Goal: Task Accomplishment & Management: Complete application form

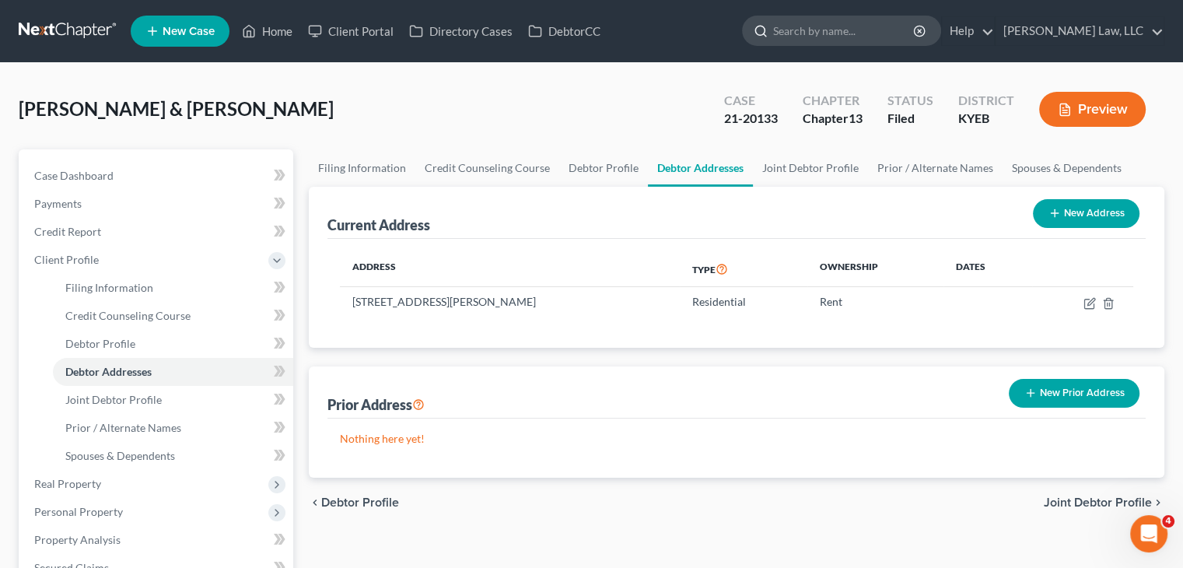
click at [797, 32] on input "search" at bounding box center [844, 30] width 142 height 29
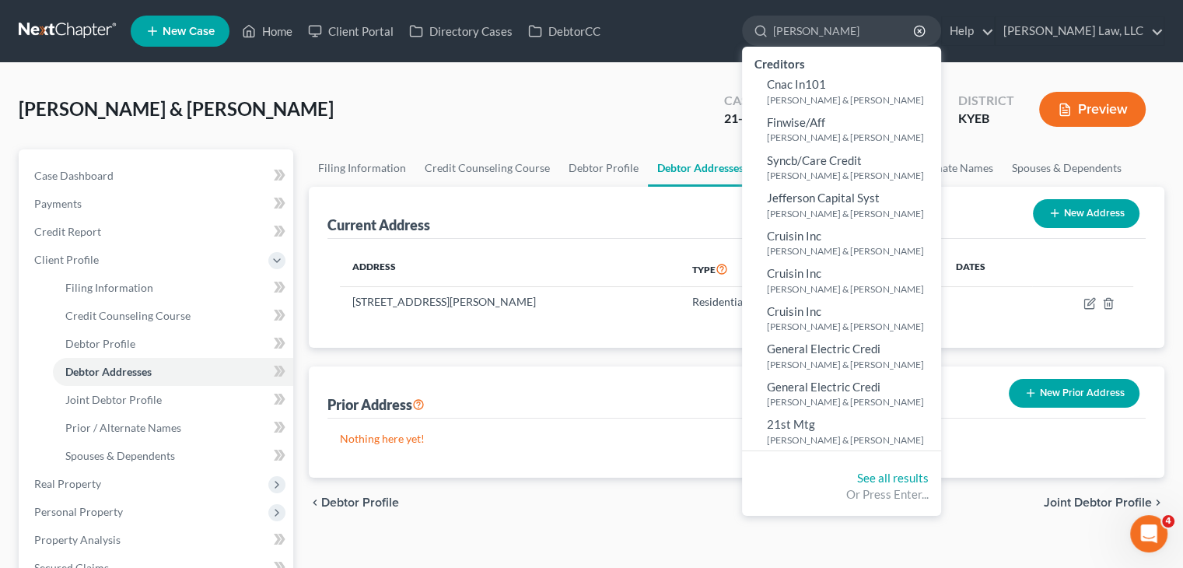
type input "[PERSON_NAME]"
click at [863, 468] on div "See all results Or Press Enter..." at bounding box center [841, 486] width 199 height 58
click at [864, 475] on link "See all results" at bounding box center [893, 478] width 72 height 14
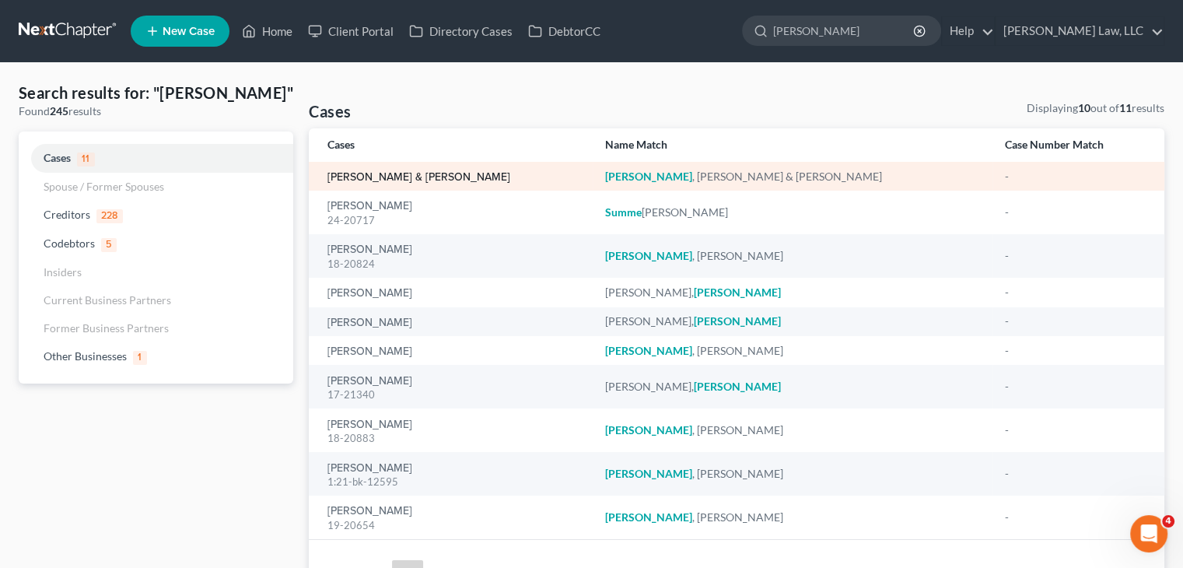
click at [398, 174] on link "[PERSON_NAME] & [PERSON_NAME]" at bounding box center [419, 177] width 183 height 11
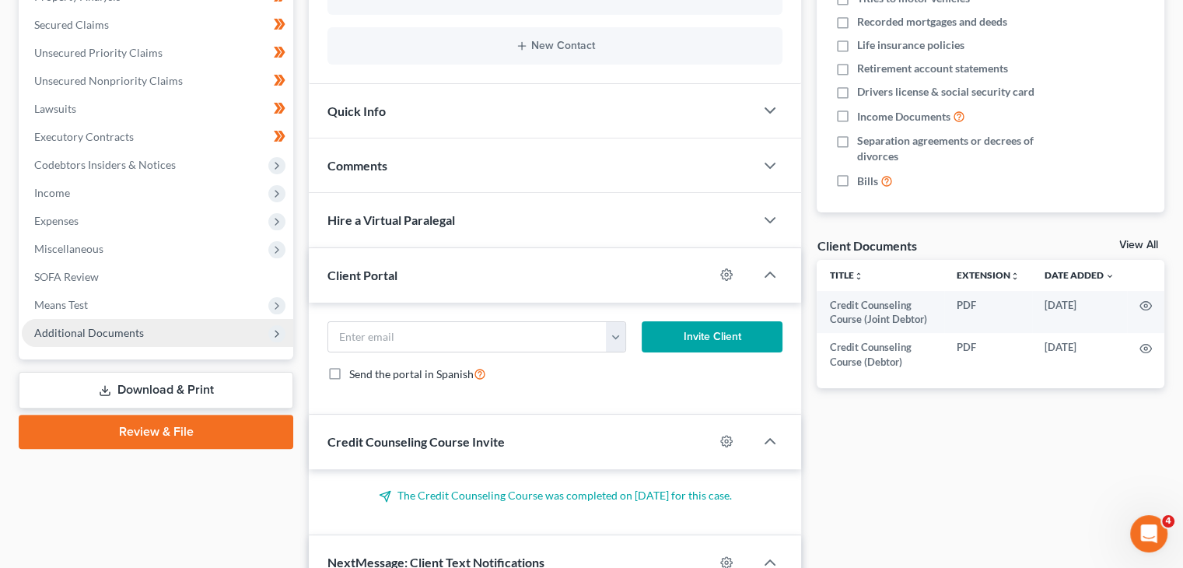
scroll to position [257, 0]
click at [187, 334] on span "Additional Documents" at bounding box center [157, 333] width 271 height 28
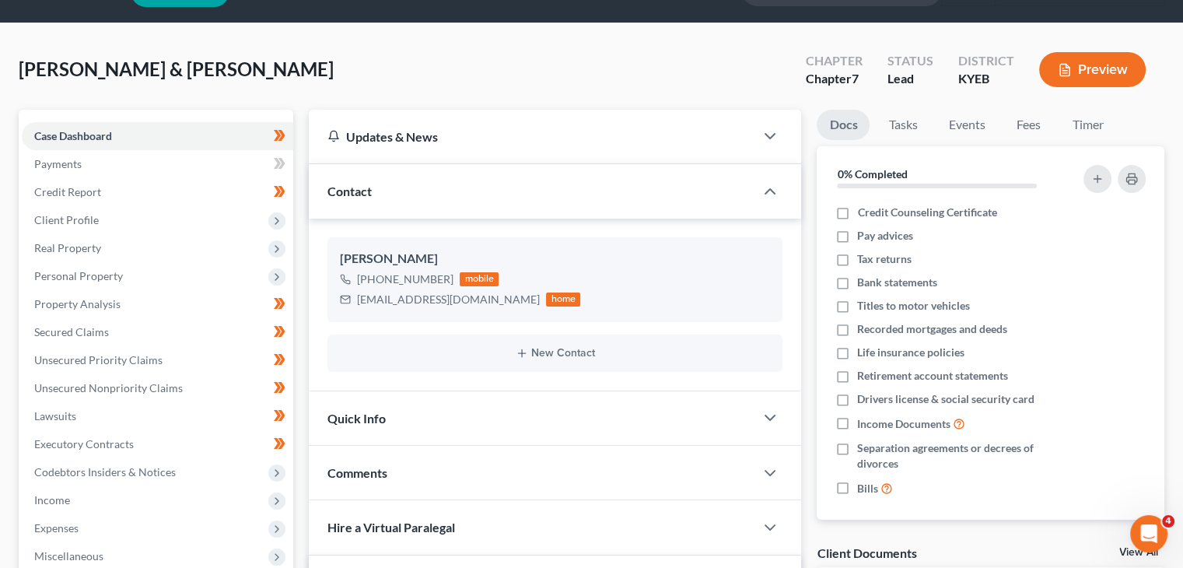
scroll to position [39, 0]
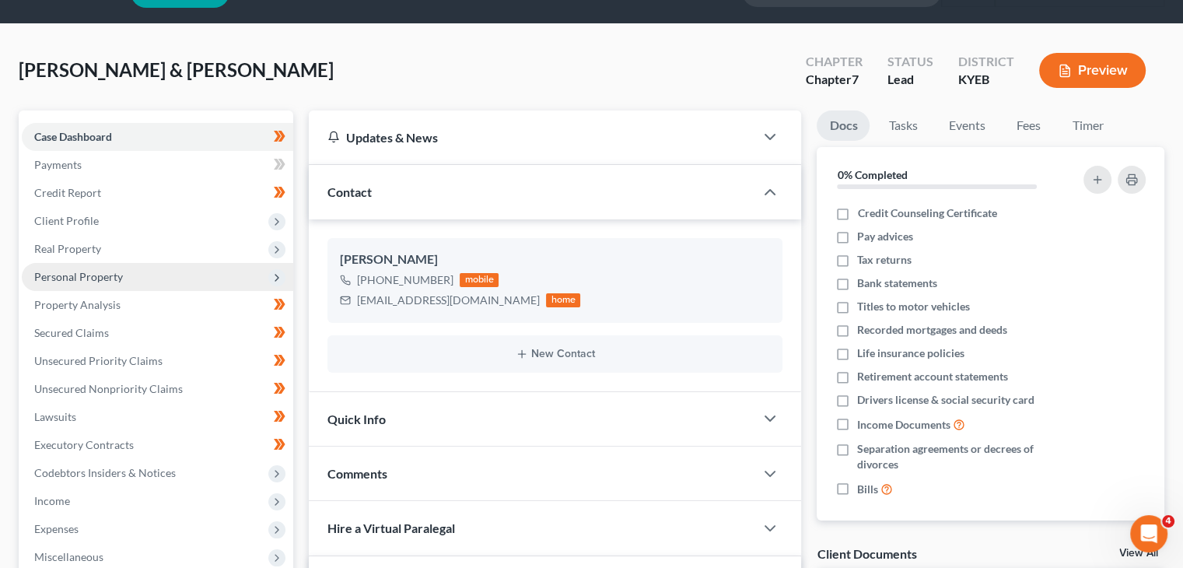
click at [171, 274] on span "Personal Property" at bounding box center [157, 277] width 271 height 28
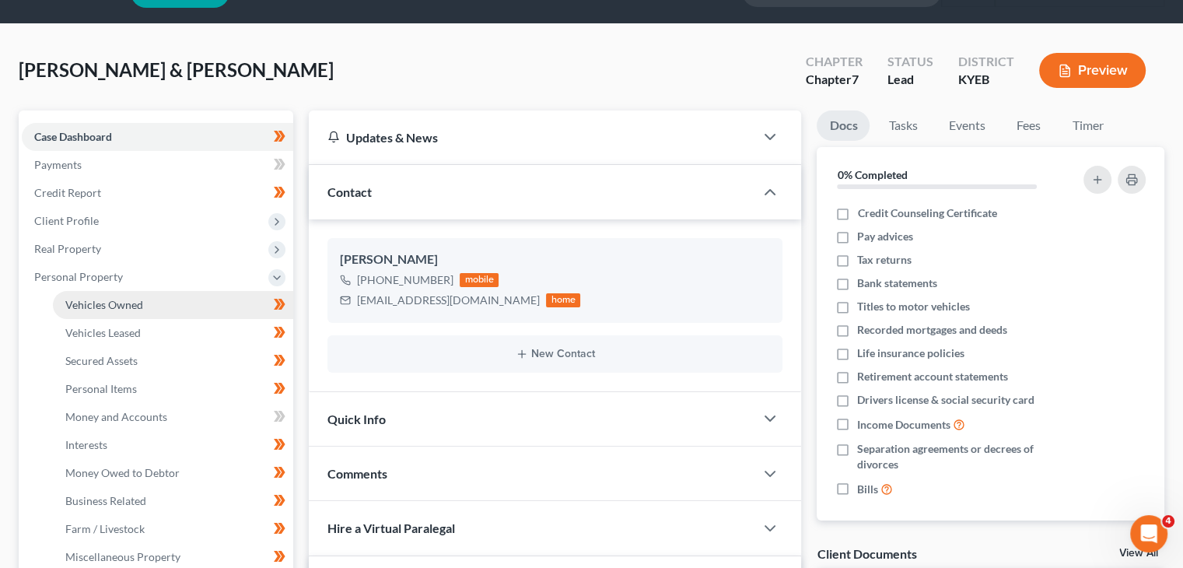
click at [134, 300] on span "Vehicles Owned" at bounding box center [104, 304] width 78 height 13
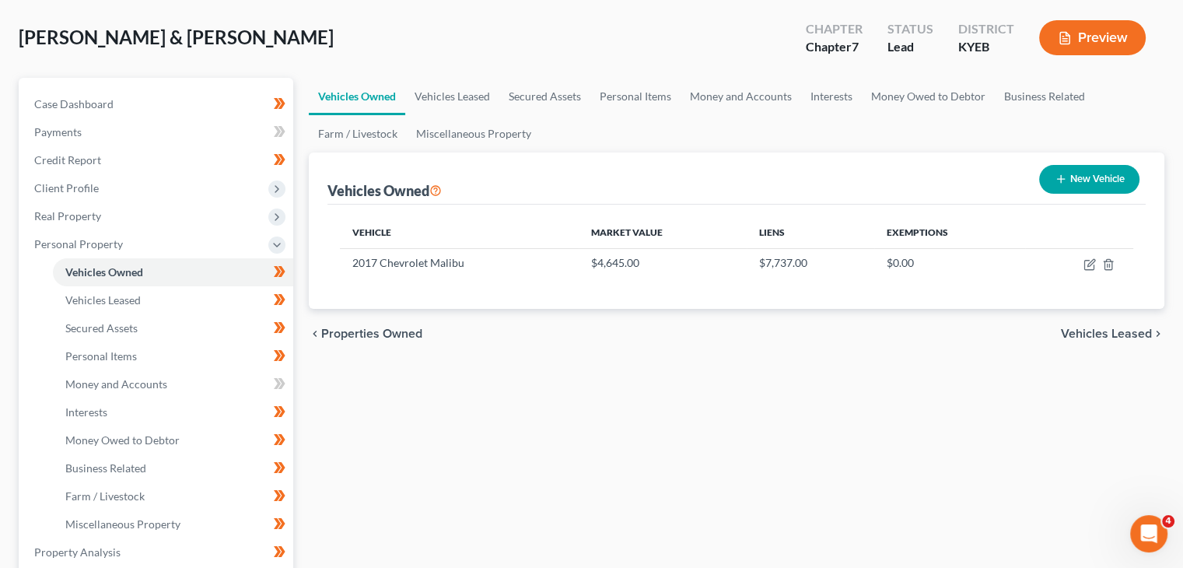
scroll to position [87, 0]
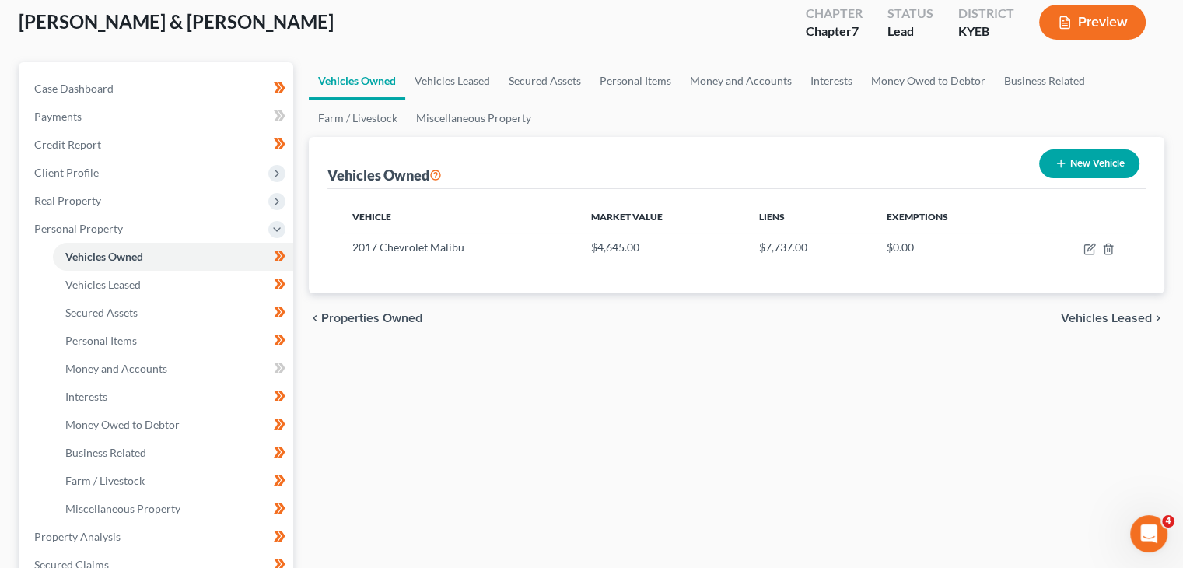
click at [1096, 158] on button "New Vehicle" at bounding box center [1089, 163] width 100 height 29
select select "0"
select select "2"
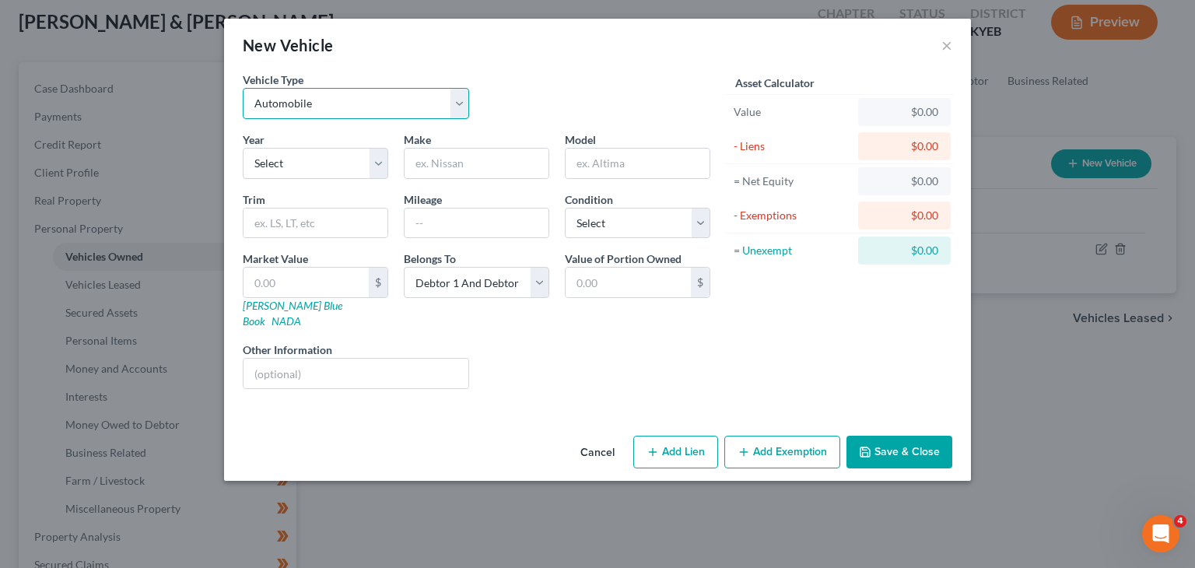
click at [341, 107] on select "Select Automobile Truck Trailer Watercraft Aircraft Motor Home Atv Other Vehicle" at bounding box center [356, 103] width 226 height 31
click at [319, 156] on select "Select 2026 2025 2024 2023 2022 2021 2020 2019 2018 2017 2016 2015 2014 2013 20…" at bounding box center [315, 163] width 145 height 31
select select "12"
click at [243, 148] on select "Select 2026 2025 2024 2023 2022 2021 2020 2019 2018 2017 2016 2015 2014 2013 20…" at bounding box center [315, 163] width 145 height 31
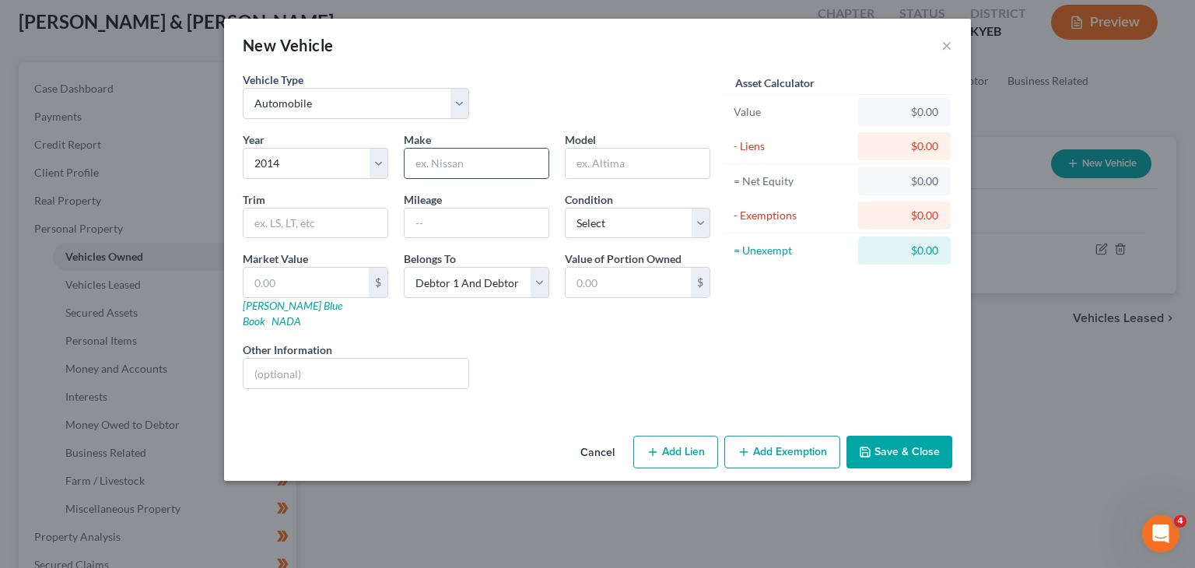
click at [466, 153] on input "text" at bounding box center [477, 164] width 144 height 30
type input "Jeep"
type input "Q"
type input "Wrangler"
click at [433, 222] on input "text" at bounding box center [477, 223] width 144 height 30
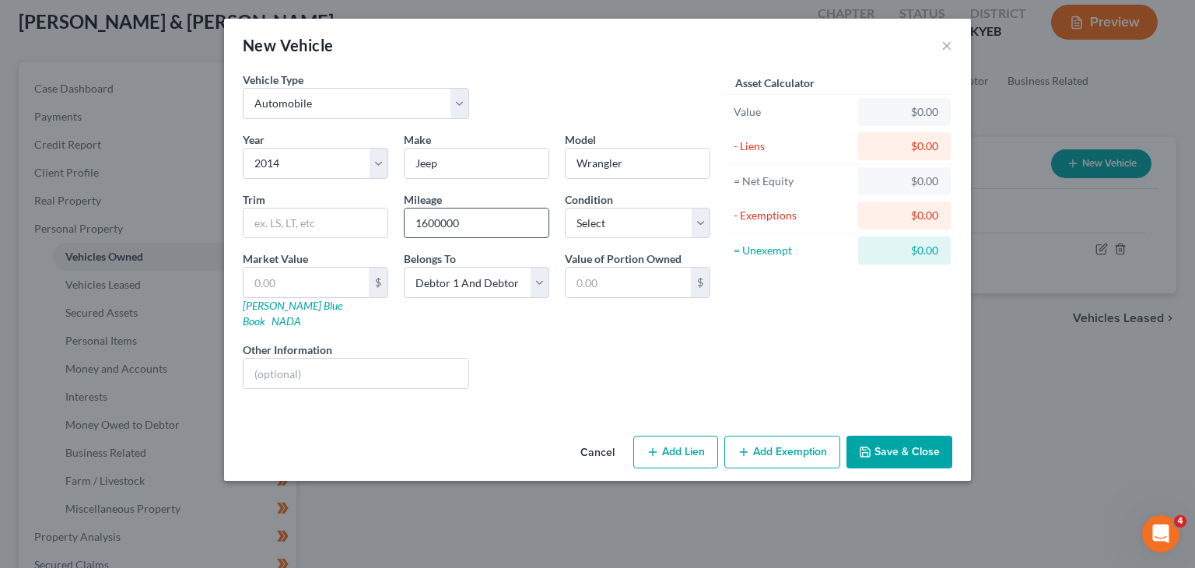
click at [433, 223] on input "1600000" at bounding box center [477, 223] width 144 height 30
type input "160,000"
click at [588, 226] on select "Select Excellent Very Good Good Fair Poor" at bounding box center [637, 223] width 145 height 31
select select "3"
click at [565, 208] on select "Select Excellent Very Good Good Fair Poor" at bounding box center [637, 223] width 145 height 31
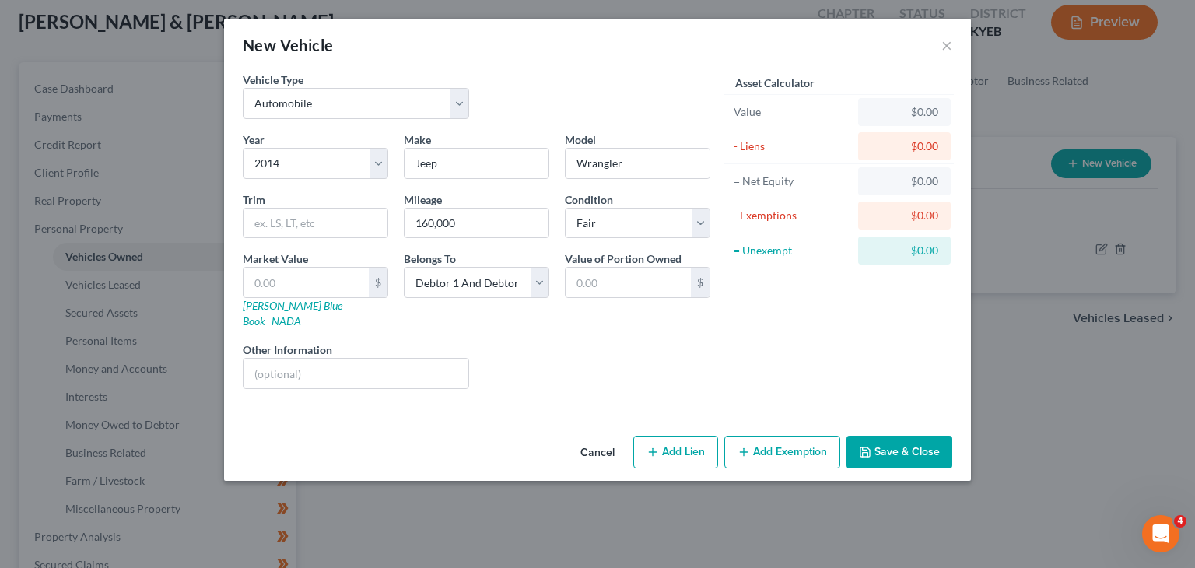
click at [401, 315] on div "Year Select 2026 2025 2024 2023 2022 2021 2020 2019 2018 2017 2016 2015 2014 20…" at bounding box center [476, 266] width 483 height 270
click at [283, 282] on input "text" at bounding box center [305, 283] width 125 height 30
type input "6"
type input "6.00"
type input "66"
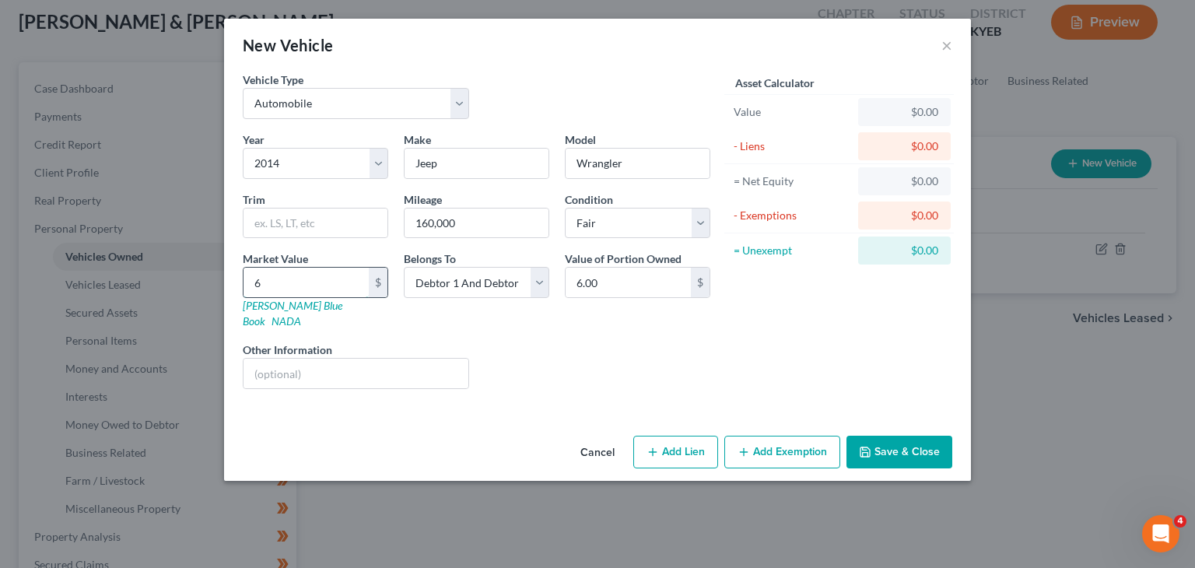
type input "66.00"
type input "662"
type input "662.00"
type input "6628"
type input "6,628.00"
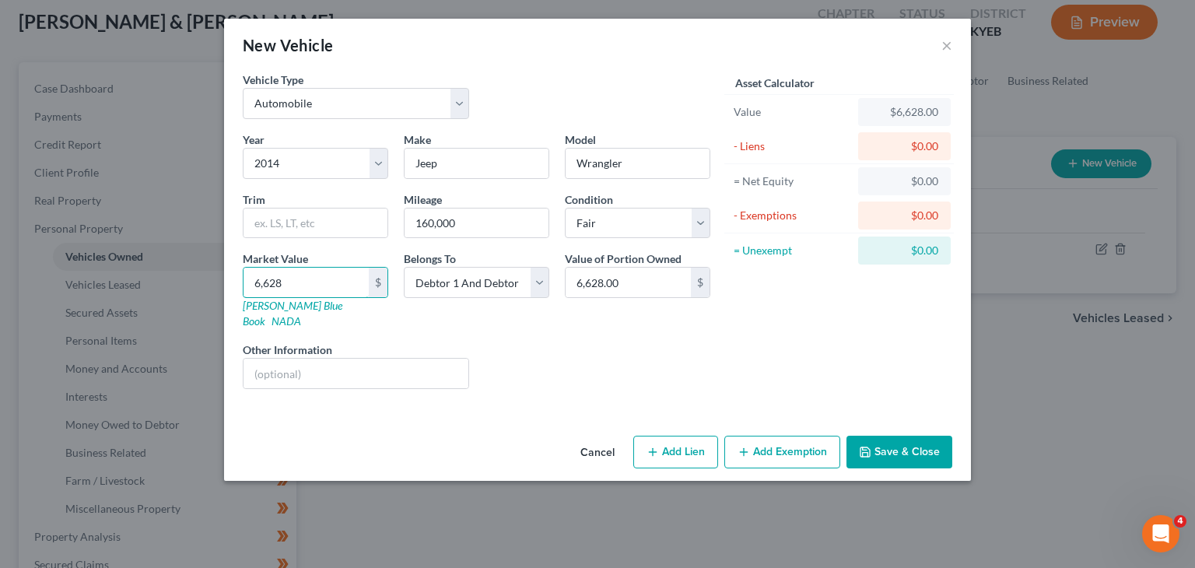
type input "6,628"
click at [635, 352] on div "Liens Select" at bounding box center [598, 365] width 242 height 47
click at [551, 295] on div "Belongs To * Select Debtor 1 Only Debtor 2 Only Debtor 1 And Debtor 2 Only At L…" at bounding box center [476, 289] width 161 height 79
click at [529, 281] on select "Select Debtor 1 Only Debtor 2 Only Debtor 1 And Debtor 2 Only At Least One Of T…" at bounding box center [476, 282] width 145 height 31
select select "1"
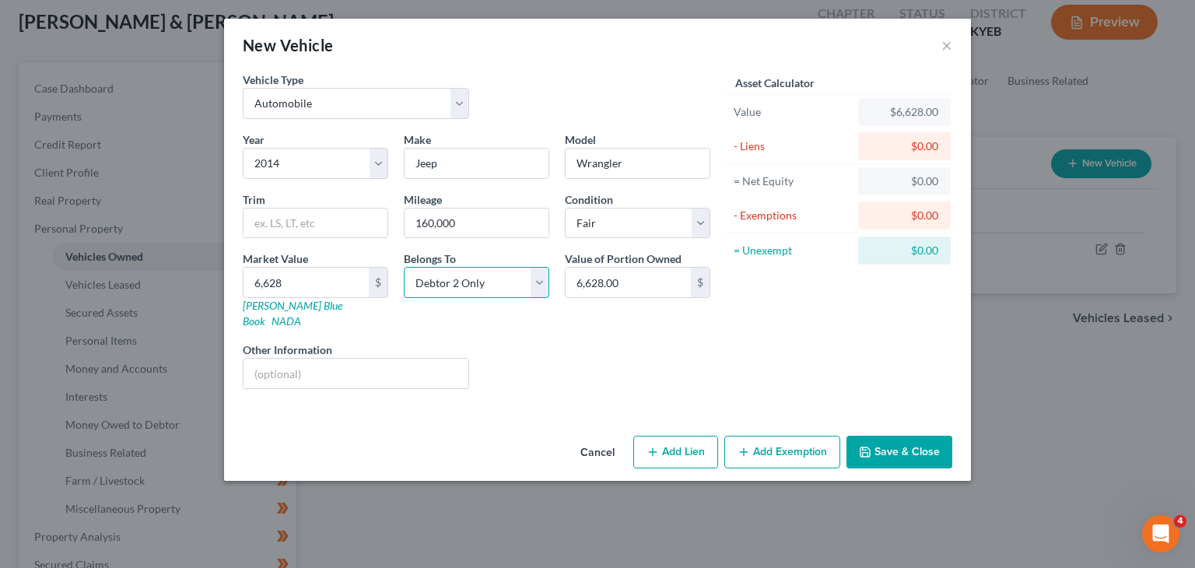
click at [404, 267] on select "Select Debtor 1 Only Debtor 2 Only Debtor 1 And Debtor 2 Only At Least One Of T…" at bounding box center [476, 282] width 145 height 31
click at [887, 436] on button "Save & Close" at bounding box center [899, 452] width 106 height 33
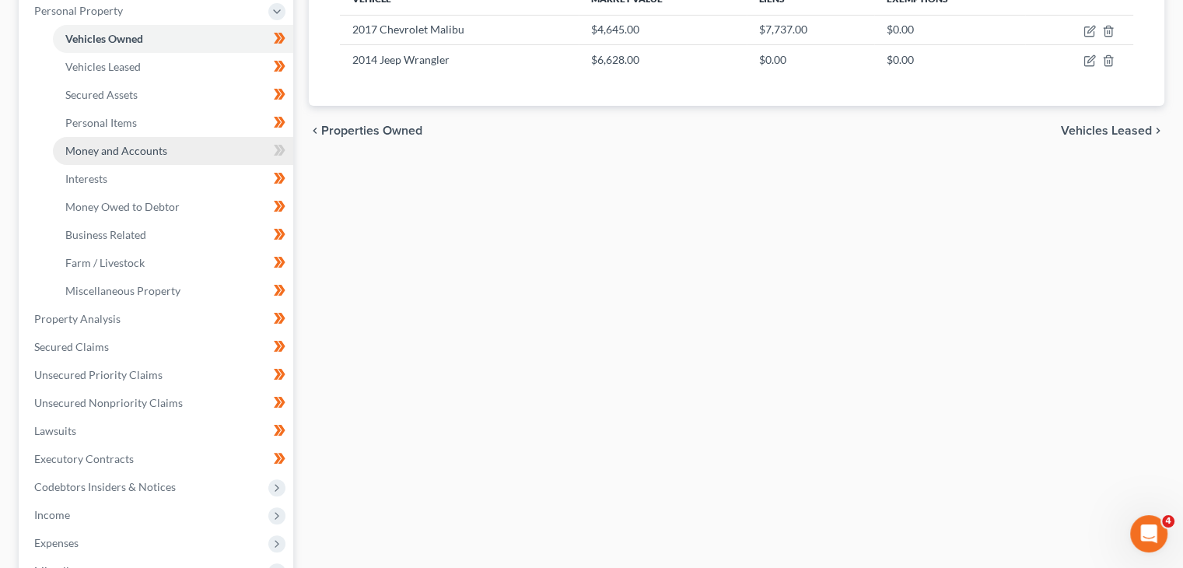
scroll to position [314, 0]
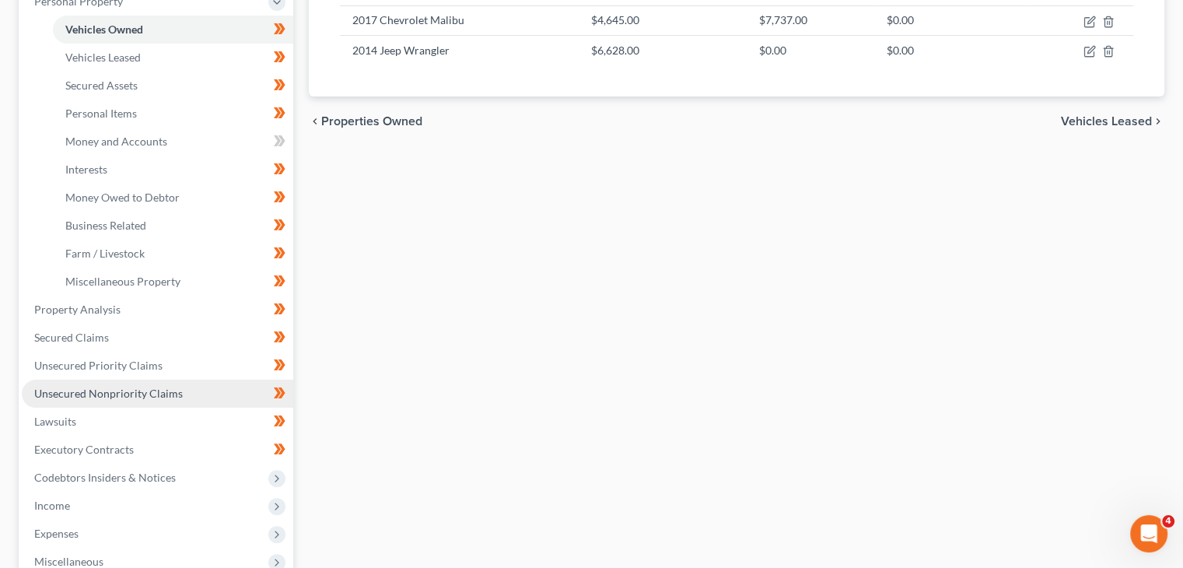
click at [123, 384] on link "Unsecured Nonpriority Claims" at bounding box center [157, 394] width 271 height 28
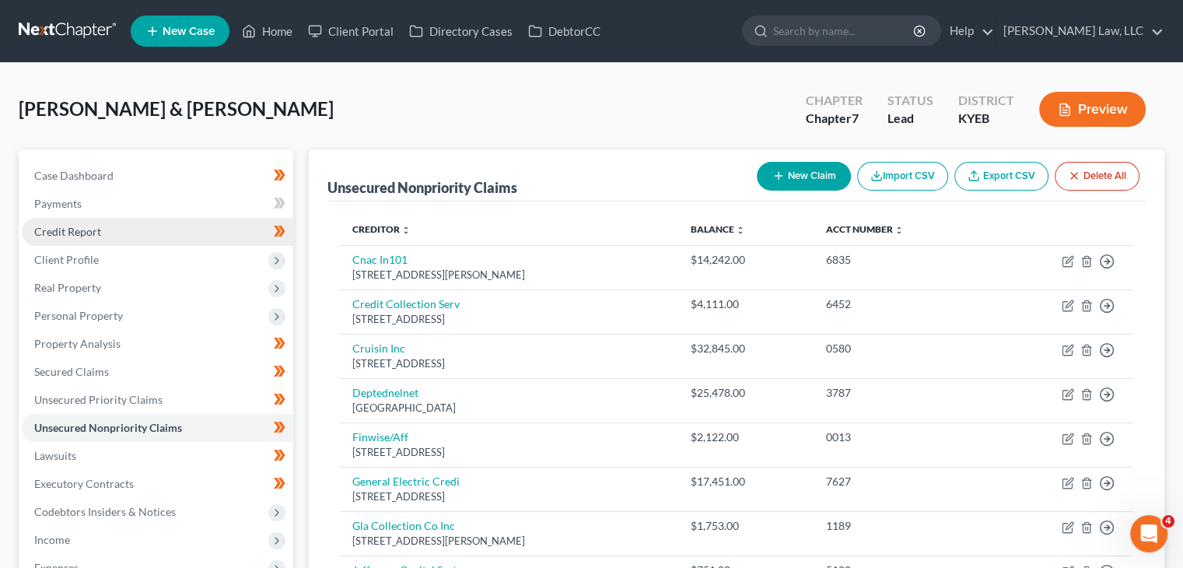
click at [136, 228] on link "Credit Report" at bounding box center [157, 232] width 271 height 28
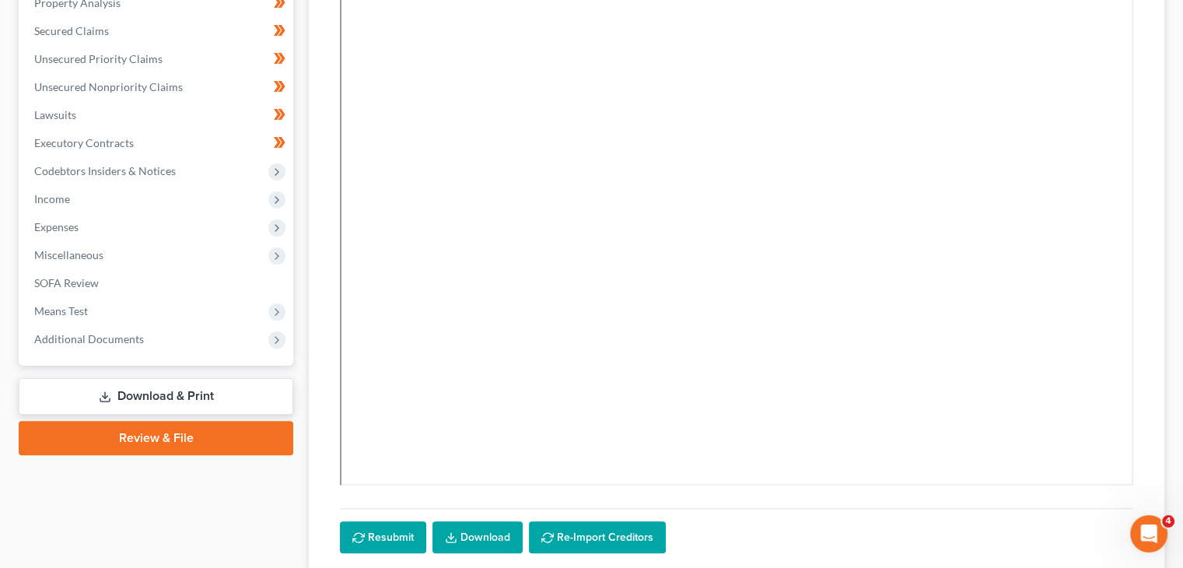
scroll to position [184, 0]
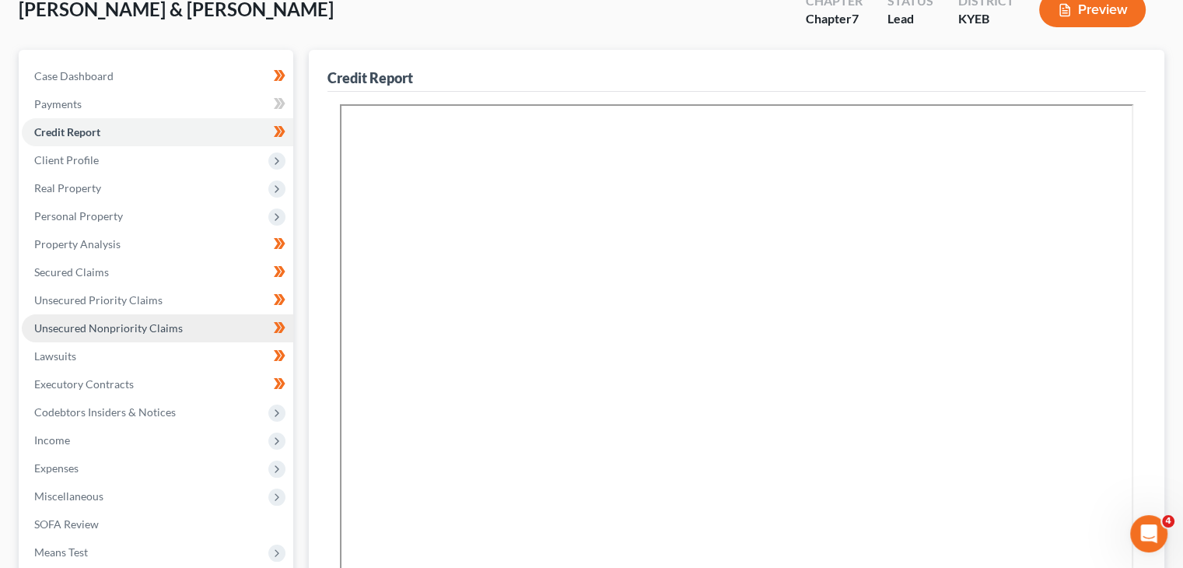
click at [120, 324] on span "Unsecured Nonpriority Claims" at bounding box center [108, 327] width 149 height 13
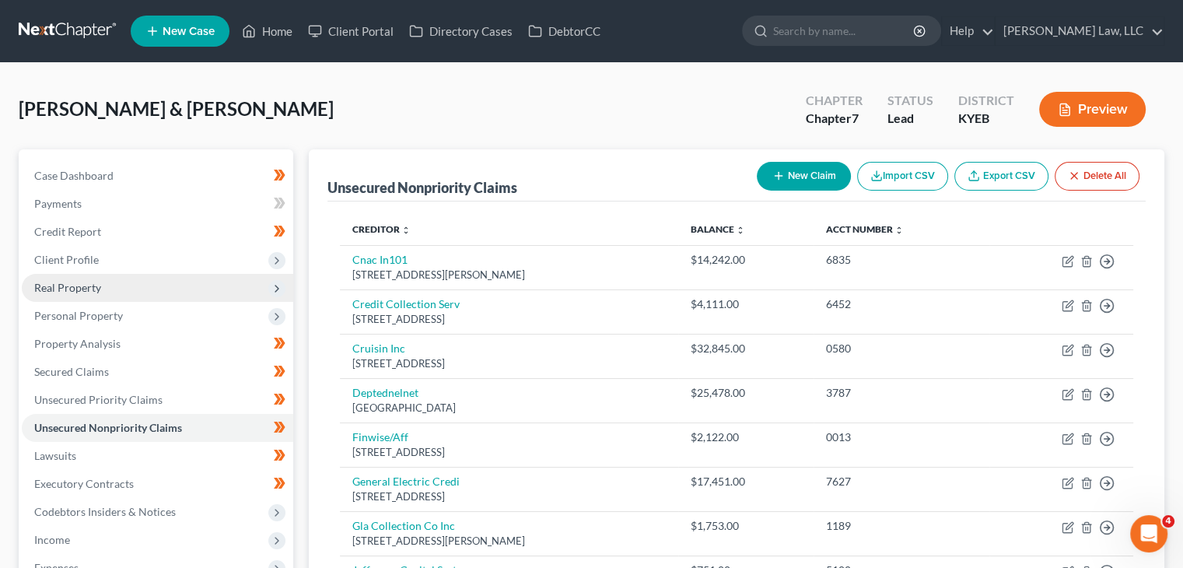
click at [87, 294] on span "Real Property" at bounding box center [157, 288] width 271 height 28
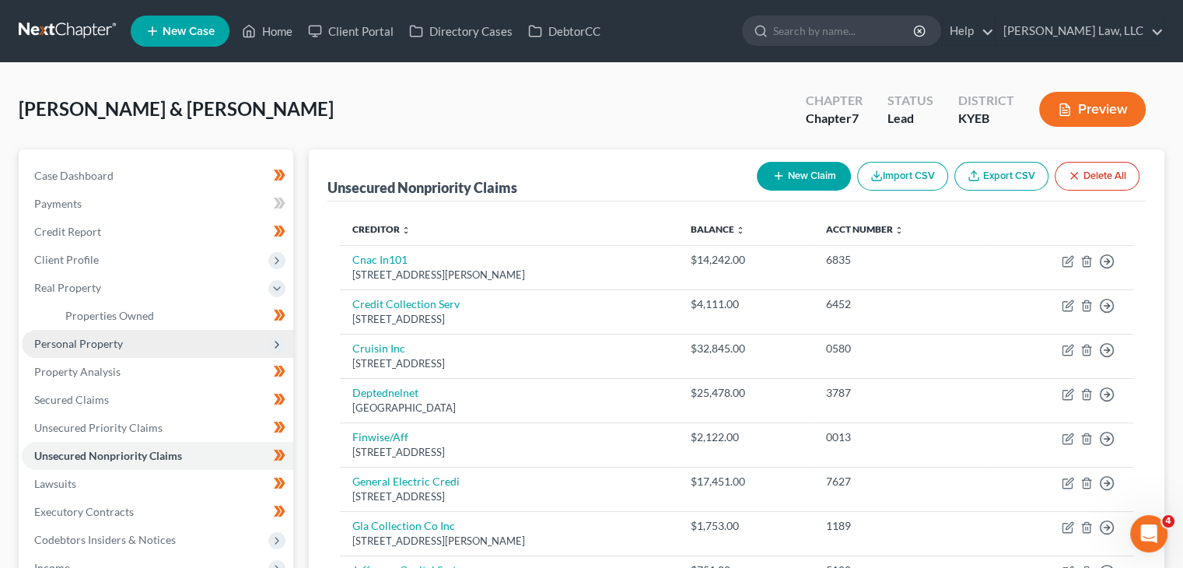
click at [90, 347] on span "Personal Property" at bounding box center [78, 343] width 89 height 13
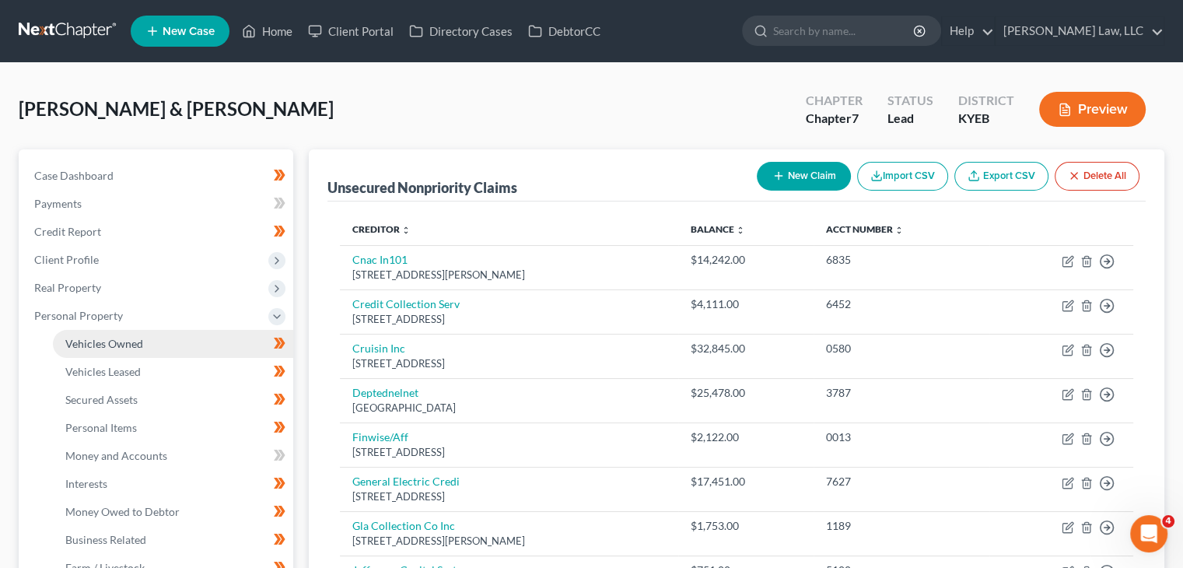
click at [96, 341] on span "Vehicles Owned" at bounding box center [104, 343] width 78 height 13
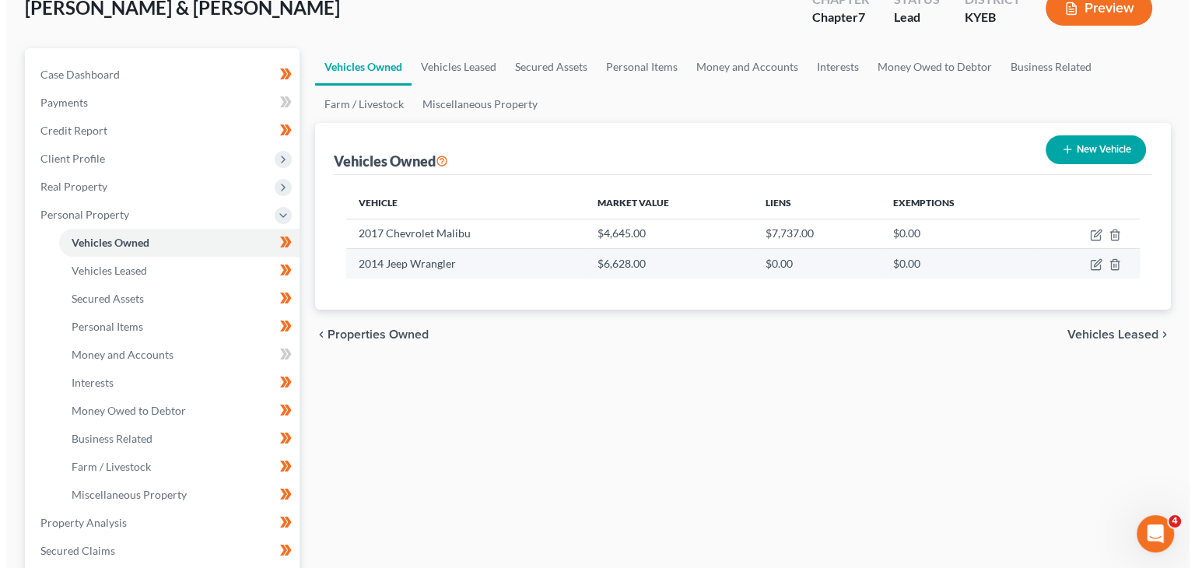
scroll to position [102, 0]
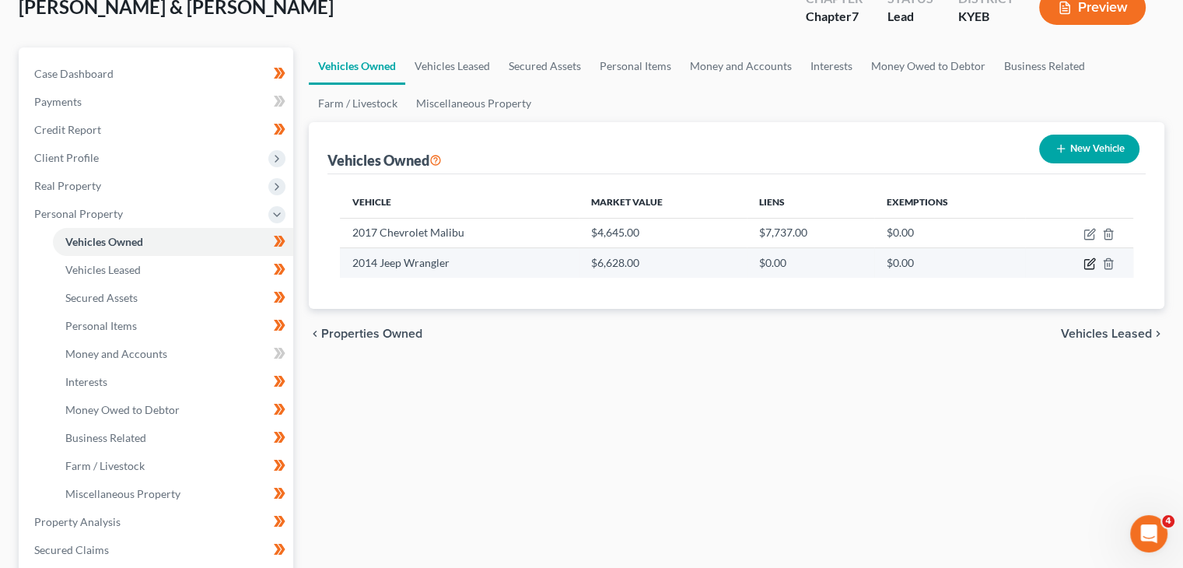
click at [1086, 261] on icon "button" at bounding box center [1090, 263] width 12 height 12
select select "0"
select select "12"
select select "3"
select select "1"
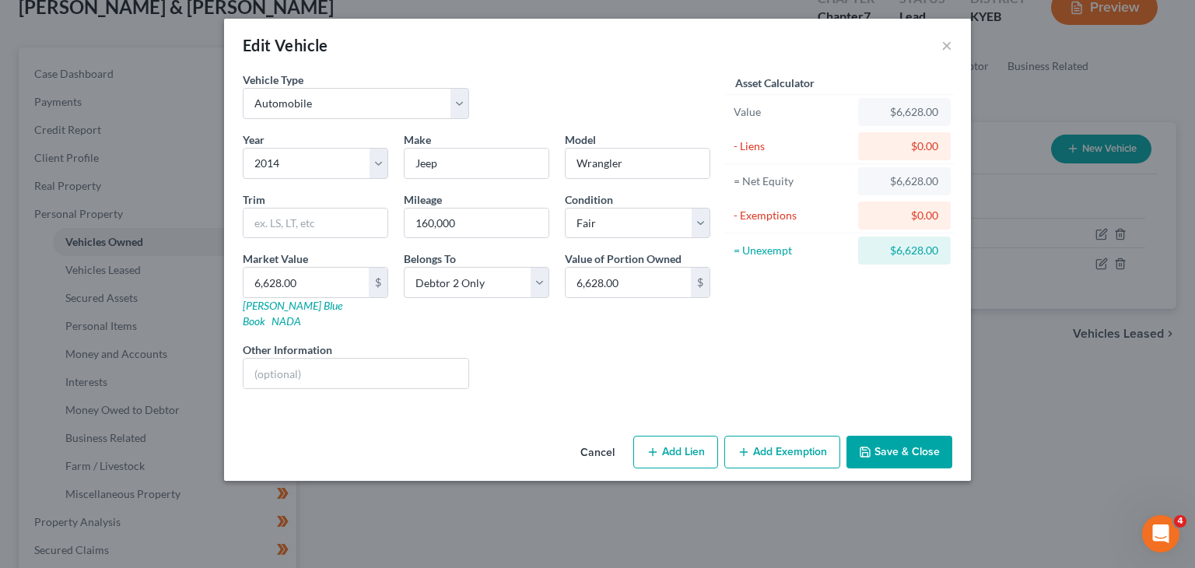
click at [660, 443] on button "Add Lien" at bounding box center [675, 452] width 85 height 33
select select "1"
select select "0"
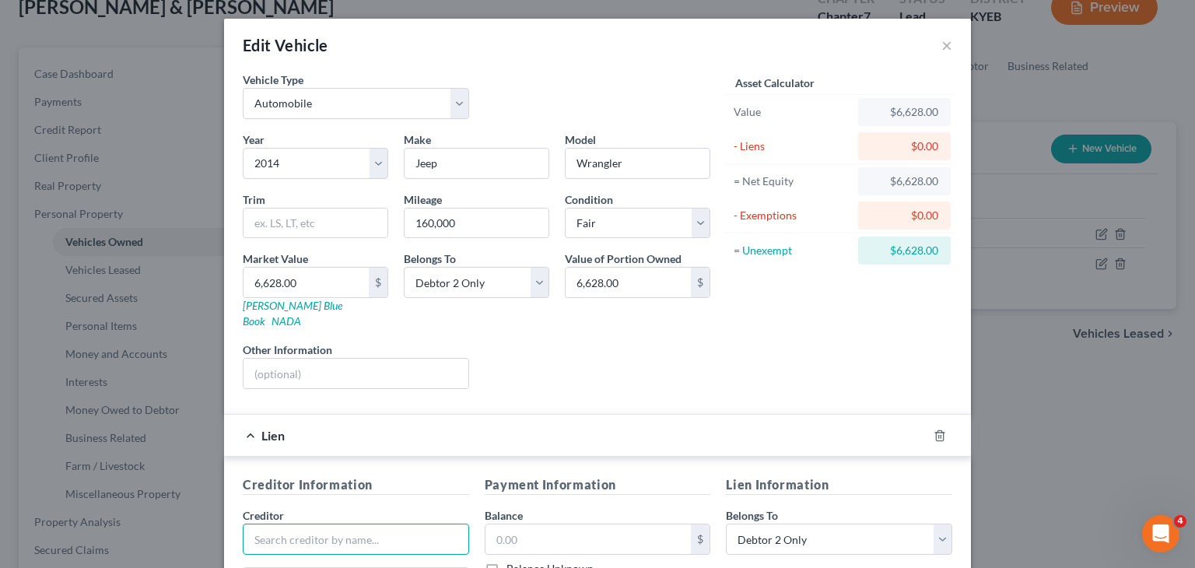
click at [314, 533] on input "text" at bounding box center [356, 539] width 226 height 31
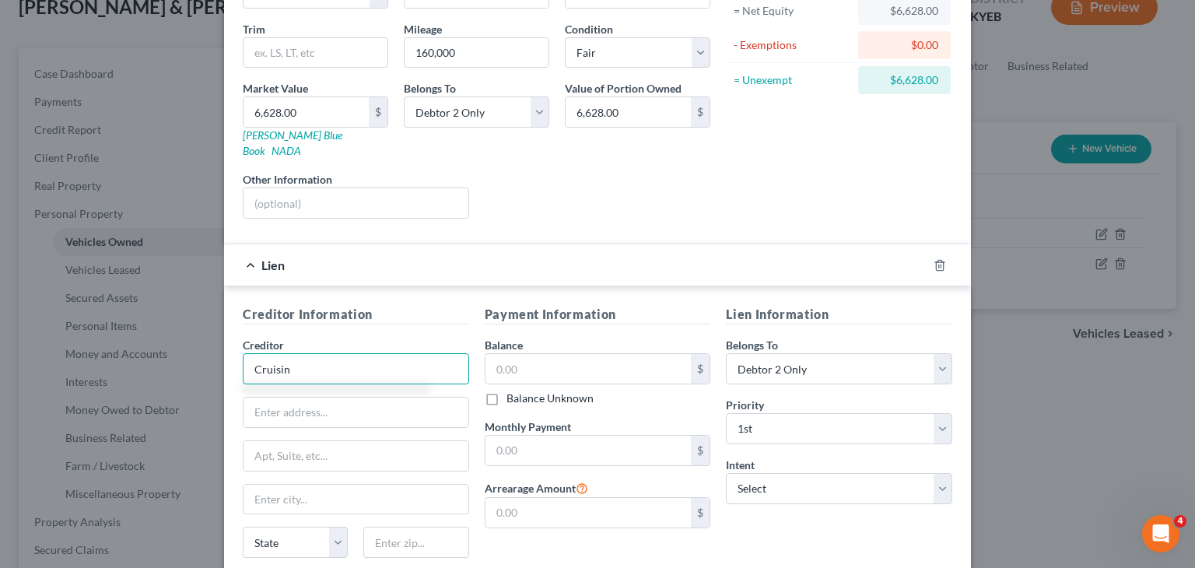
scroll to position [171, 0]
type input "Cruisin Inc."
type input "[STREET_ADDRESS]"
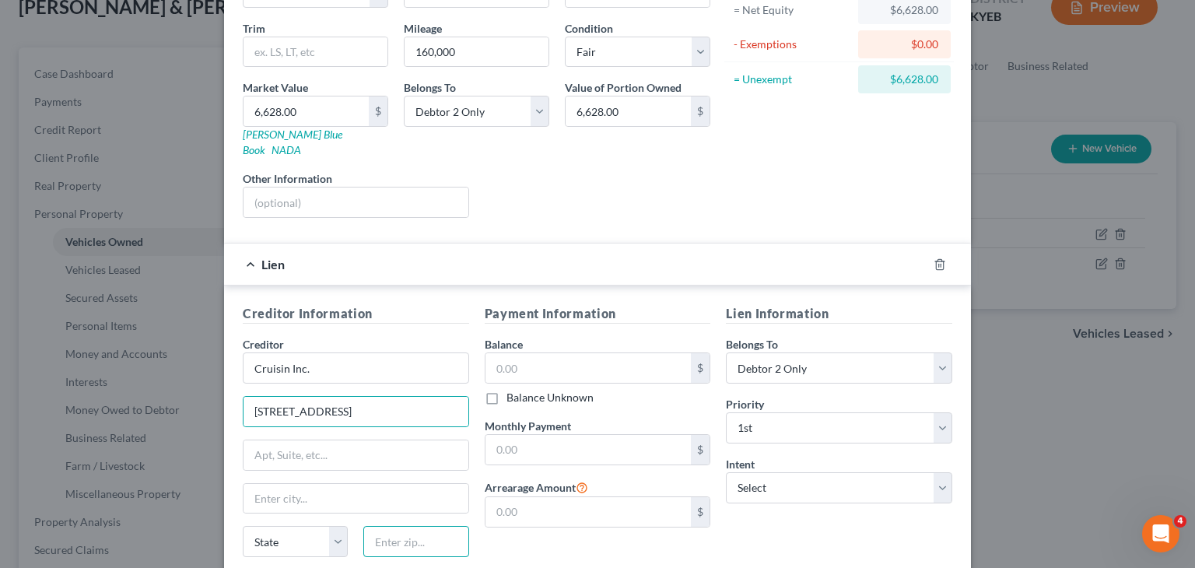
click at [389, 526] on input "text" at bounding box center [415, 541] width 105 height 31
type input "47250"
type input "[GEOGRAPHIC_DATA]"
select select "15"
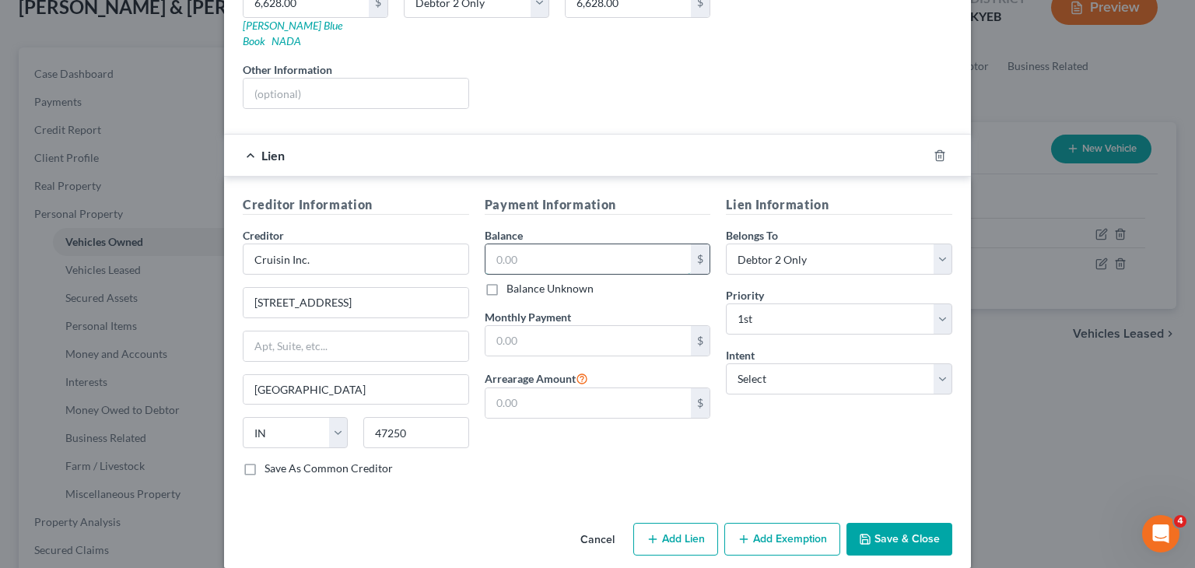
click at [510, 255] on input "text" at bounding box center [588, 259] width 206 height 30
paste input "10,736"
click at [510, 255] on input "10,736" at bounding box center [588, 259] width 206 height 30
type input "10,736"
click at [800, 243] on select "Select Debtor 1 Only Debtor 2 Only Debtor 1 And Debtor 2 Only At Least One Of T…" at bounding box center [839, 258] width 226 height 31
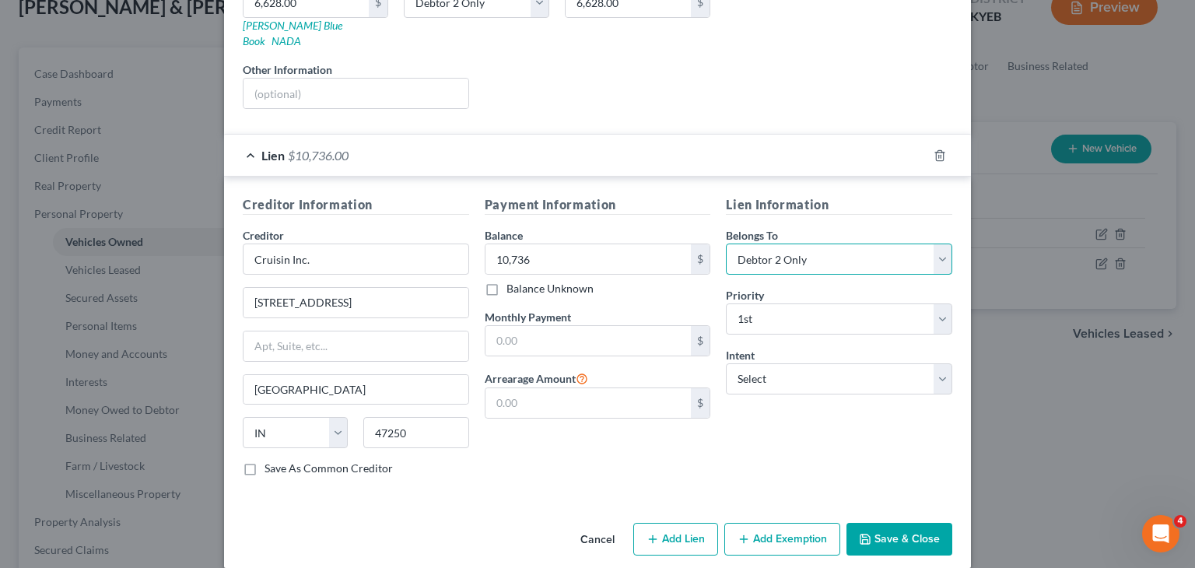
click at [800, 243] on select "Select Debtor 1 Only Debtor 2 Only Debtor 1 And Debtor 2 Only At Least One Of T…" at bounding box center [839, 258] width 226 height 31
click at [881, 523] on button "Save & Close" at bounding box center [899, 539] width 106 height 33
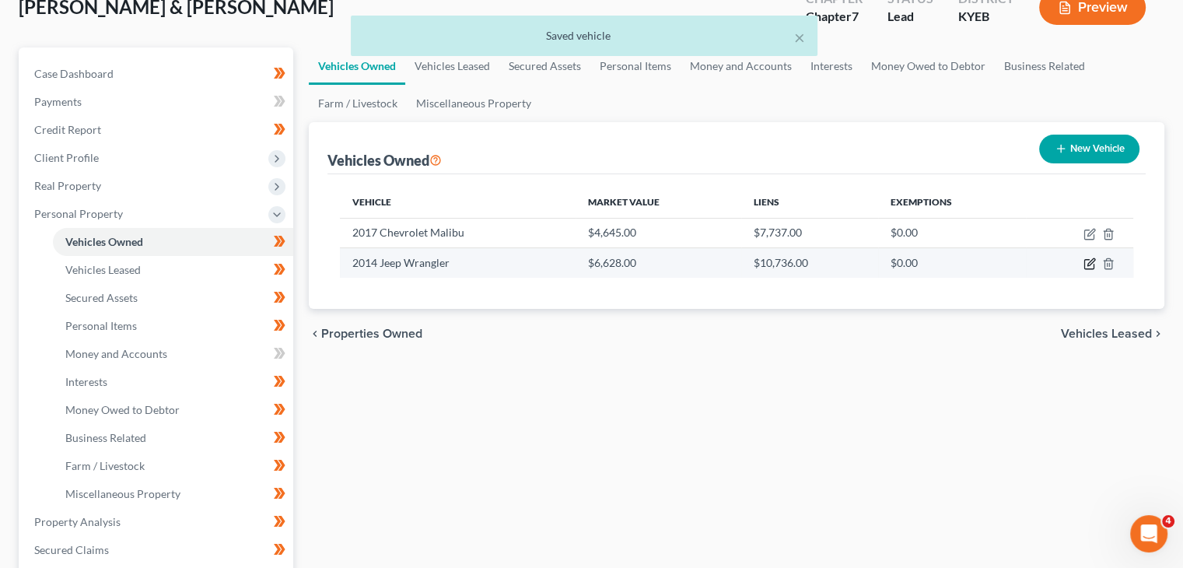
click at [1086, 261] on icon "button" at bounding box center [1090, 263] width 12 height 12
select select "0"
select select "12"
select select "3"
select select "1"
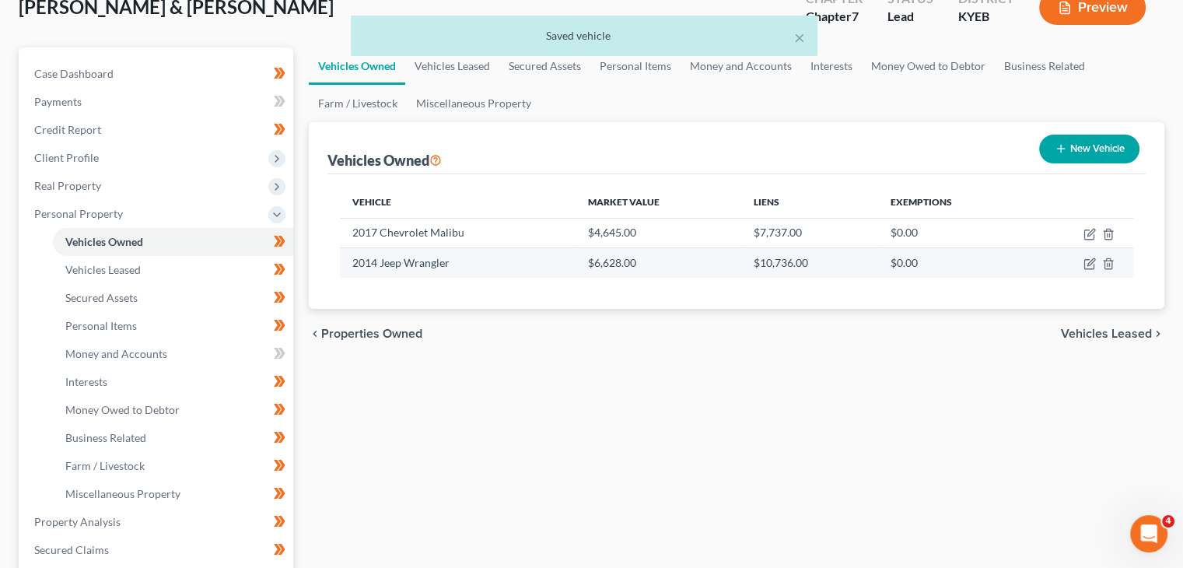
select select "15"
select select "1"
select select "0"
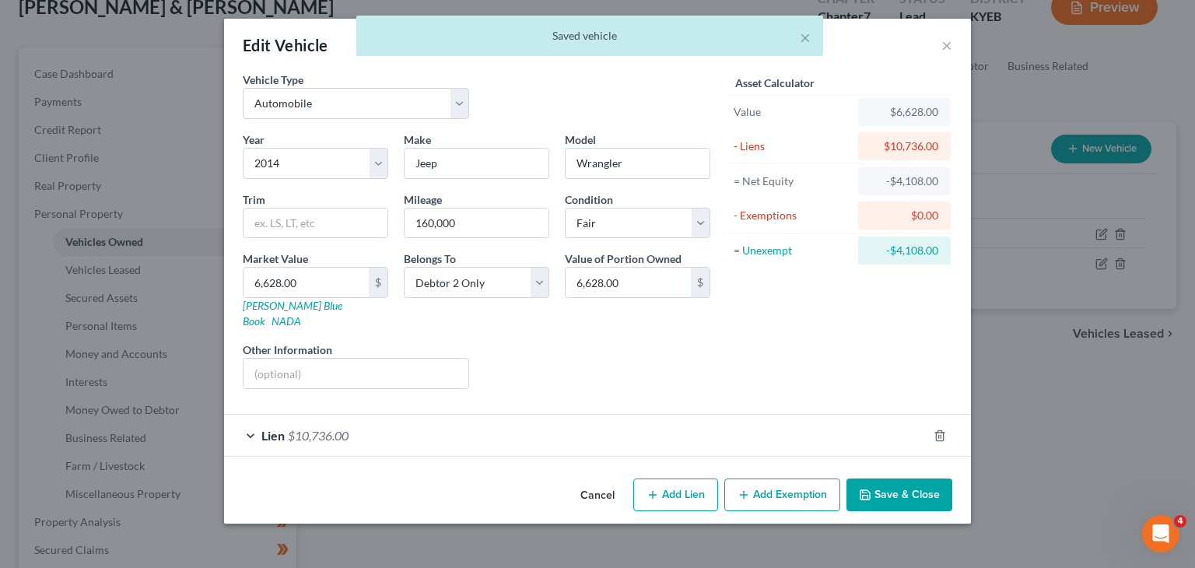
click at [643, 419] on div "Lien $10,736.00" at bounding box center [575, 435] width 703 height 41
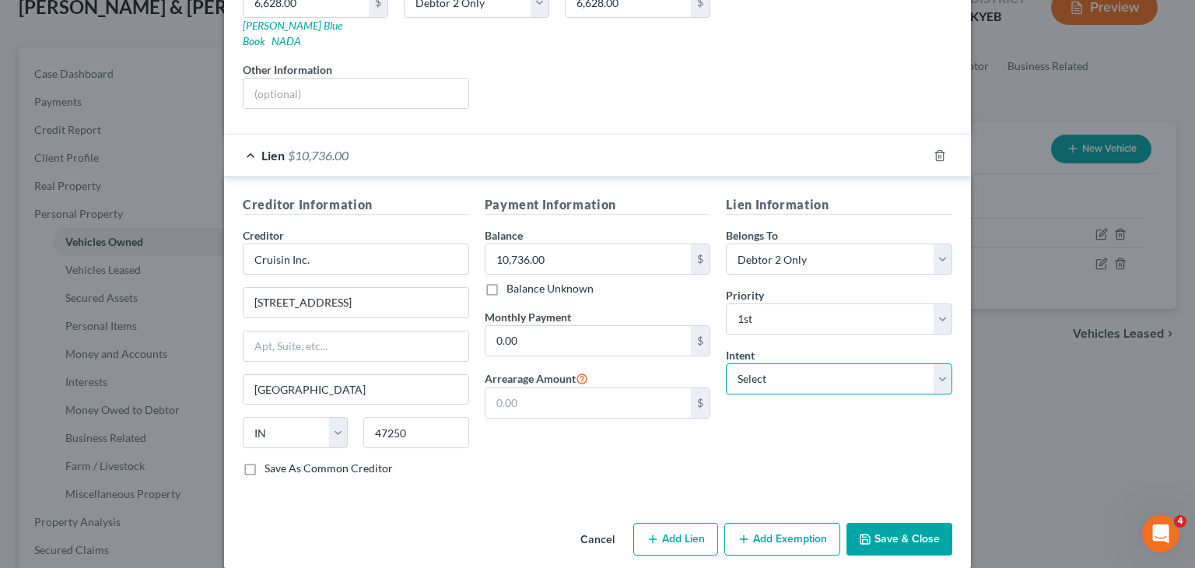
click at [778, 363] on select "Select Surrender Redeem Reaffirm Avoid Other" at bounding box center [839, 378] width 226 height 31
select select "2"
click at [726, 363] on select "Select Surrender Redeem Reaffirm Avoid Other" at bounding box center [839, 378] width 226 height 31
click at [881, 523] on button "Save & Close" at bounding box center [899, 539] width 106 height 33
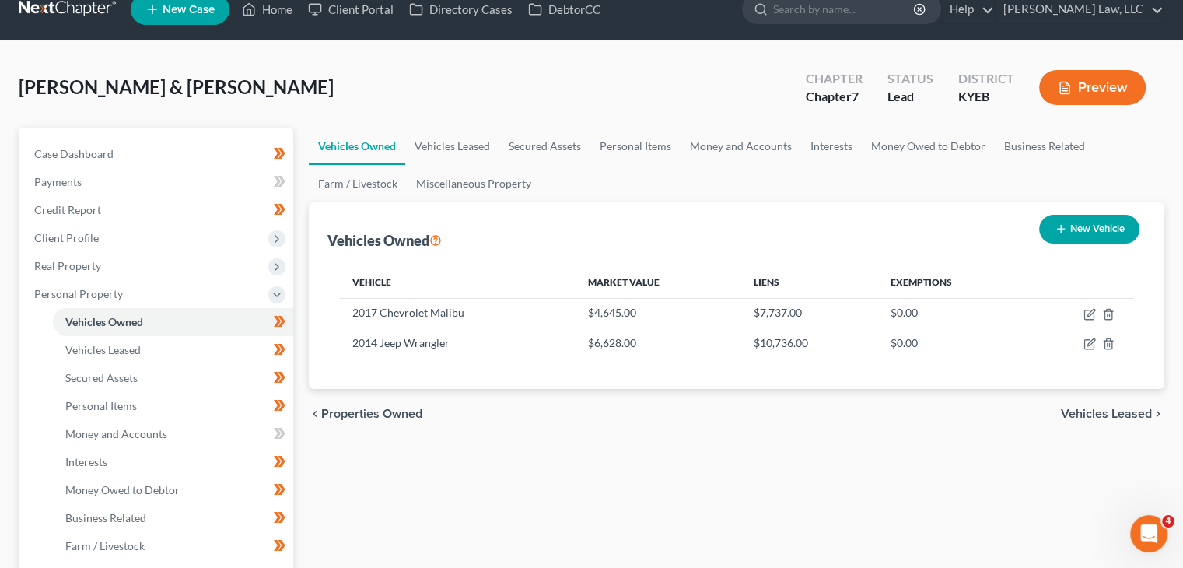
scroll to position [19, 0]
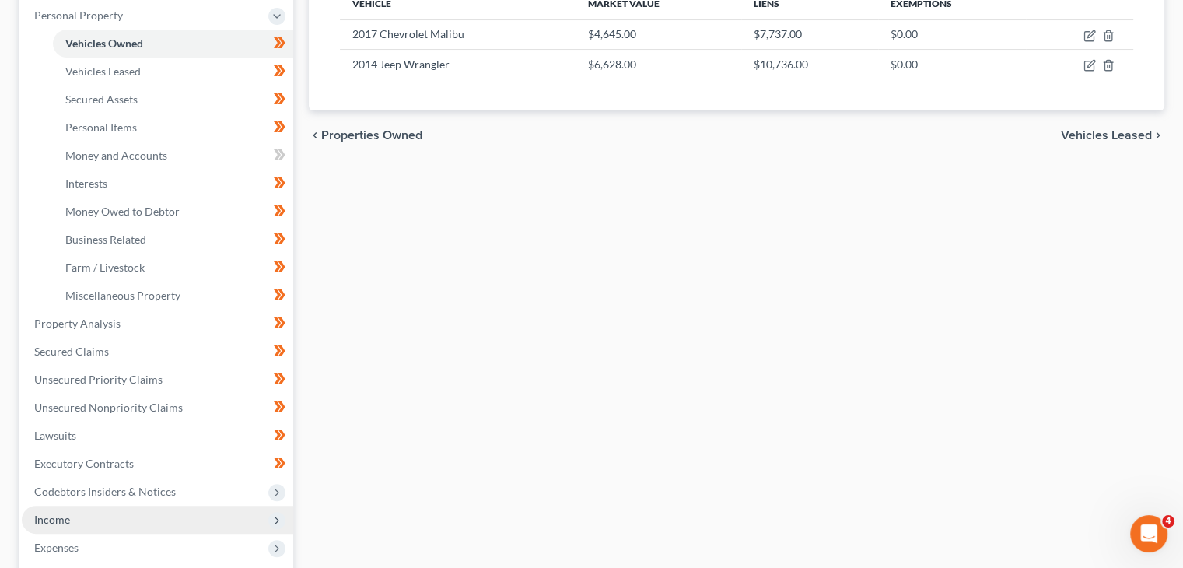
click at [90, 513] on span "Income" at bounding box center [157, 520] width 271 height 28
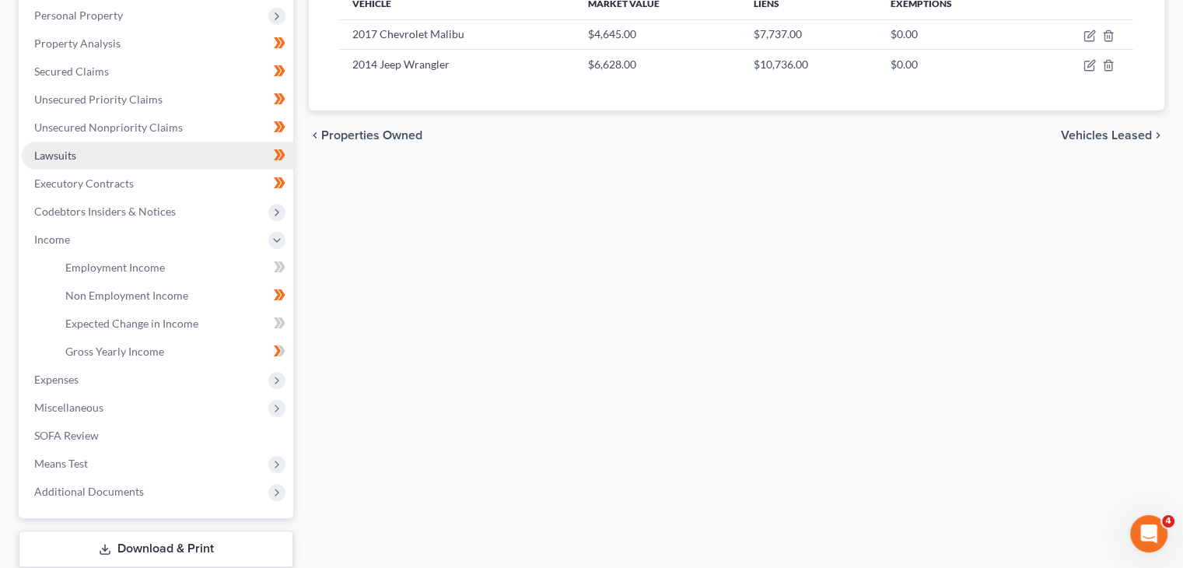
scroll to position [398, 0]
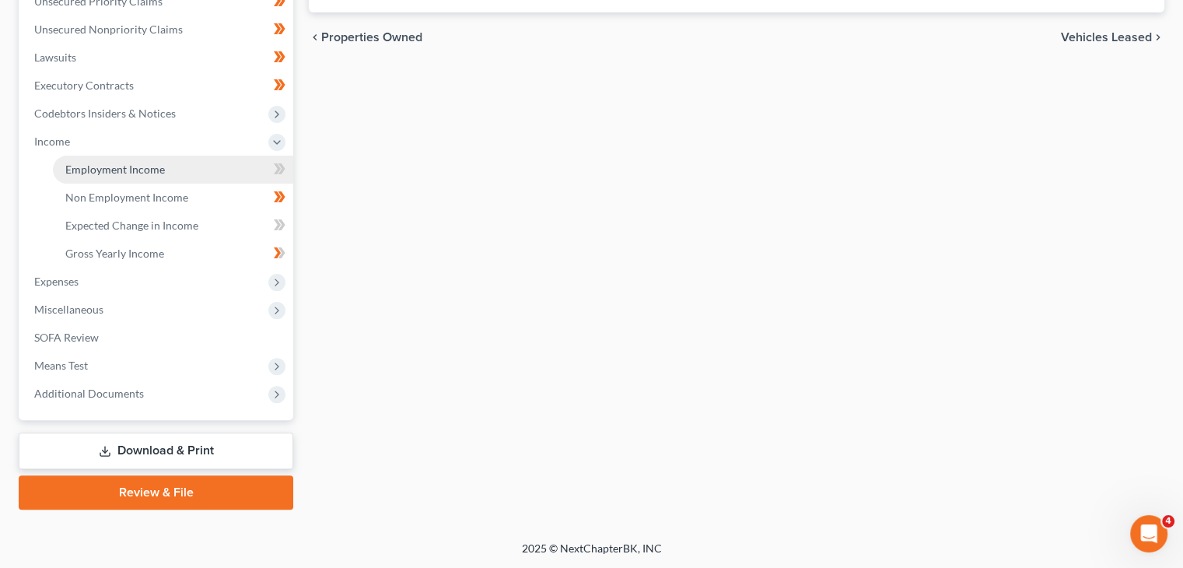
click at [143, 172] on span "Employment Income" at bounding box center [115, 169] width 100 height 13
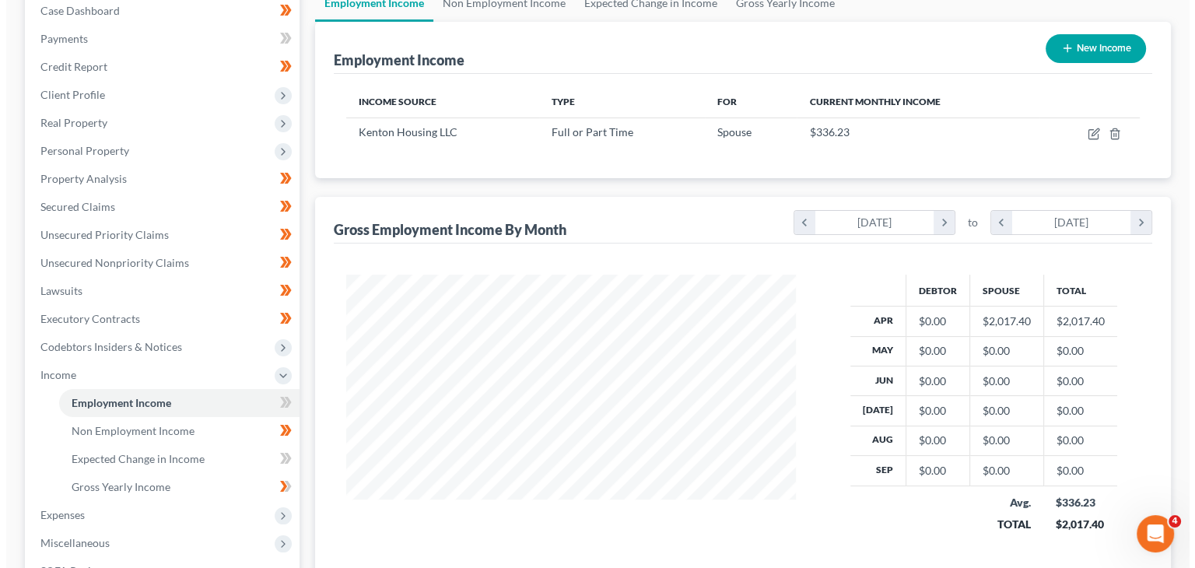
scroll to position [164, 0]
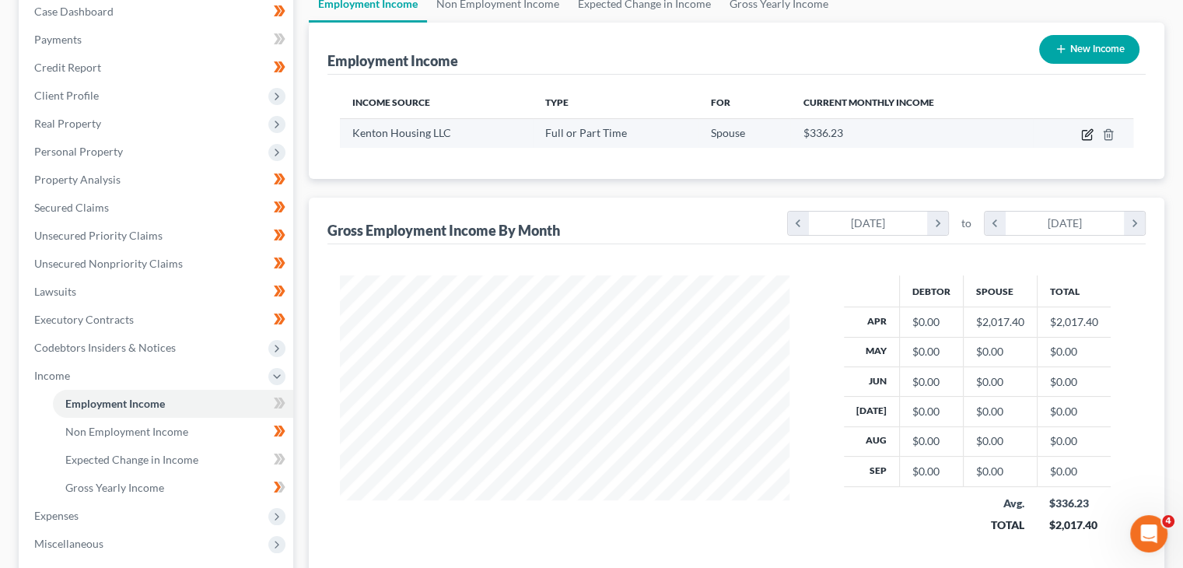
click at [1086, 131] on icon "button" at bounding box center [1087, 134] width 12 height 12
select select "0"
select select "18"
select select "2"
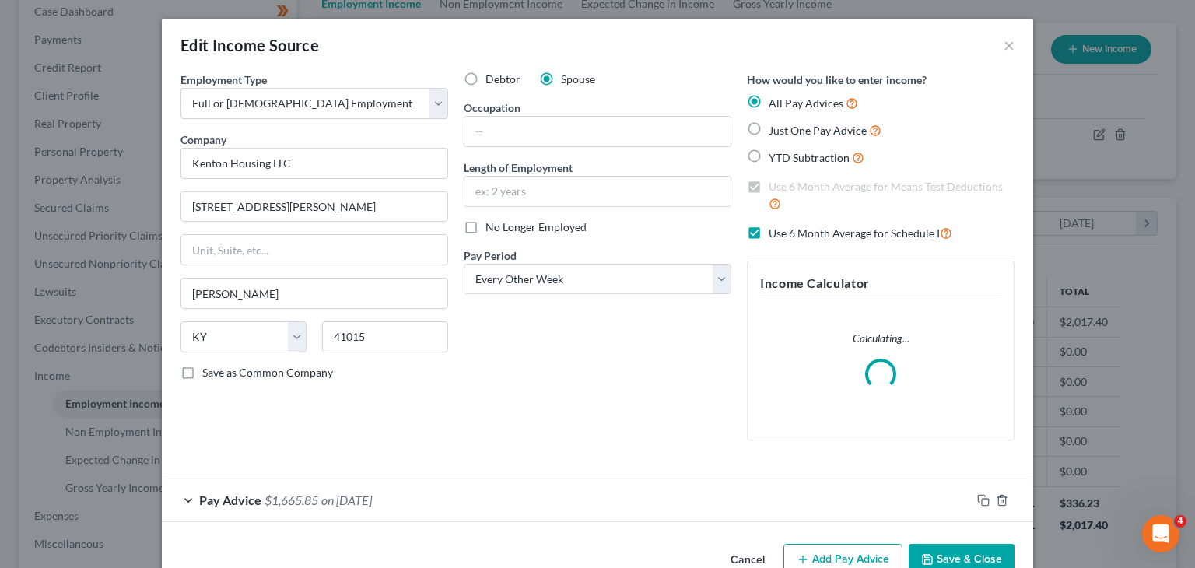
scroll to position [38, 0]
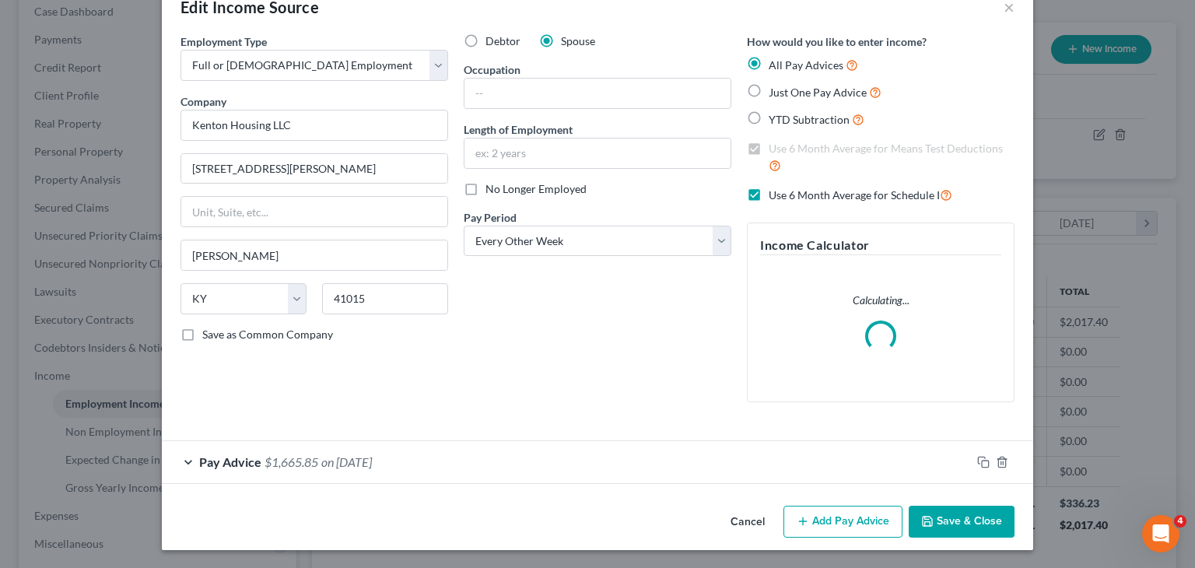
click at [333, 451] on div "Pay Advice $1,665.85 on [DATE]" at bounding box center [566, 461] width 809 height 41
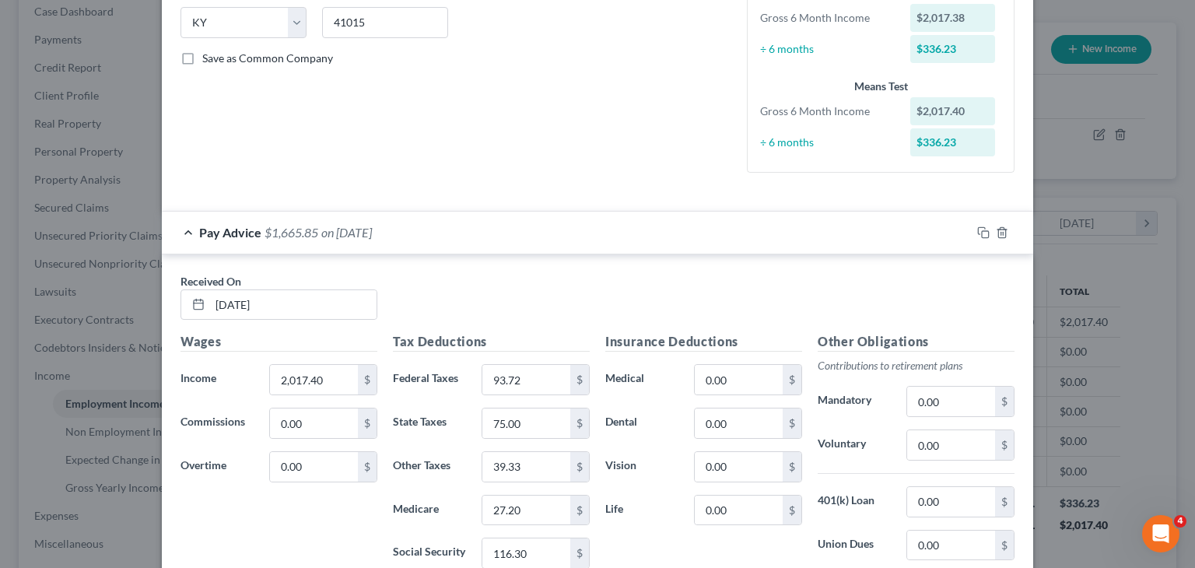
scroll to position [314, 0]
drag, startPoint x: 293, startPoint y: 304, endPoint x: 181, endPoint y: 300, distance: 112.1
click at [181, 300] on div "[DATE]" at bounding box center [278, 304] width 197 height 31
type input "[DATE]"
type input "1"
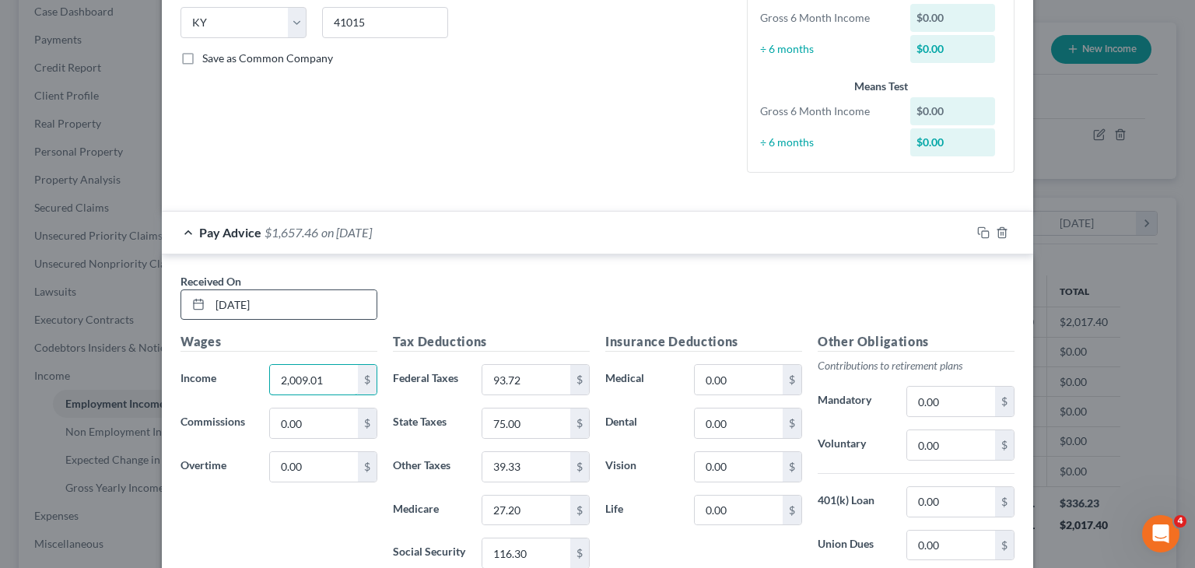
type input "2,009.01"
type input "92.88"
type input "74.66"
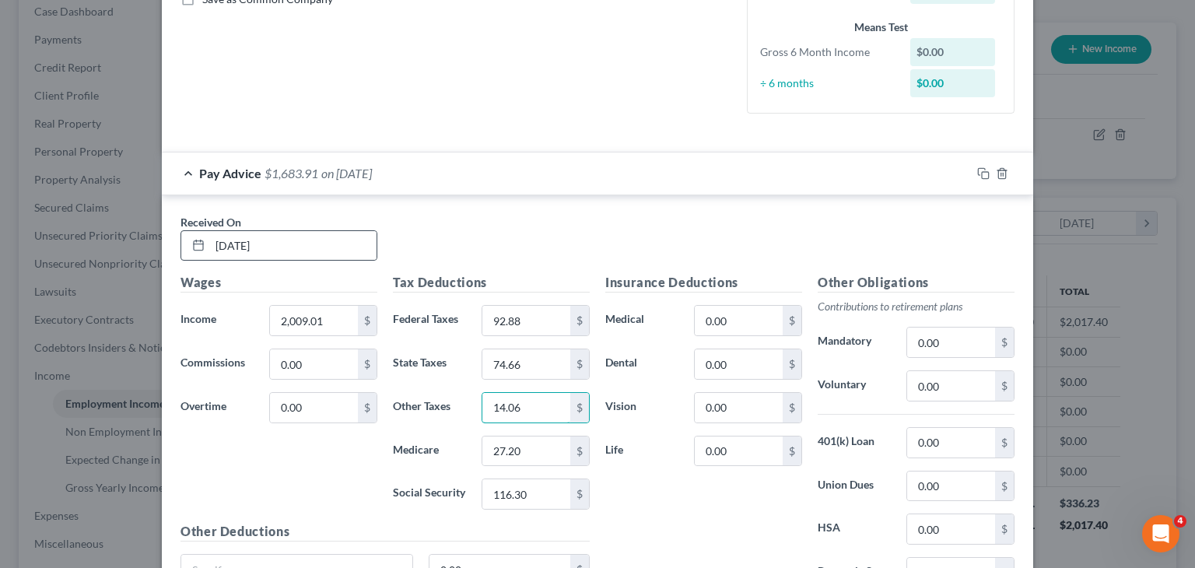
scroll to position [420, 0]
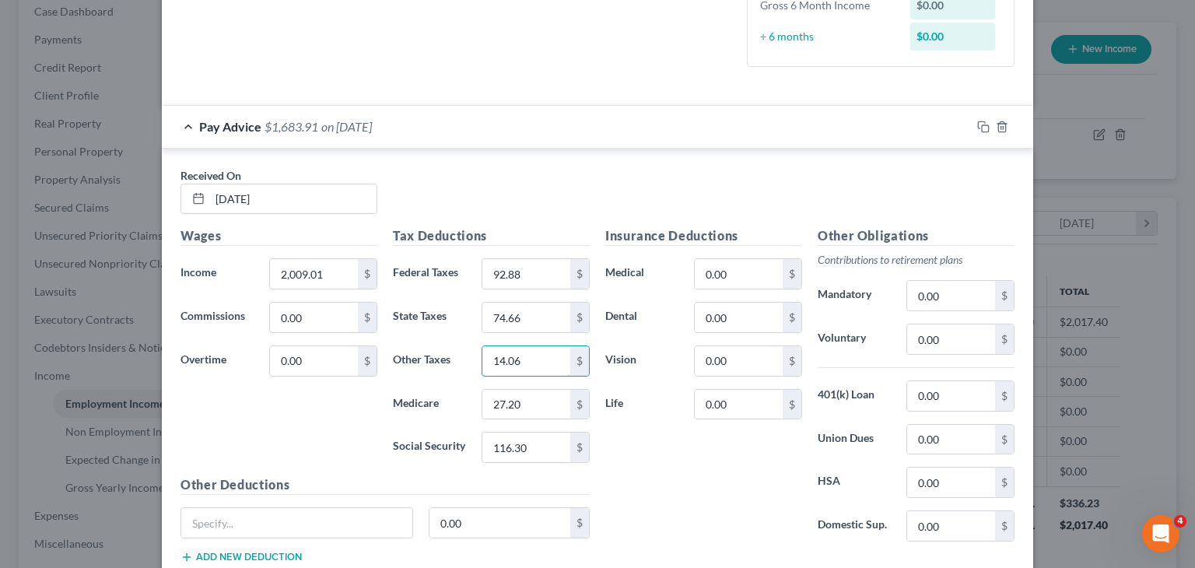
type input "14.06"
type input "27.08"
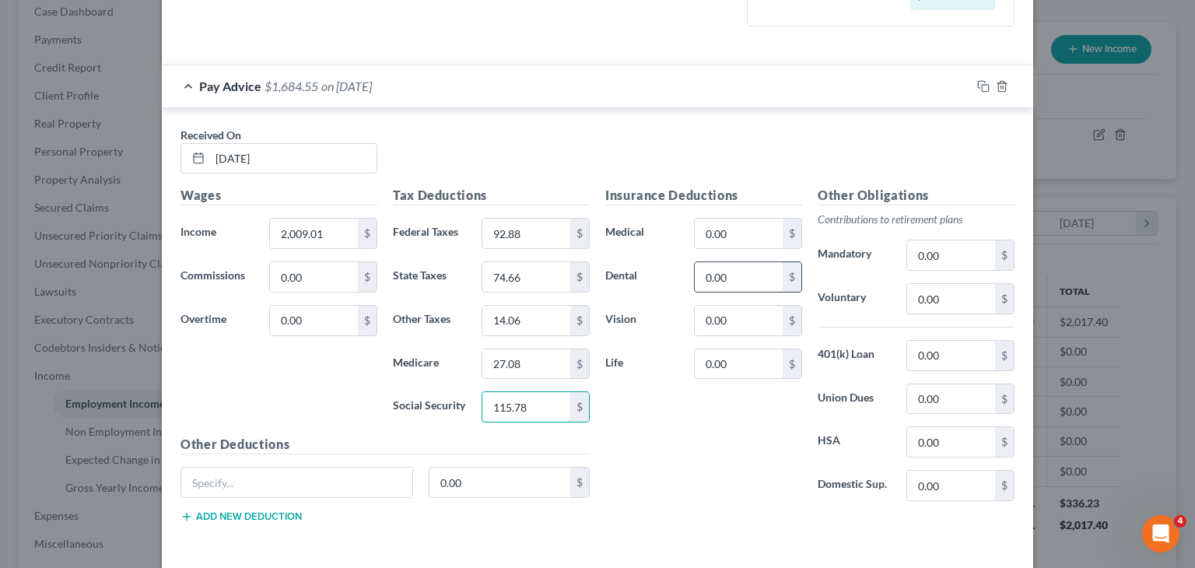
scroll to position [461, 0]
type input "115.78"
click at [725, 283] on input "0.00" at bounding box center [739, 277] width 88 height 30
type input "14"
click at [727, 219] on input "0.00" at bounding box center [739, 234] width 88 height 30
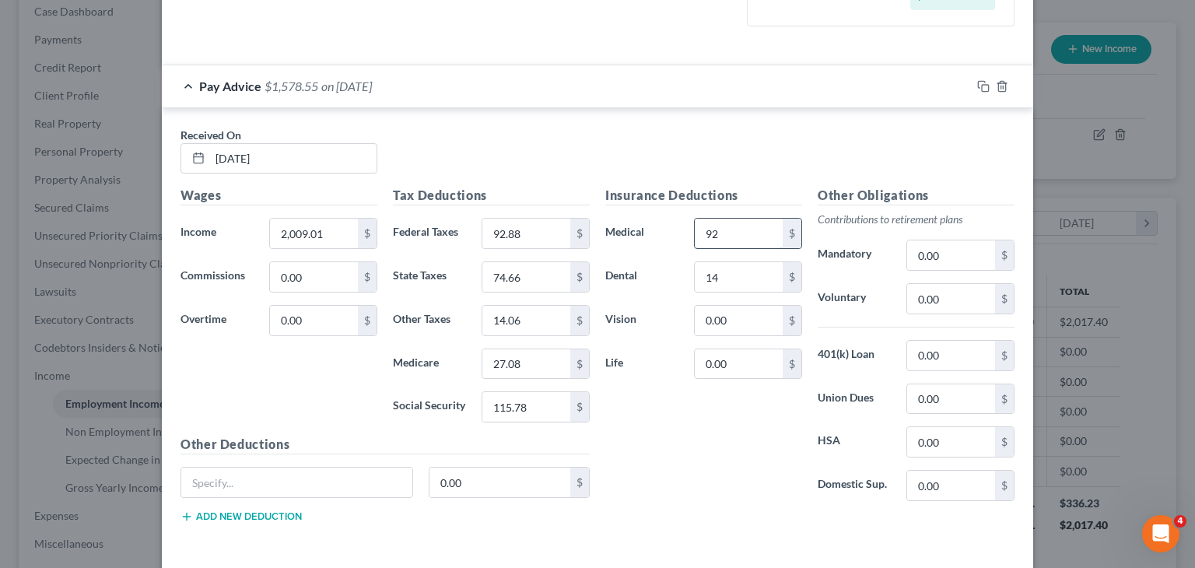
type input "92"
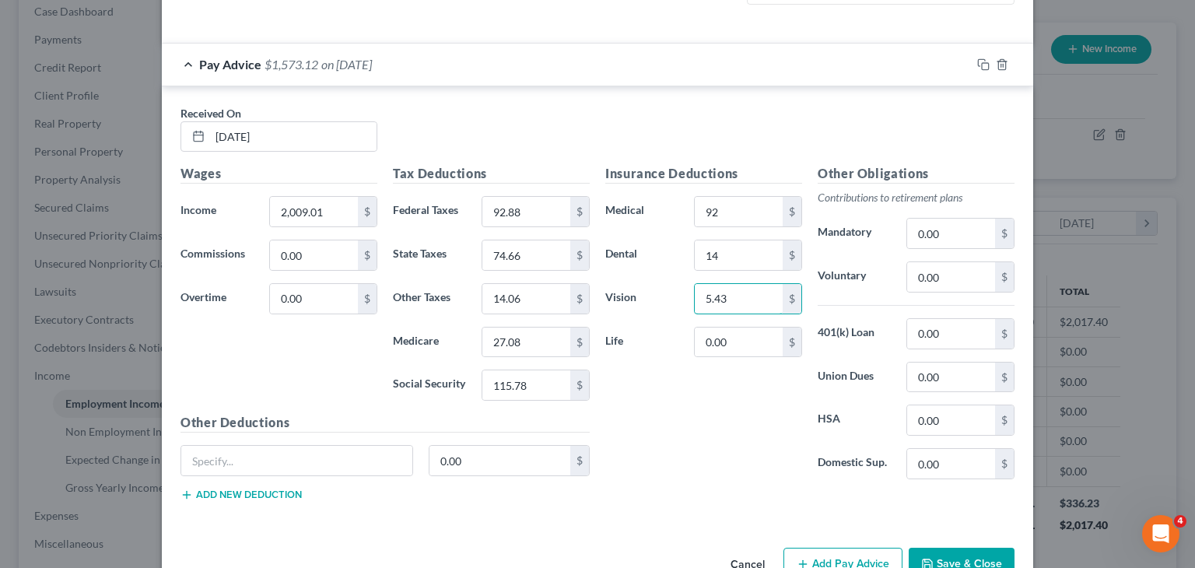
scroll to position [498, 0]
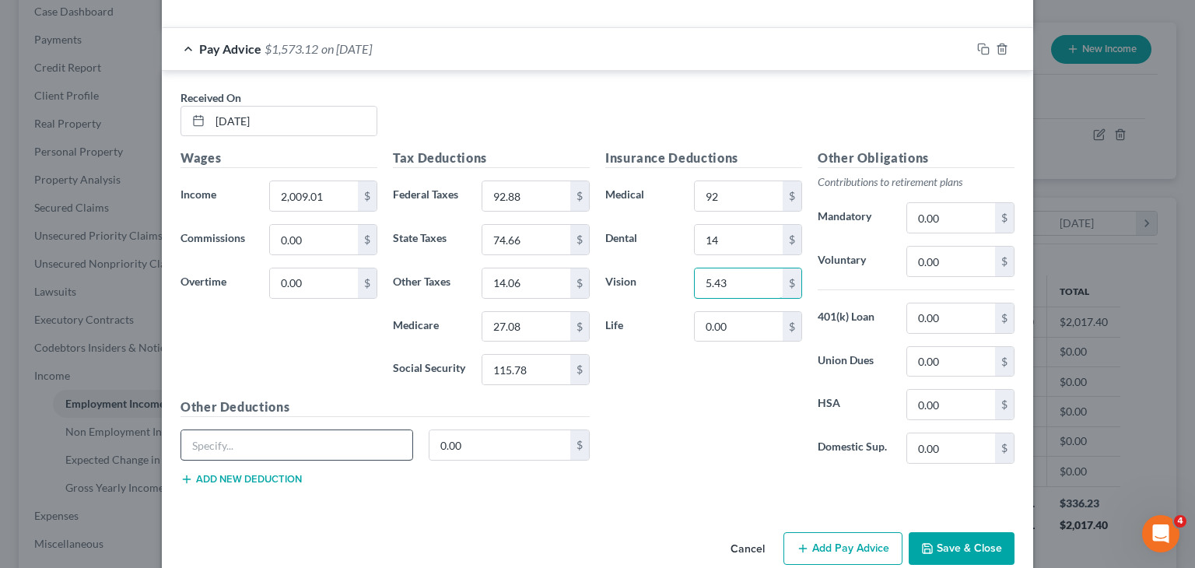
type input "5.43"
click at [377, 433] on input "text" at bounding box center [296, 445] width 231 height 30
type input "Accident"
type input "10.48"
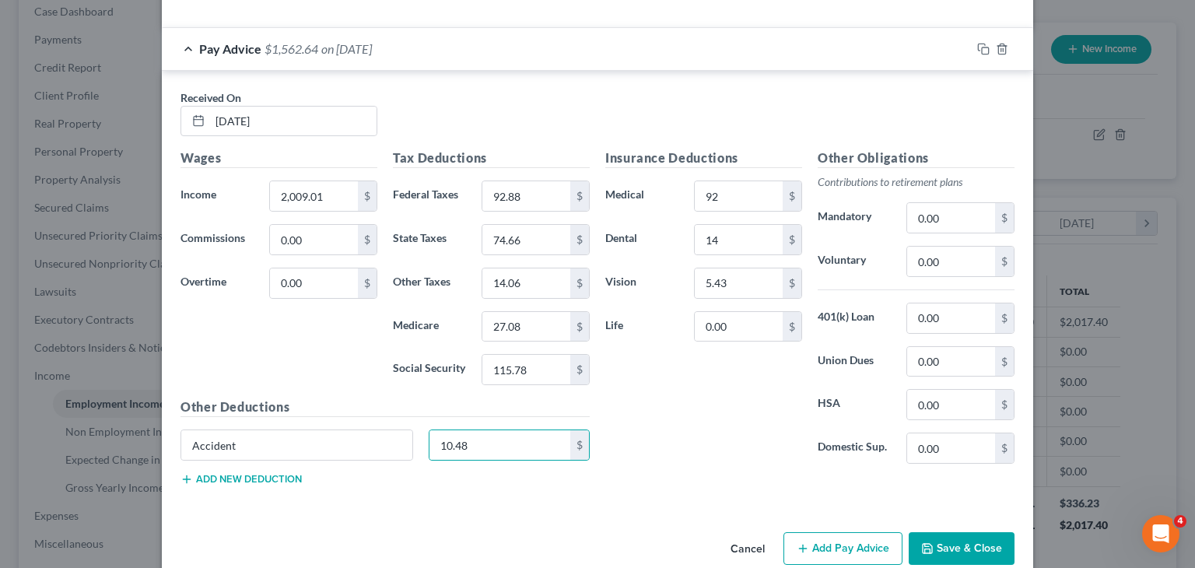
click at [277, 473] on button "Add new deduction" at bounding box center [240, 479] width 121 height 12
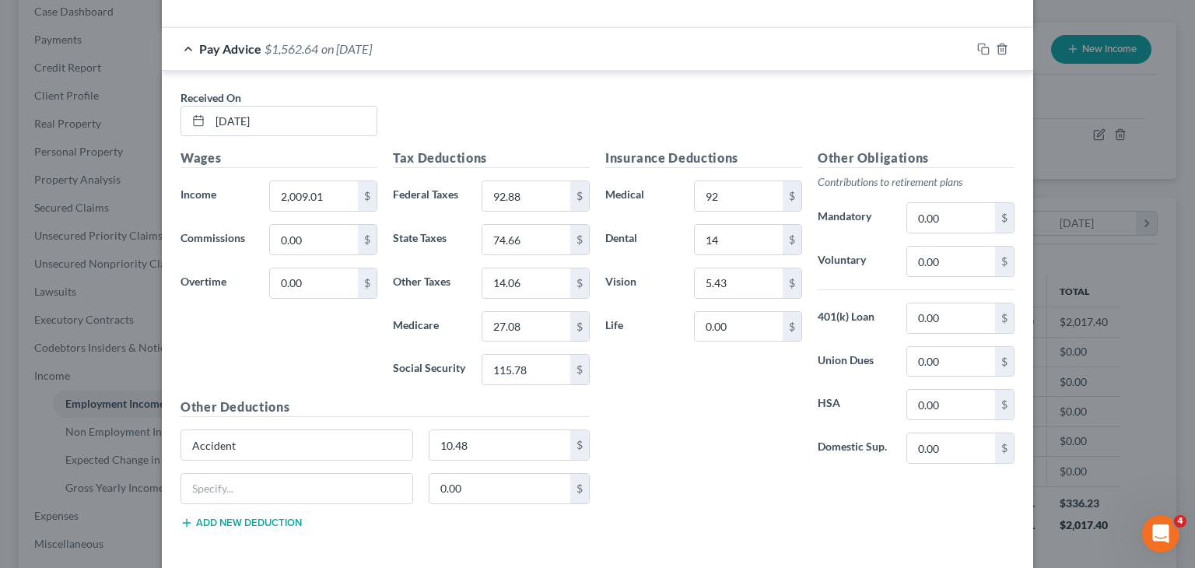
scroll to position [541, 0]
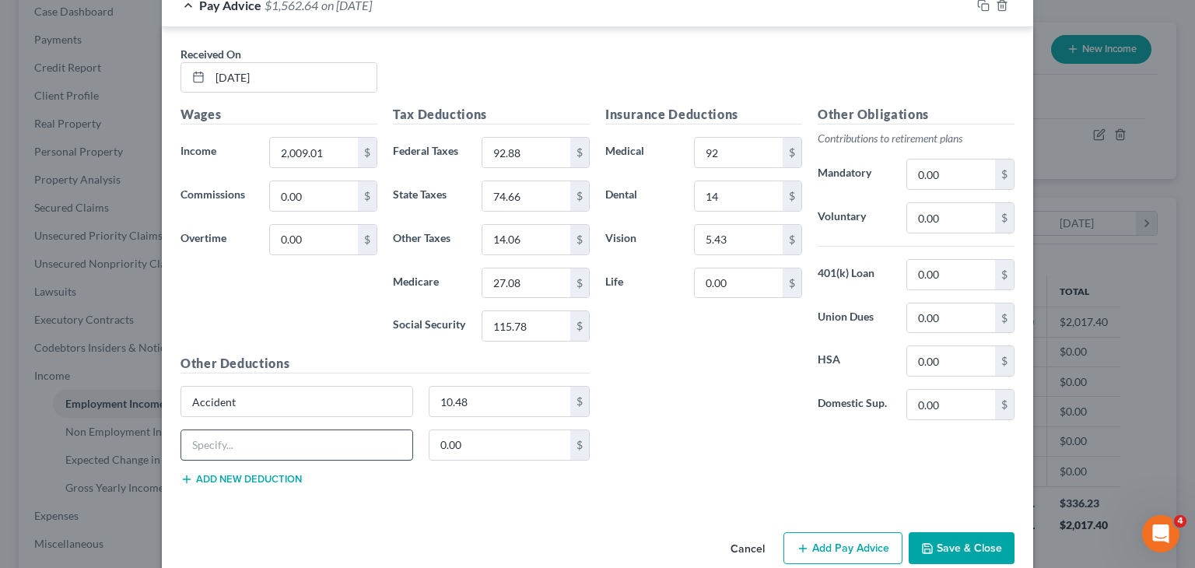
click at [271, 440] on input "text" at bounding box center [296, 445] width 231 height 30
type input "GTLpo"
type input "14.81"
click at [271, 474] on button "Add new deduction" at bounding box center [240, 479] width 121 height 12
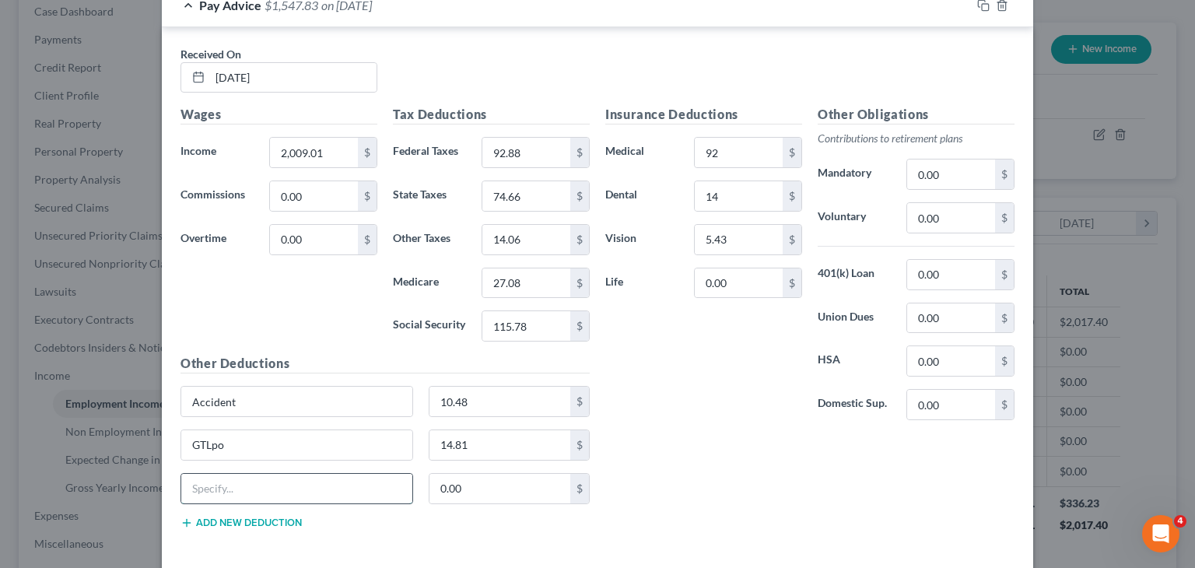
click at [271, 484] on input "text" at bounding box center [296, 489] width 231 height 30
click at [271, 484] on input "o" at bounding box center [296, 489] width 231 height 30
type input "o"
type input "Other"
type input "75.29"
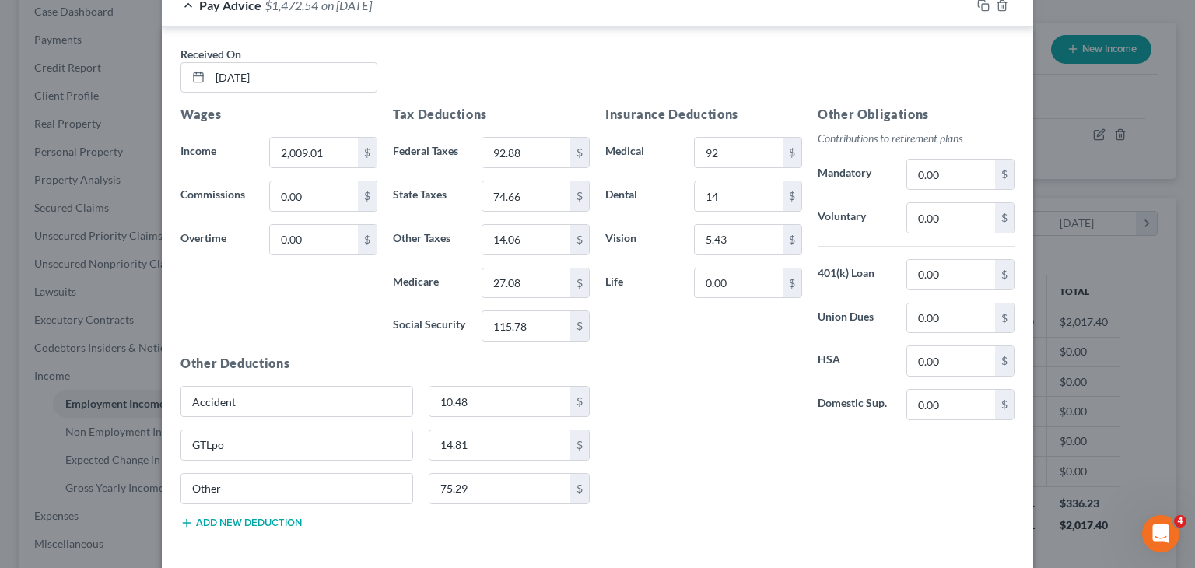
click at [769, 453] on div "Insurance Deductions Medical 92 $ Dental 14 $ Vision 5.43 $ Life 0.00 $ Other O…" at bounding box center [809, 323] width 425 height 436
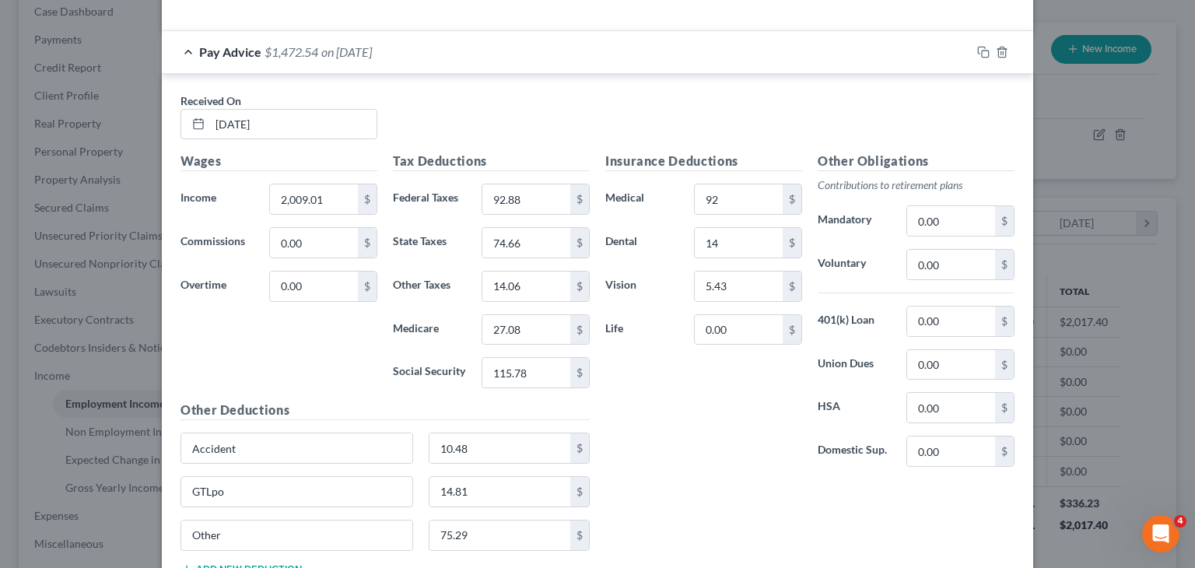
scroll to position [493, 0]
click at [946, 257] on input "0.00" at bounding box center [951, 266] width 88 height 30
type input "355.47"
click at [753, 204] on input "92" at bounding box center [739, 201] width 88 height 30
type input "92.00"
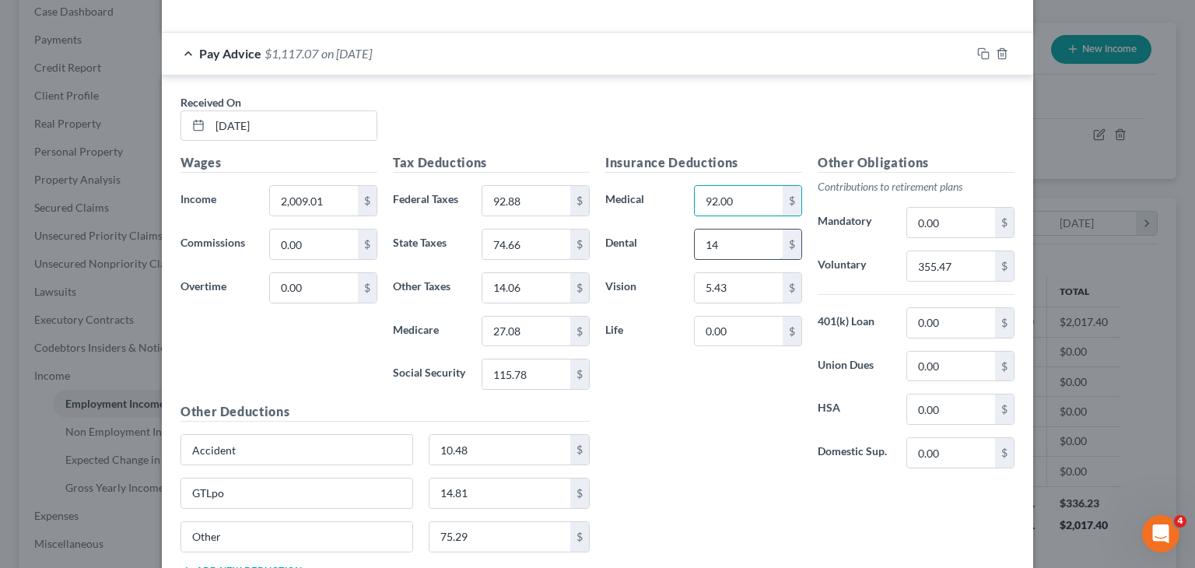
click at [743, 243] on input "14" at bounding box center [739, 244] width 88 height 30
type input "14.00"
click at [545, 281] on input "14.06" at bounding box center [526, 288] width 88 height 30
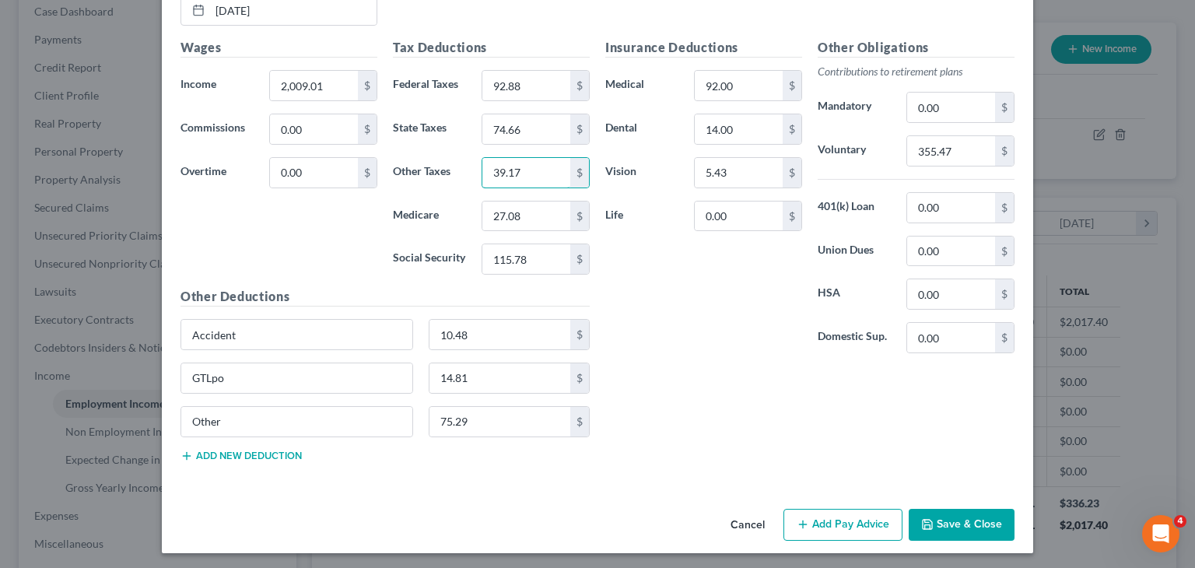
type input "39.17"
drag, startPoint x: 931, startPoint y: 513, endPoint x: 619, endPoint y: 278, distance: 390.5
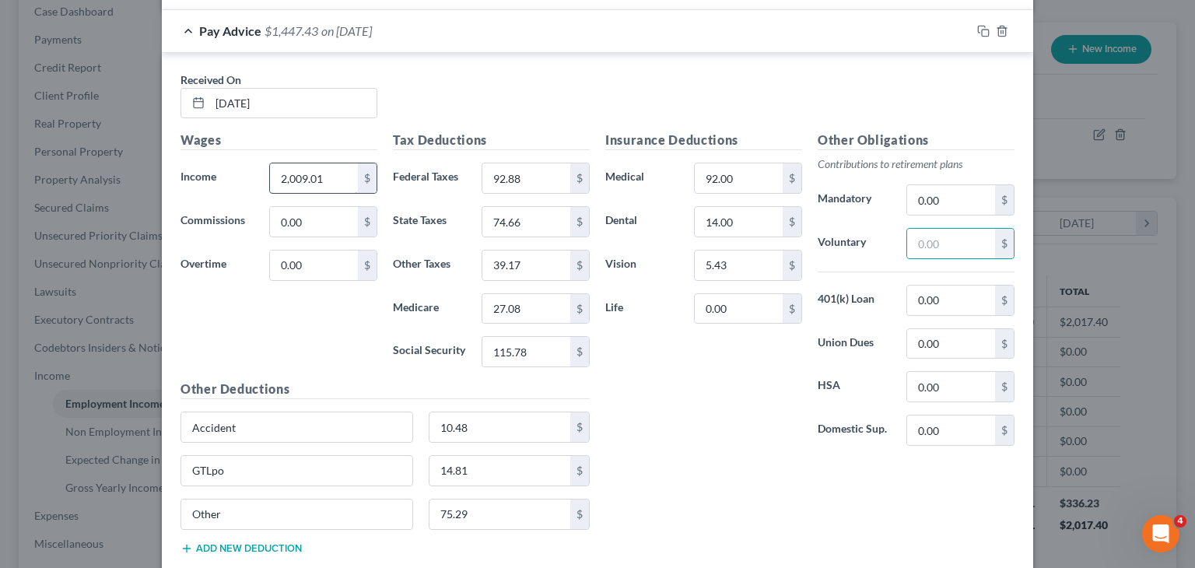
click at [314, 181] on input "2,009.01" at bounding box center [314, 178] width 88 height 30
type input "2,364.68"
click at [834, 477] on div "Insurance Deductions Medical 92.00 $ Dental 14.00 $ Vision 5.43 $ Life 0.00 $ O…" at bounding box center [809, 349] width 425 height 436
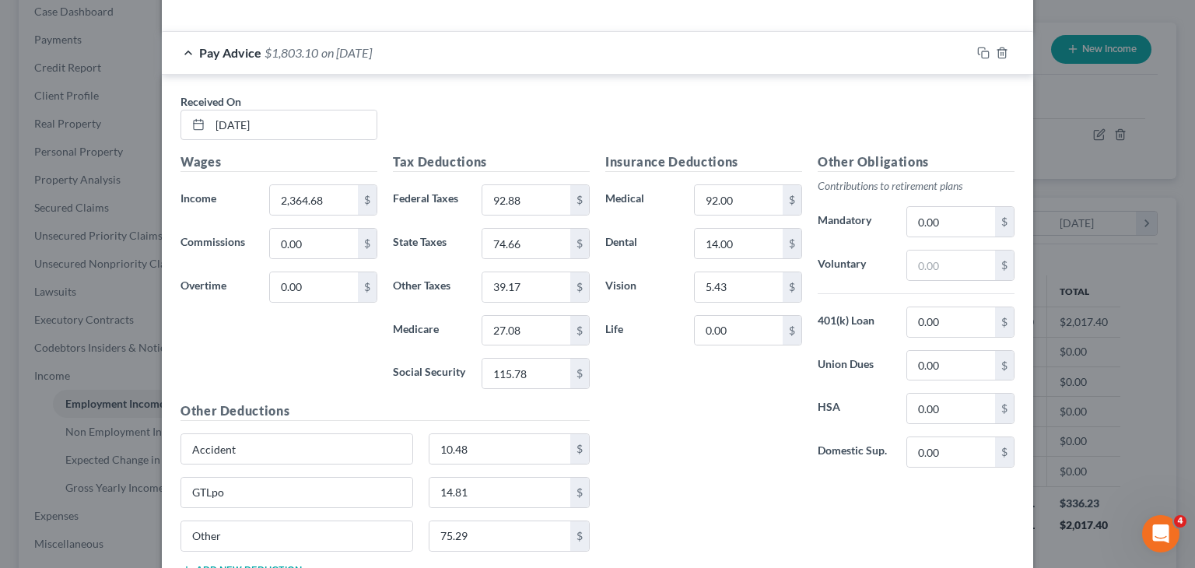
scroll to position [491, 0]
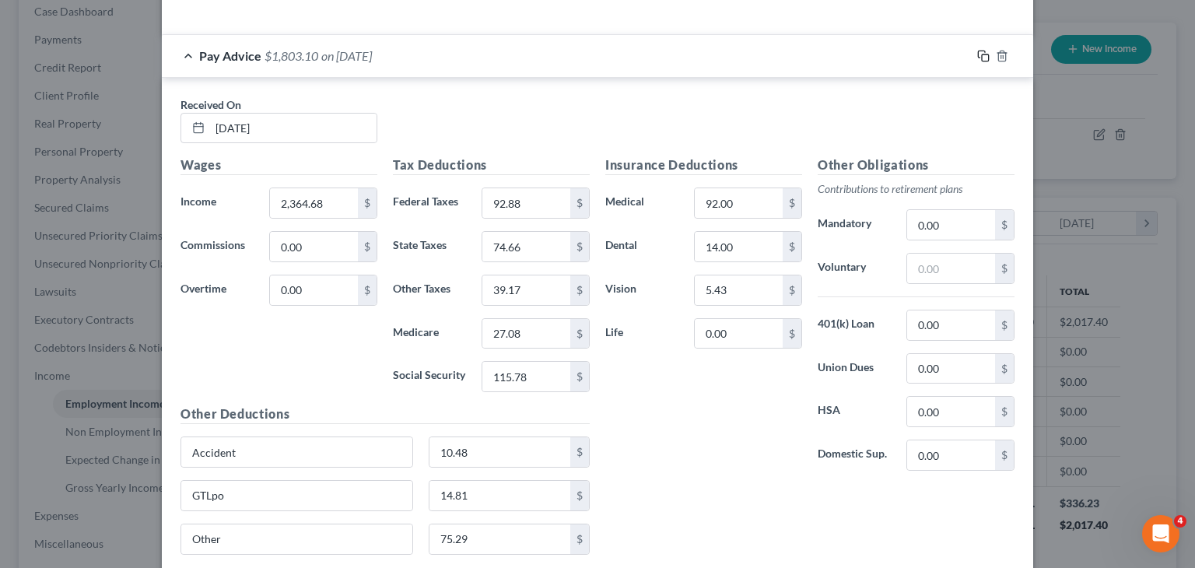
click at [977, 53] on icon "button" at bounding box center [983, 56] width 12 height 12
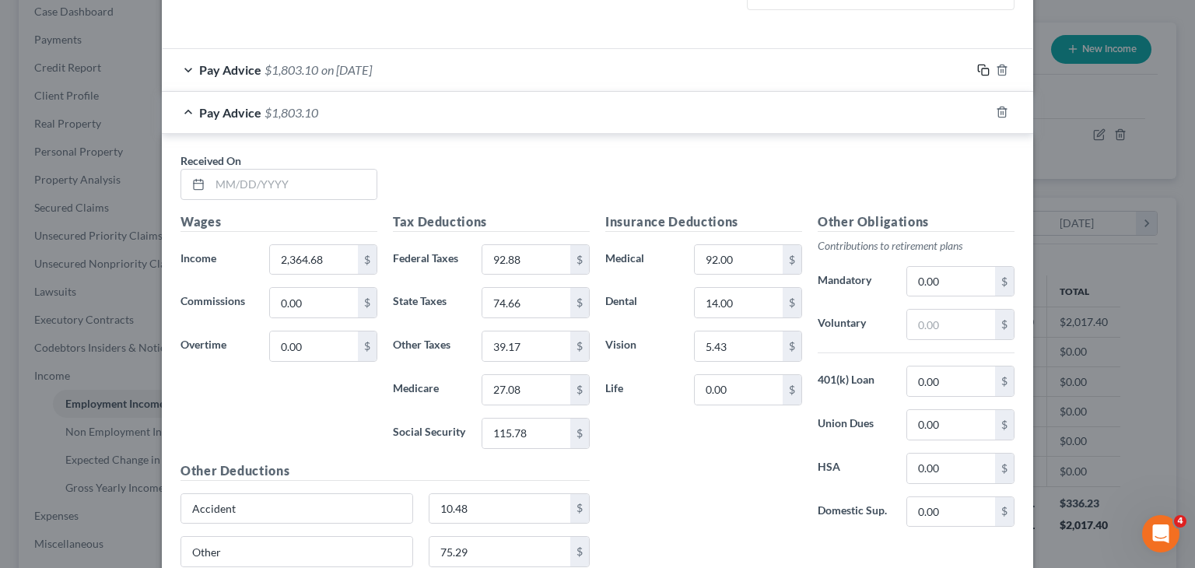
scroll to position [476, 0]
click at [356, 191] on input "text" at bounding box center [293, 185] width 166 height 30
type input "[DATE]"
type input "1,445.73"
type input "36.56"
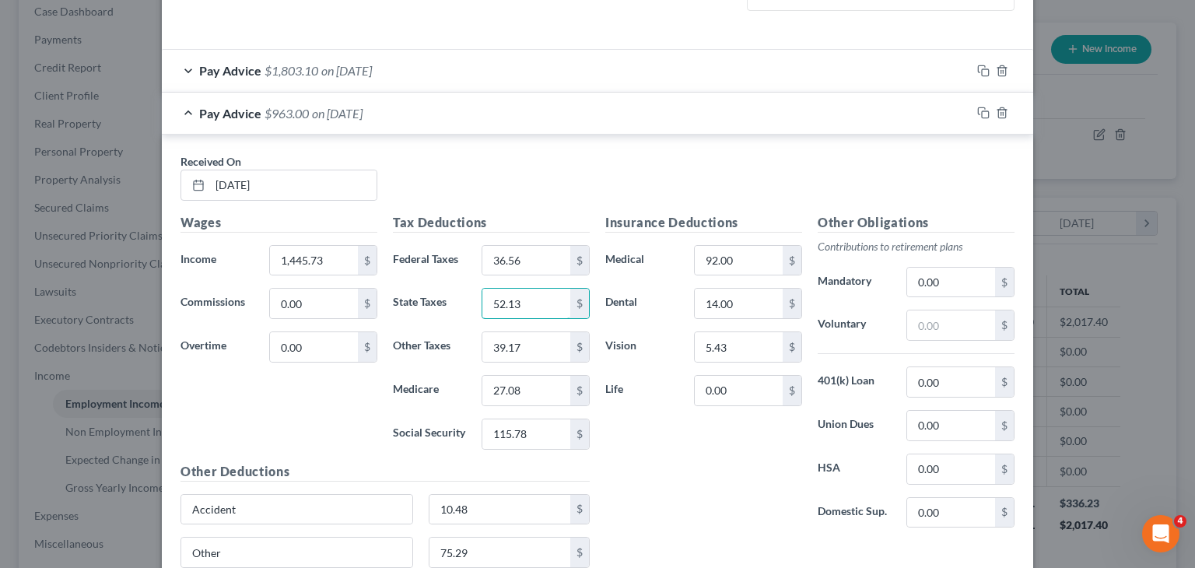
type input "52.13"
type input "28.19"
type input "18.90"
type input "80.84"
click at [929, 316] on input "text" at bounding box center [951, 325] width 88 height 30
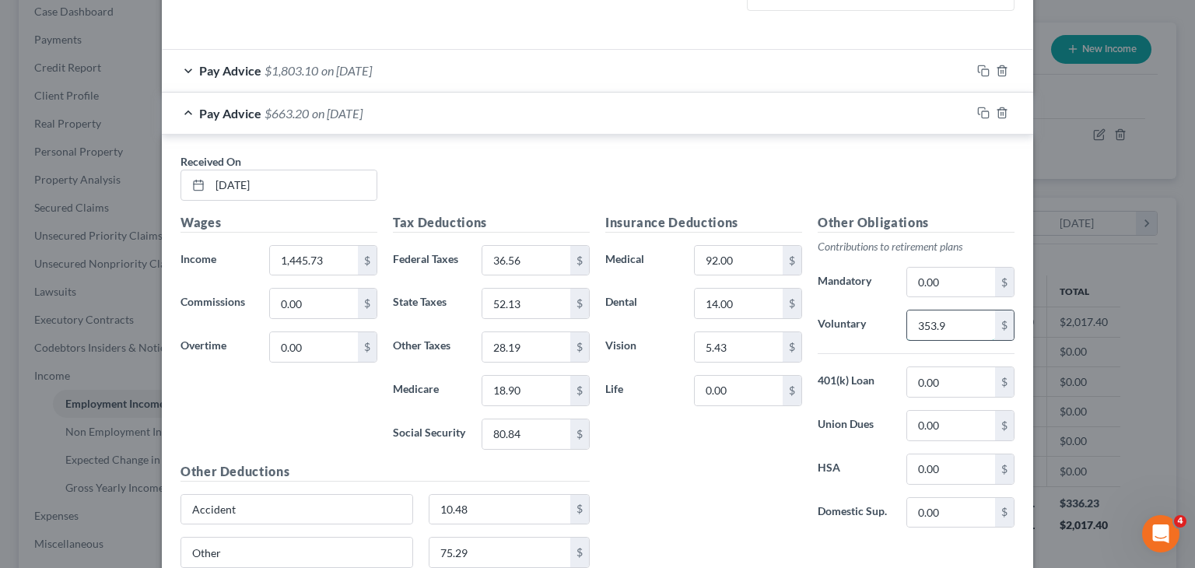
type input "353.96"
drag, startPoint x: 960, startPoint y: 326, endPoint x: 876, endPoint y: 331, distance: 84.1
click at [876, 331] on div "Voluntary 353.96 $" at bounding box center [916, 325] width 212 height 31
type input "1"
click at [316, 247] on input "1,445.73" at bounding box center [314, 261] width 88 height 30
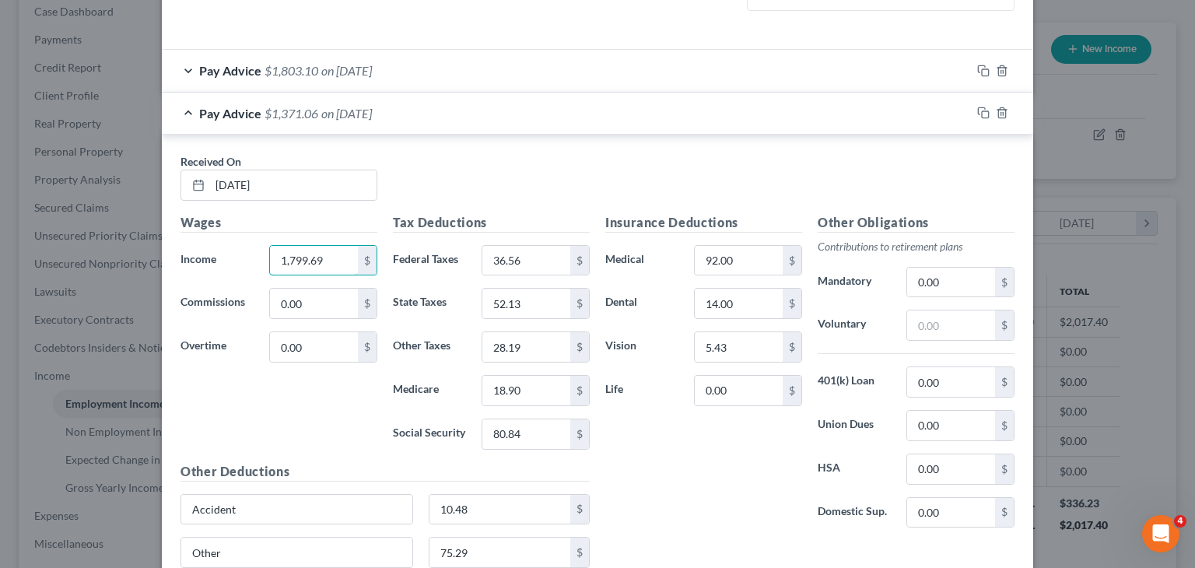
type input "1,799.69"
click at [778, 474] on div "Insurance Deductions Medical 92.00 $ Dental 14.00 $ Vision 5.43 $ Life 0.00 $" at bounding box center [703, 377] width 212 height 328
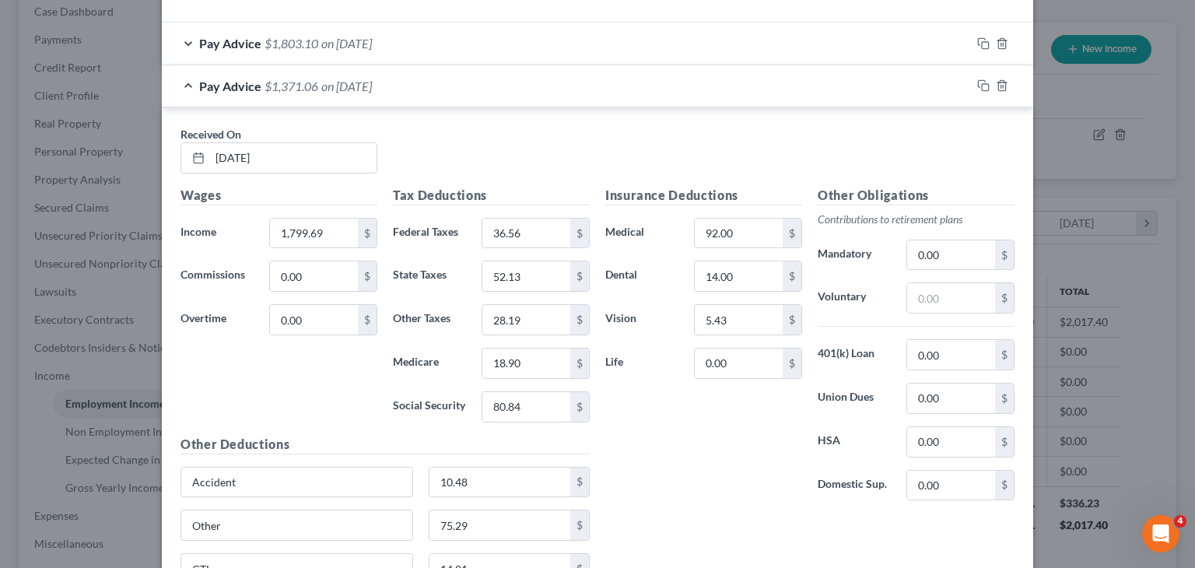
scroll to position [505, 0]
click at [977, 83] on icon "button" at bounding box center [983, 84] width 12 height 12
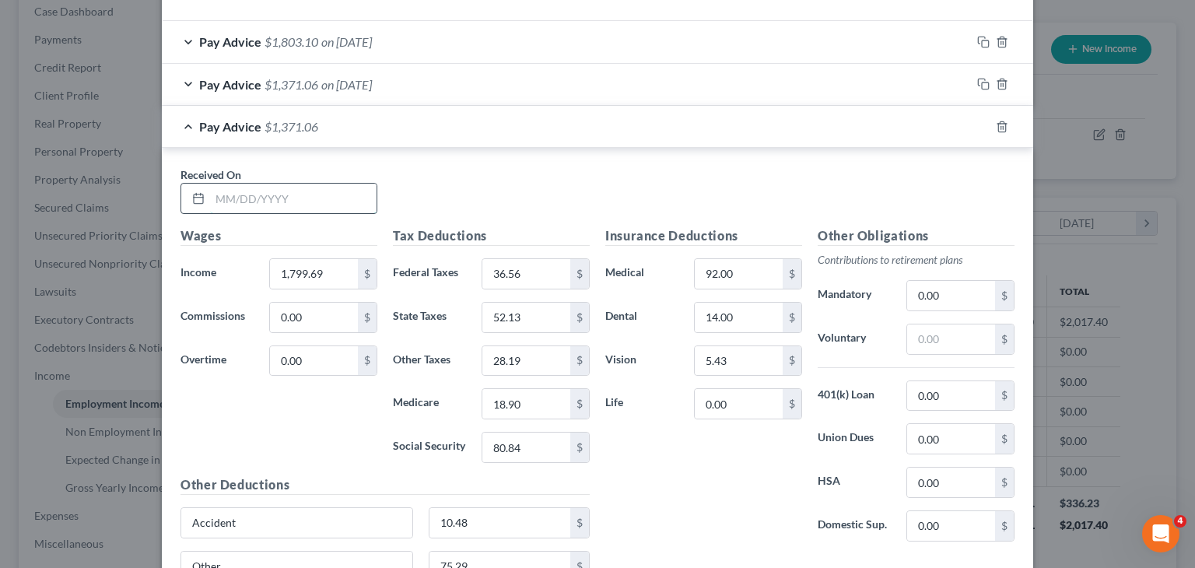
click at [324, 203] on input "text" at bounding box center [293, 199] width 166 height 30
type input "[DATE]"
type input "2,017.40"
type input "93.72"
type input "75.00"
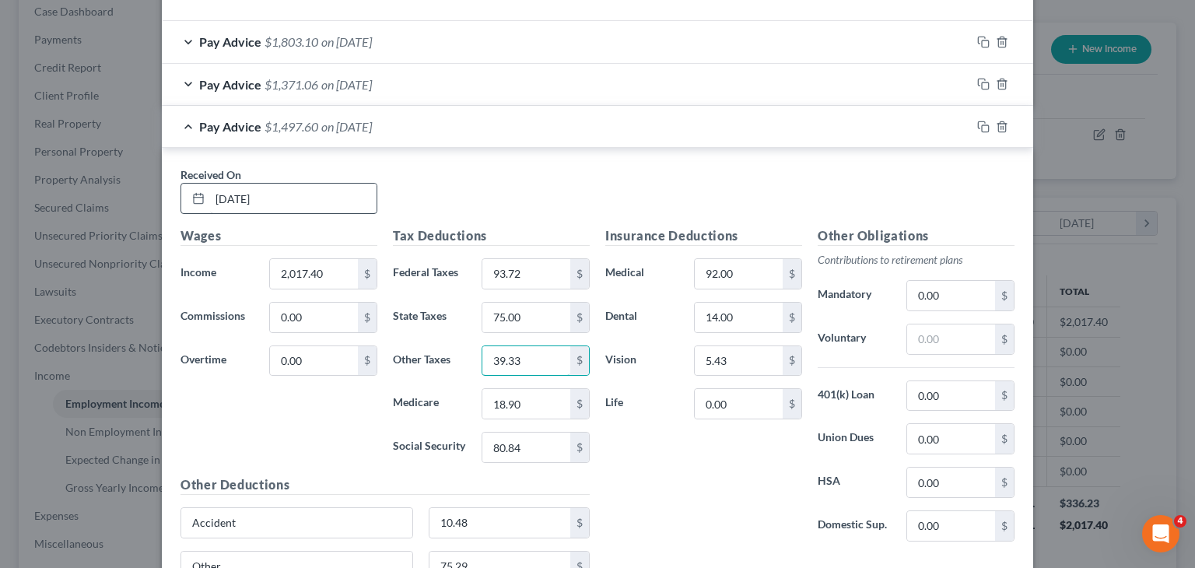
type input "39.33"
type input "27.20"
type input "116.30"
click at [964, 346] on input "text" at bounding box center [951, 339] width 88 height 30
type input "5"
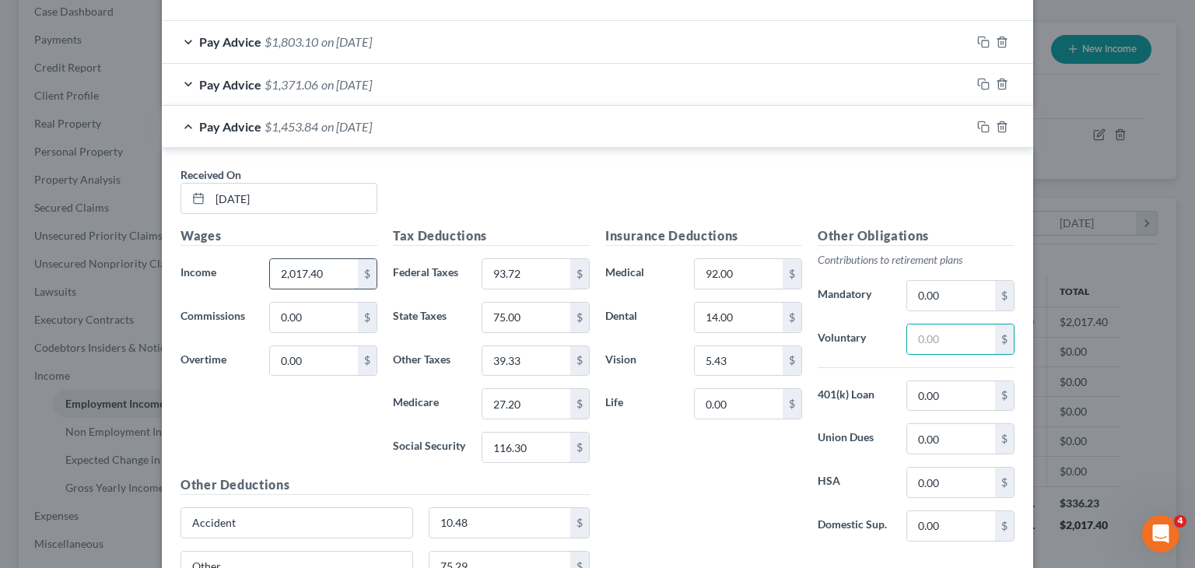
click at [314, 259] on input "2,017.40" at bounding box center [314, 274] width 88 height 30
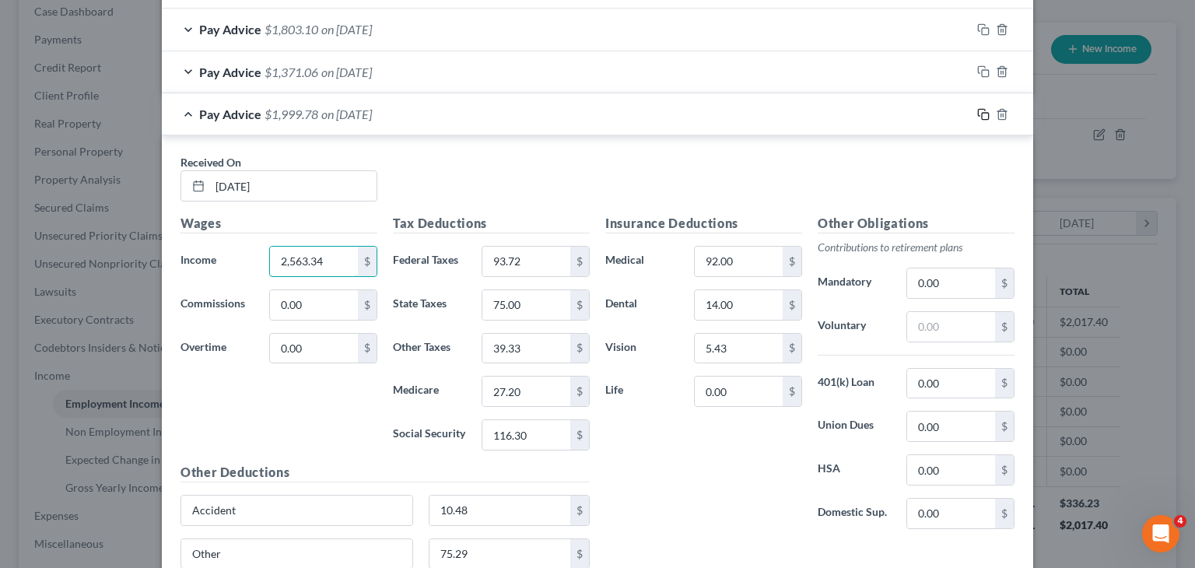
type input "2,563.34"
click at [982, 113] on rect "button" at bounding box center [985, 116] width 7 height 7
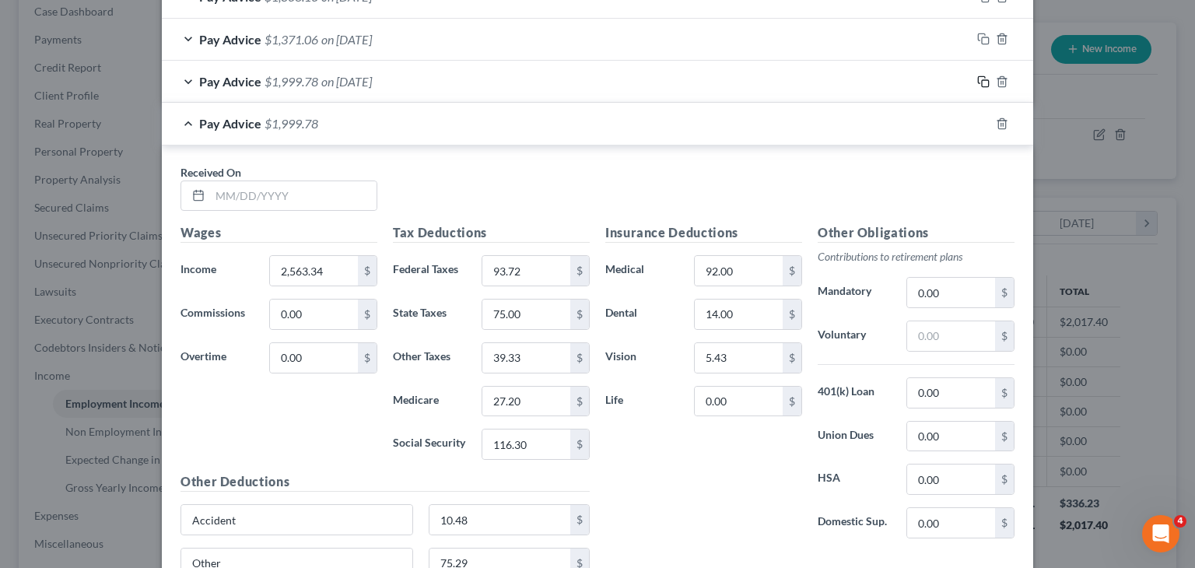
scroll to position [552, 0]
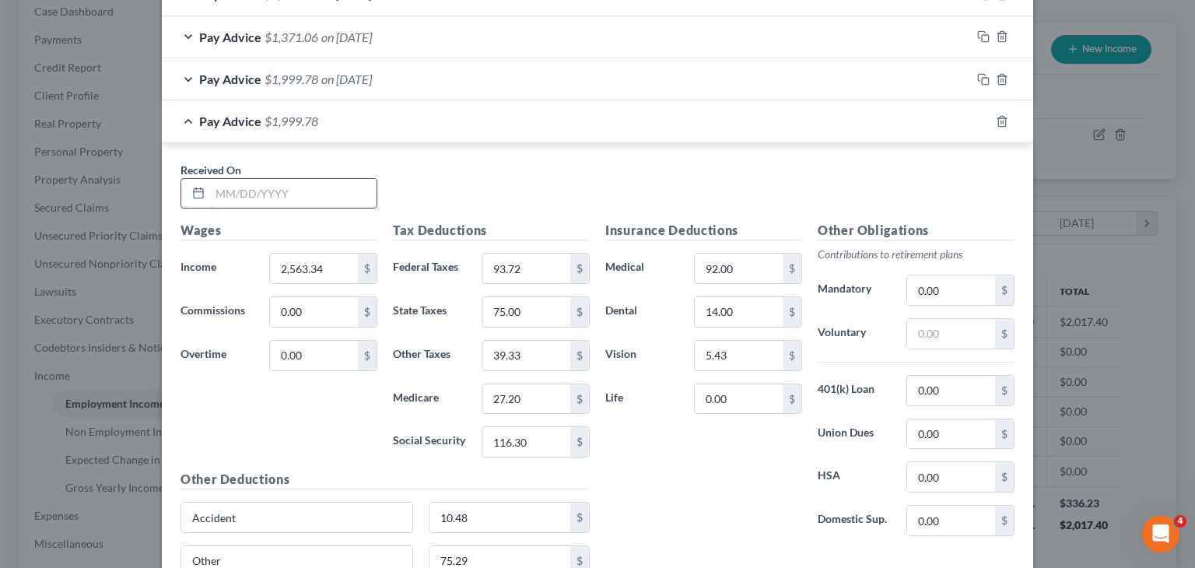
click at [345, 202] on input "text" at bounding box center [293, 194] width 166 height 30
type input "[DATE]"
click at [280, 262] on input "1,869.15" at bounding box center [314, 269] width 88 height 30
type input "1"
type input "2,869.15"
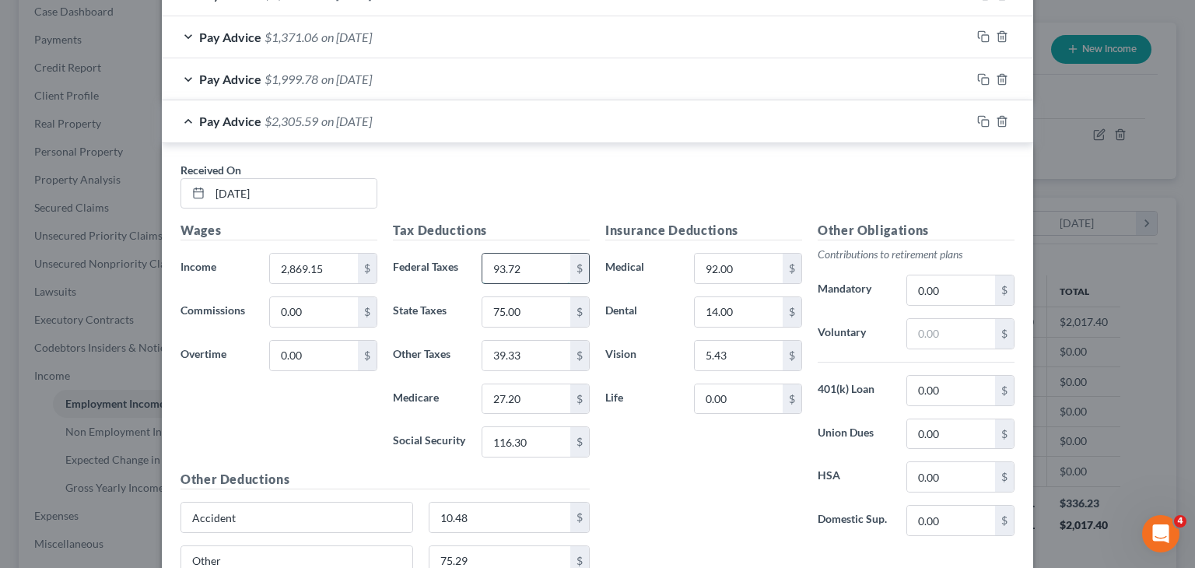
click at [537, 259] on input "93.72" at bounding box center [526, 269] width 88 height 30
type input "107.57"
type input "83.15"
type input "30.87"
type input "26.34"
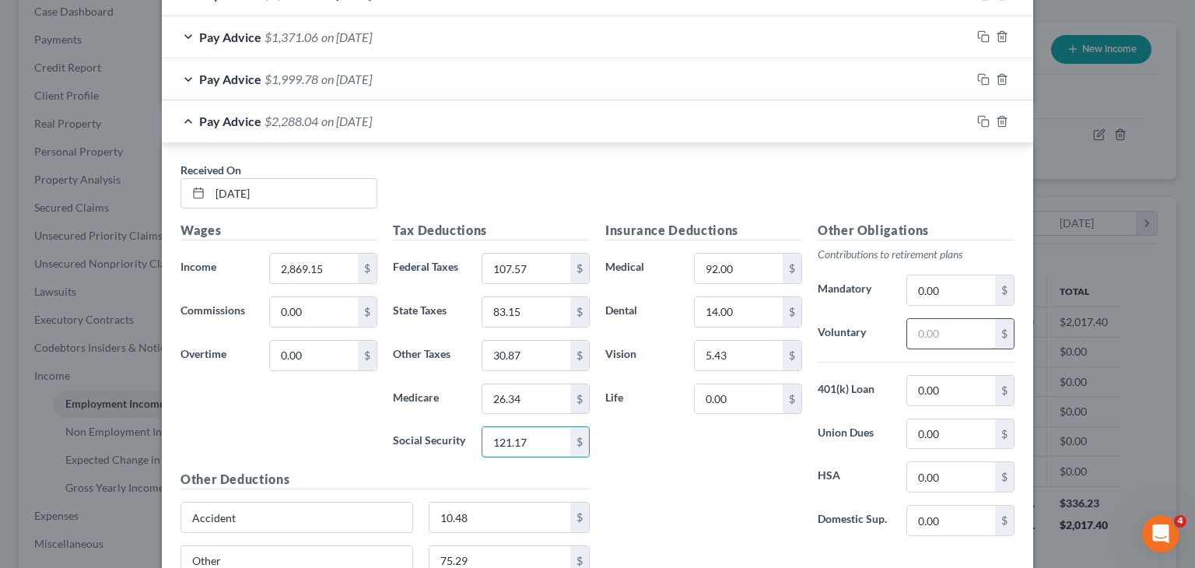
type input "121.17"
click at [909, 325] on input "text" at bounding box center [951, 334] width 88 height 30
type input "4"
click at [289, 278] on input "2,869.15" at bounding box center [314, 269] width 88 height 30
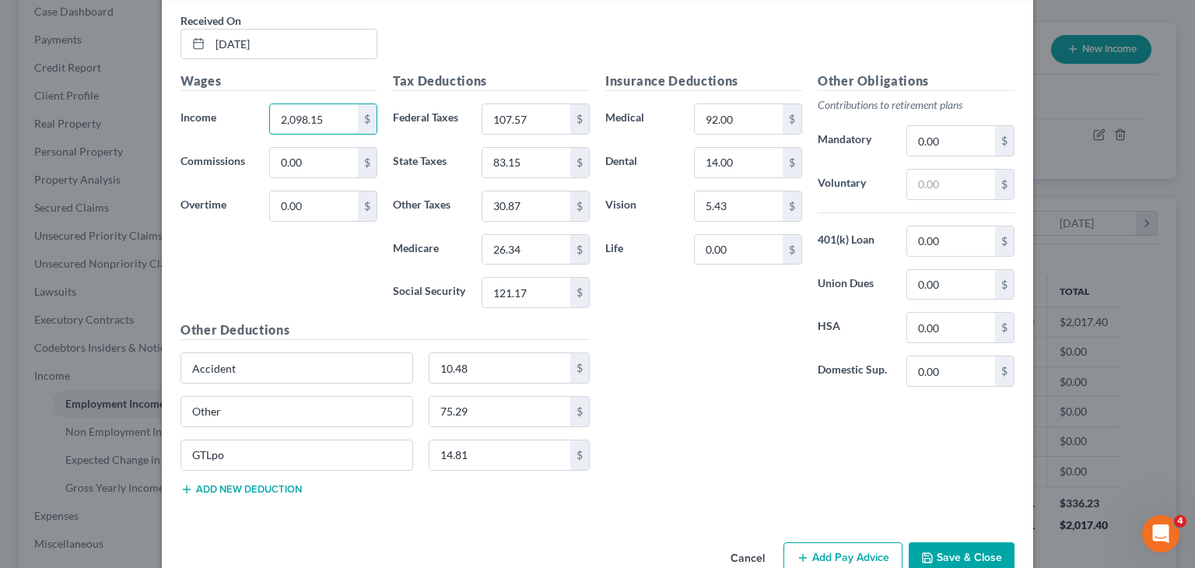
scroll to position [734, 0]
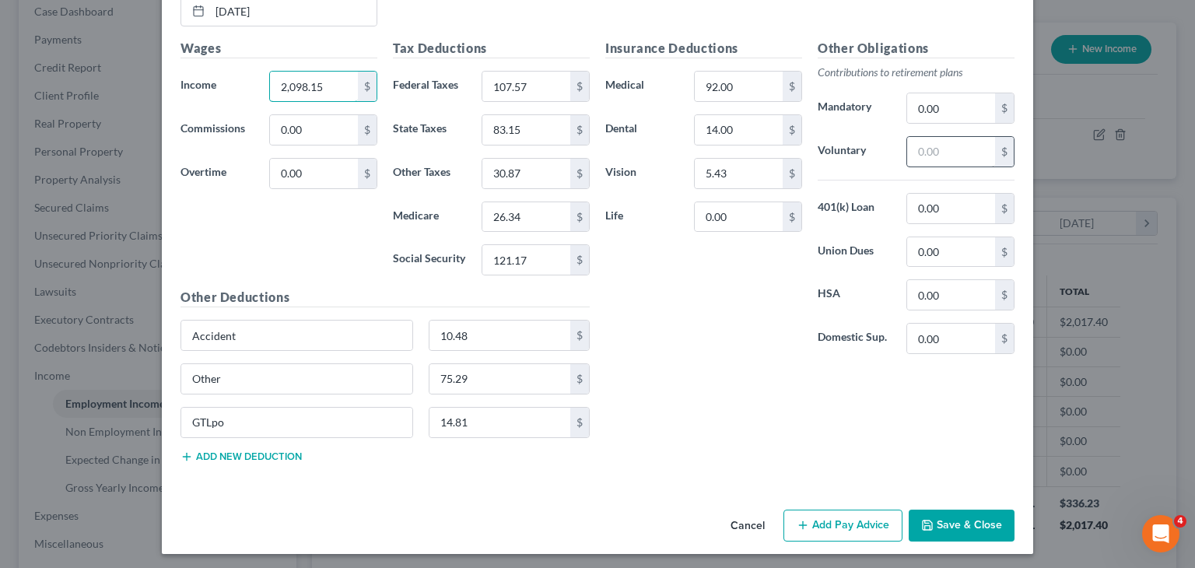
type input "2,098.15"
click at [958, 152] on input "text" at bounding box center [951, 152] width 88 height 30
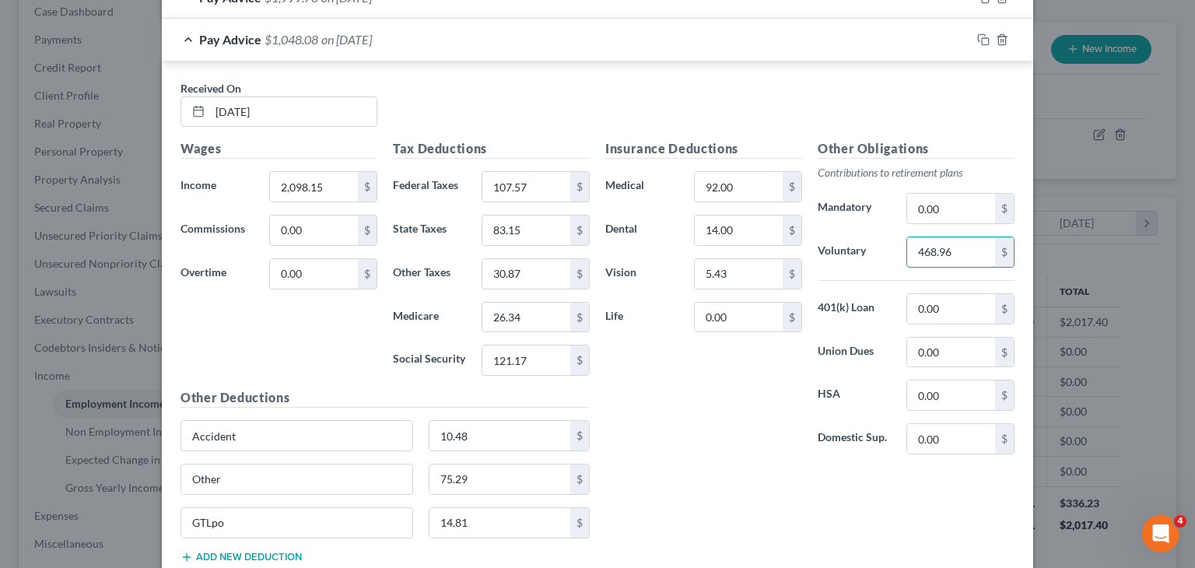
scroll to position [629, 0]
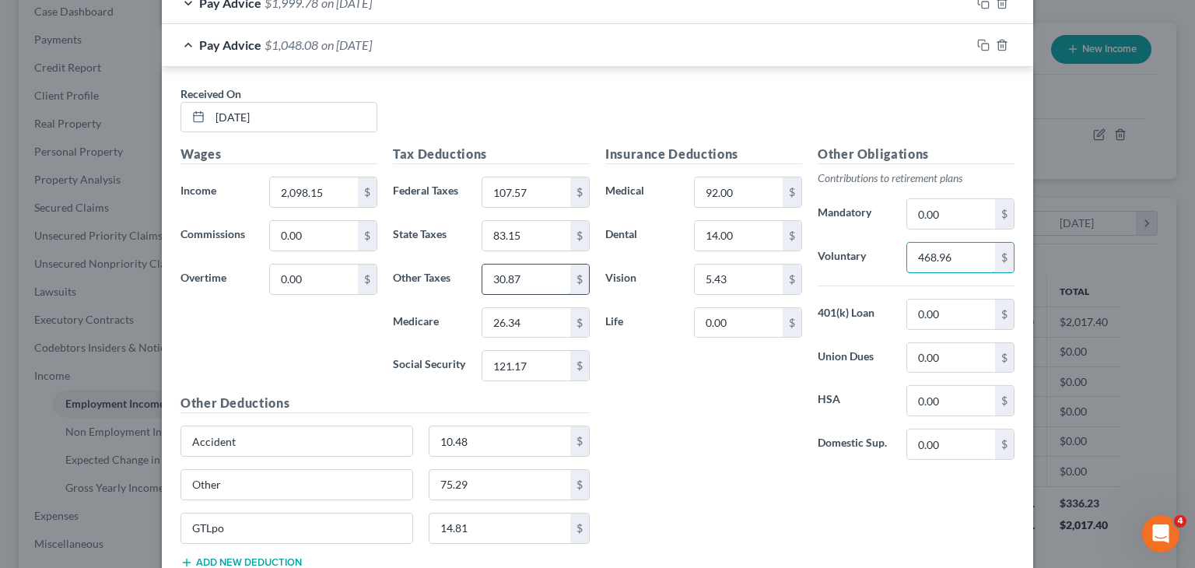
type input "468.96"
click at [494, 278] on input "30.87" at bounding box center [526, 279] width 88 height 30
click at [489, 272] on input "30.87" at bounding box center [526, 279] width 88 height 30
click at [494, 275] on input "30.87" at bounding box center [526, 279] width 88 height 30
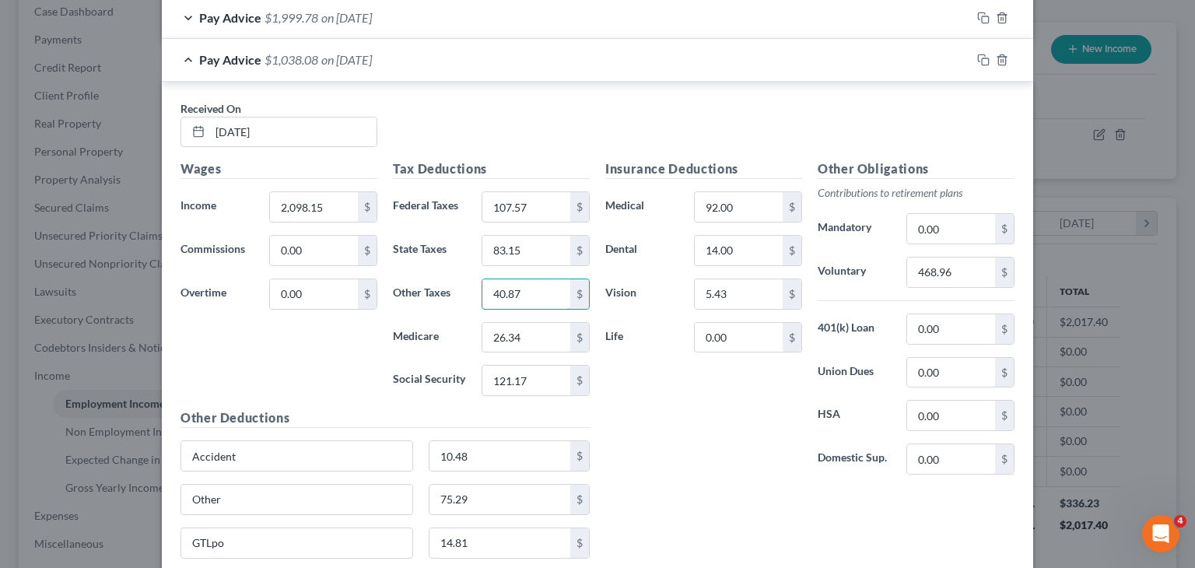
scroll to position [615, 0]
type input "40.87"
click at [314, 207] on input "2,098.15" at bounding box center [314, 206] width 88 height 30
click at [300, 202] on input "2,098.15" at bounding box center [314, 206] width 88 height 30
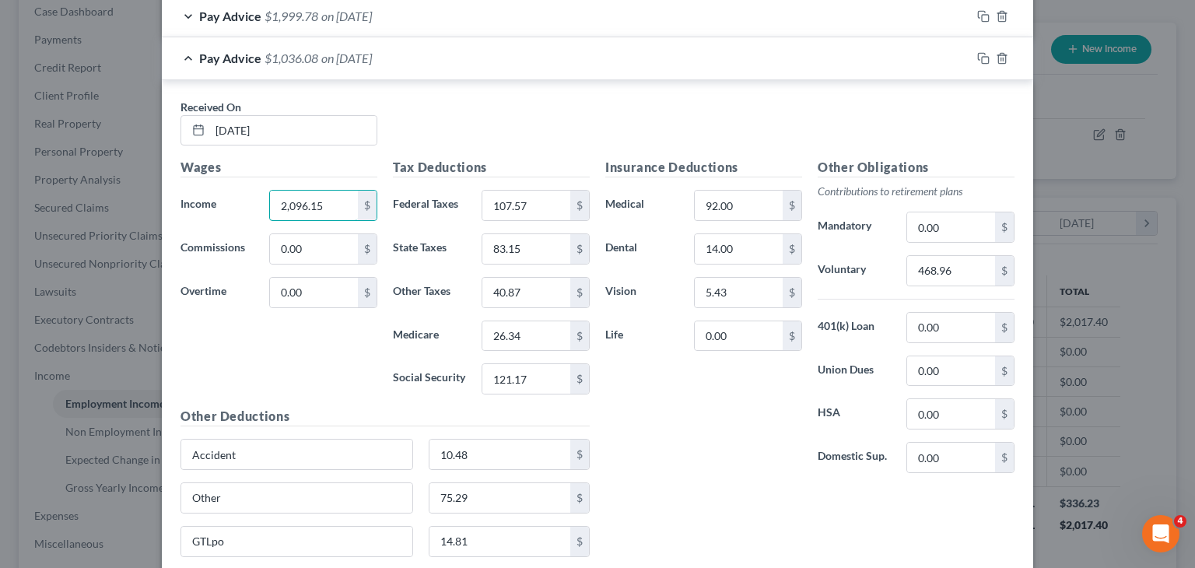
scroll to position [672, 0]
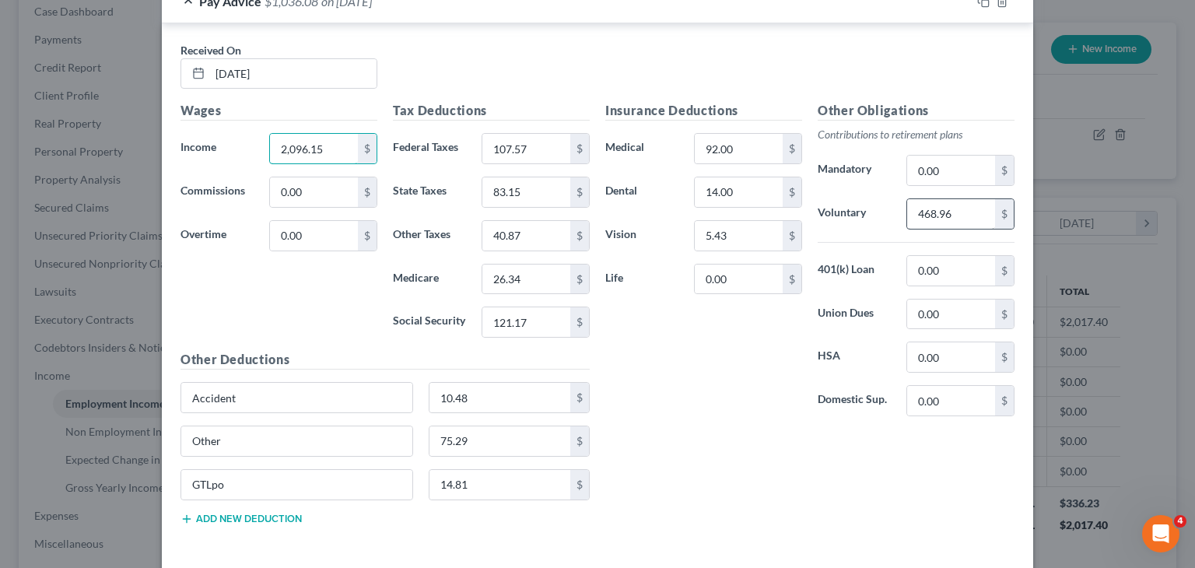
type input "2,096.15"
click at [944, 219] on input "468.96" at bounding box center [951, 214] width 88 height 30
click at [331, 149] on input "2,096.15" at bounding box center [314, 149] width 88 height 30
type input "1"
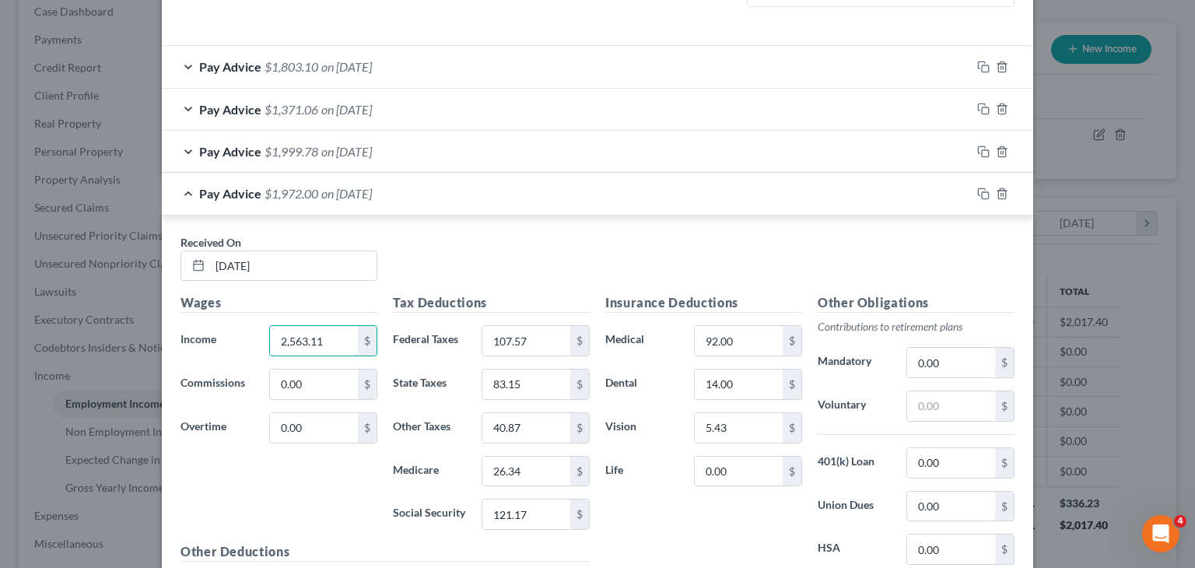
scroll to position [473, 0]
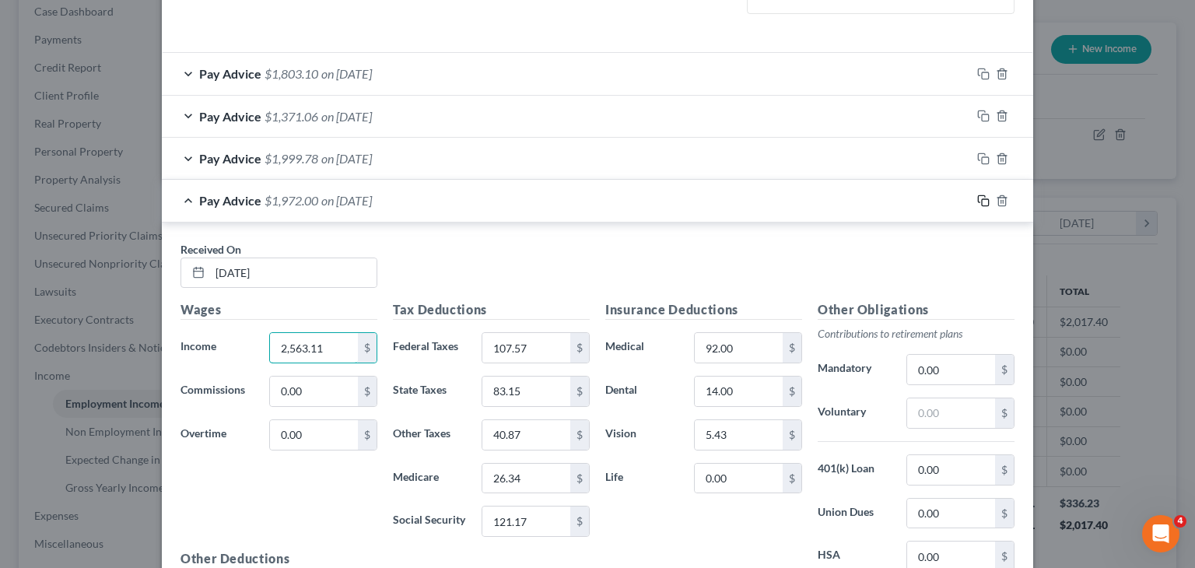
type input "2,563.11"
click at [982, 199] on rect "button" at bounding box center [985, 202] width 7 height 7
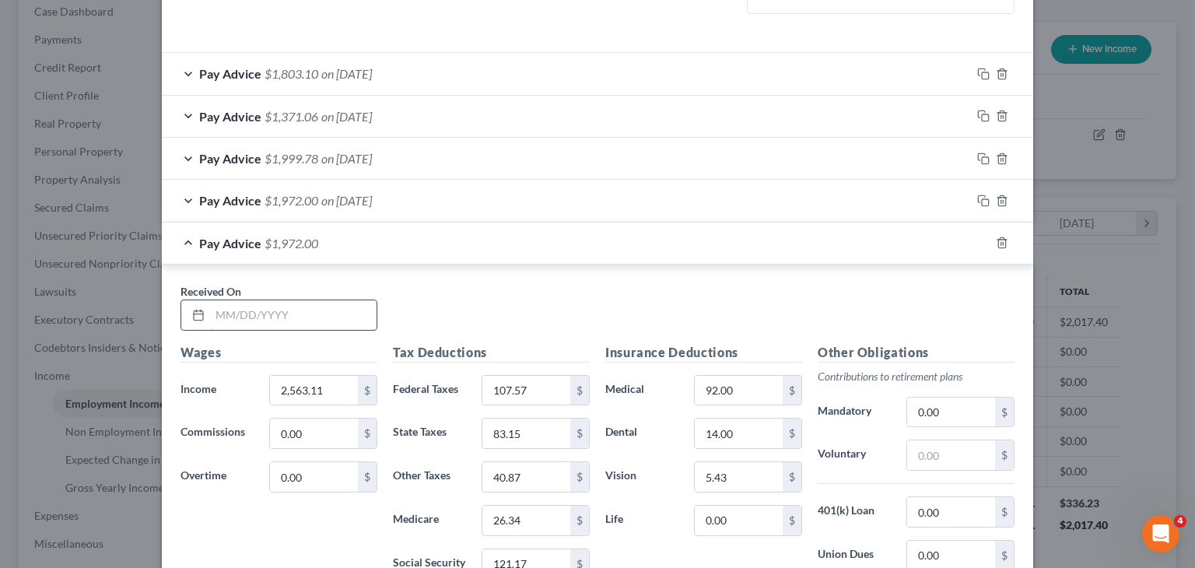
click at [355, 303] on input "text" at bounding box center [293, 315] width 166 height 30
type input "[DATE]"
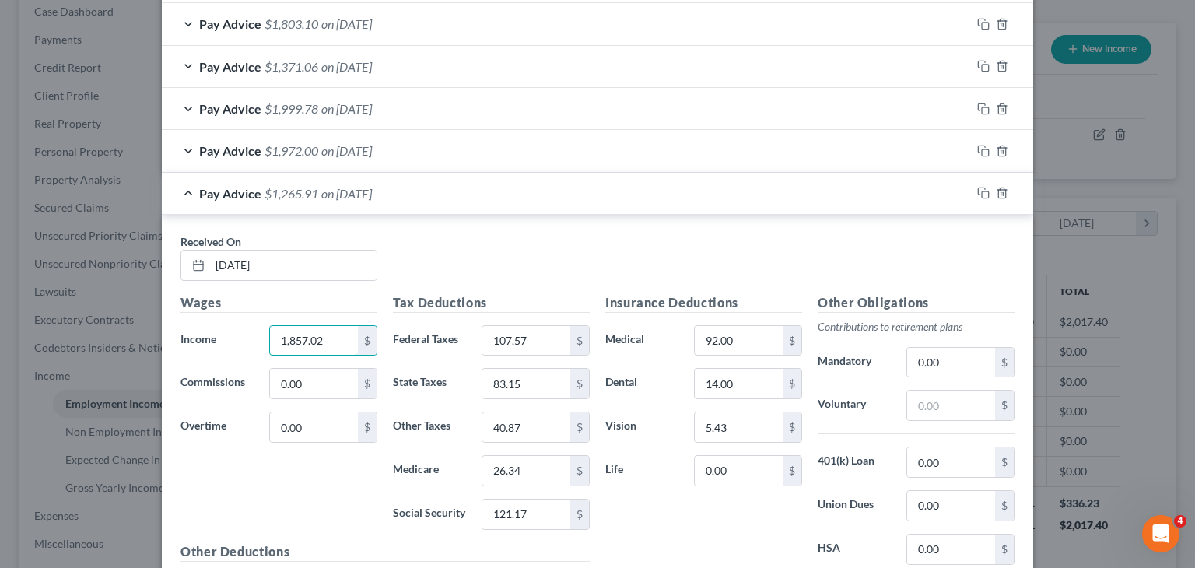
scroll to position [523, 0]
type input "1,857.02"
click at [545, 351] on input "107.57" at bounding box center [526, 341] width 88 height 30
type input "82.68"
type input "73.58"
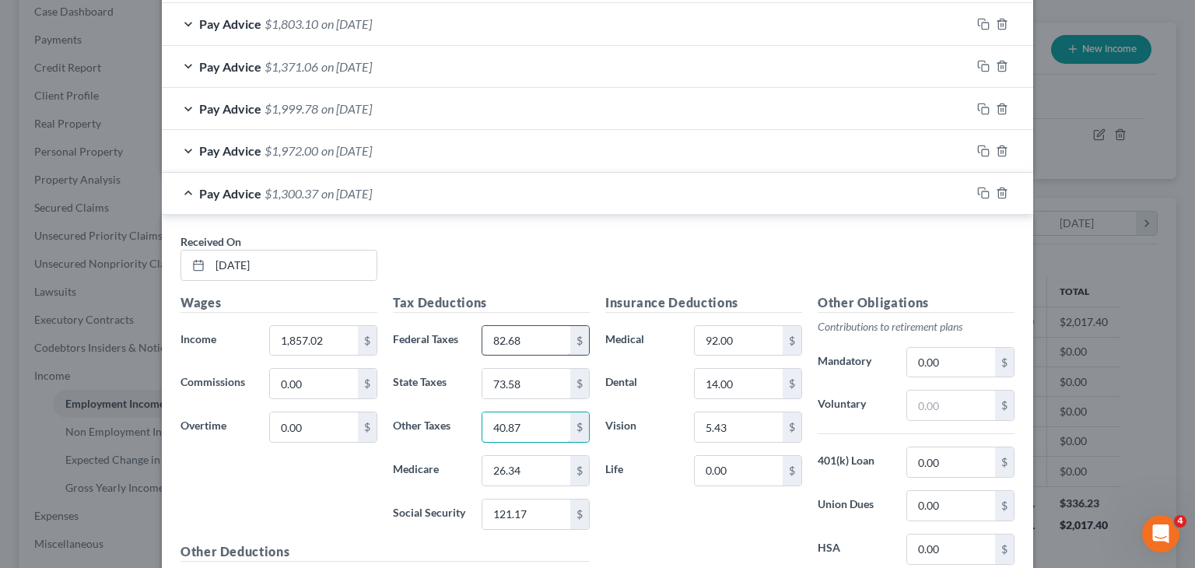
type input "3"
type input "36.20"
type input "24.87"
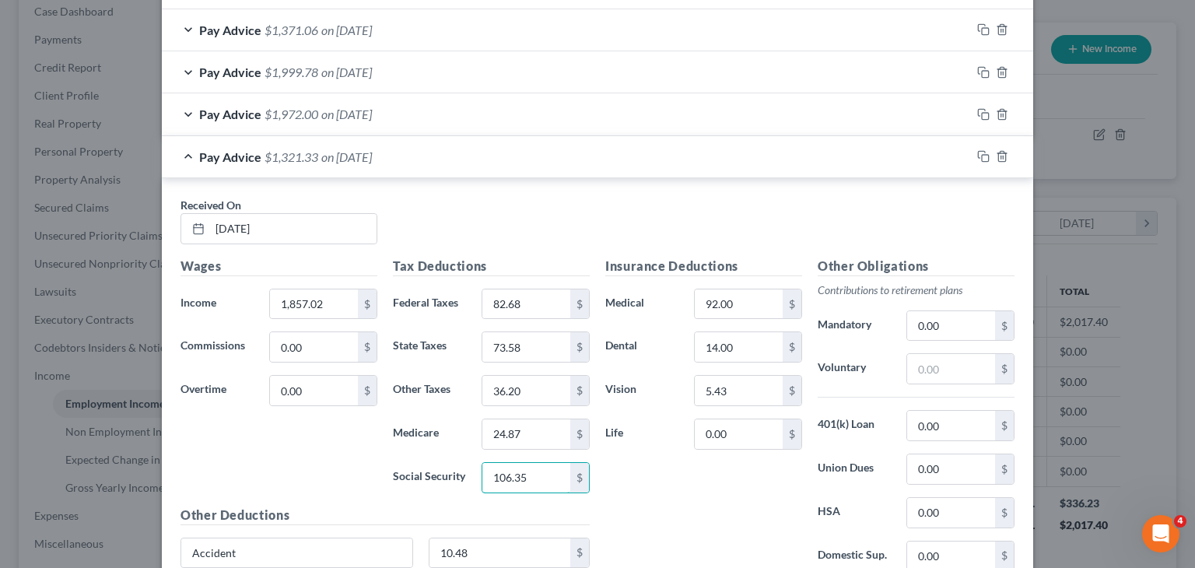
scroll to position [560, 0]
type input "106.35"
click at [941, 363] on input "text" at bounding box center [951, 368] width 88 height 30
type input "485.94"
drag, startPoint x: 944, startPoint y: 365, endPoint x: 852, endPoint y: 365, distance: 92.6
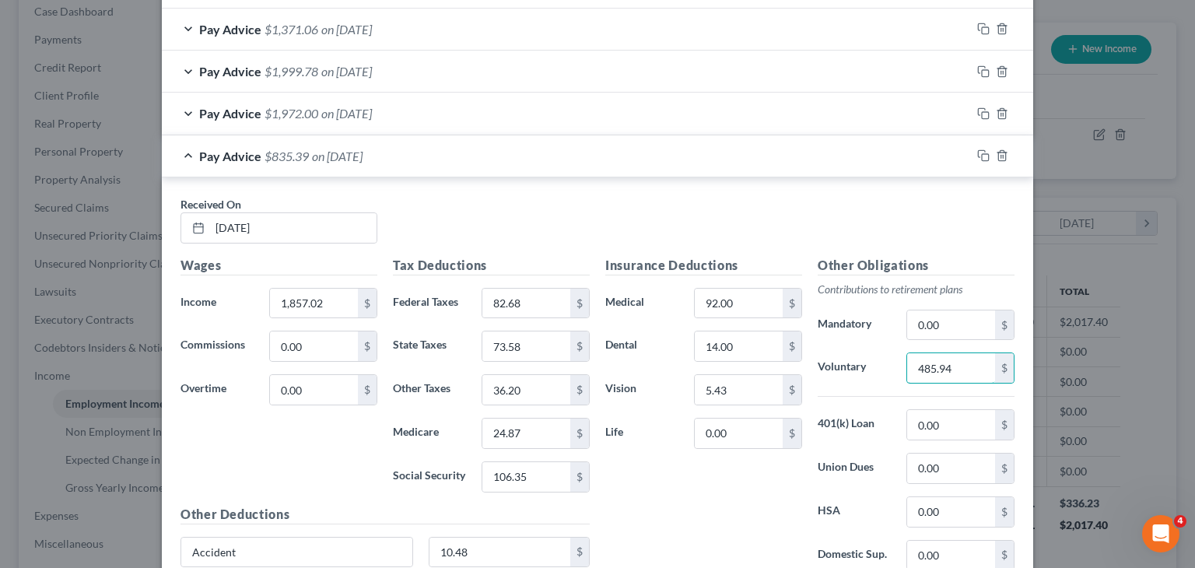
click at [852, 365] on div "Voluntary 485.94 $" at bounding box center [916, 367] width 212 height 31
click at [347, 303] on input "1,857.02" at bounding box center [314, 304] width 88 height 30
type input "2,342.96"
click at [977, 149] on icon "button" at bounding box center [983, 155] width 12 height 12
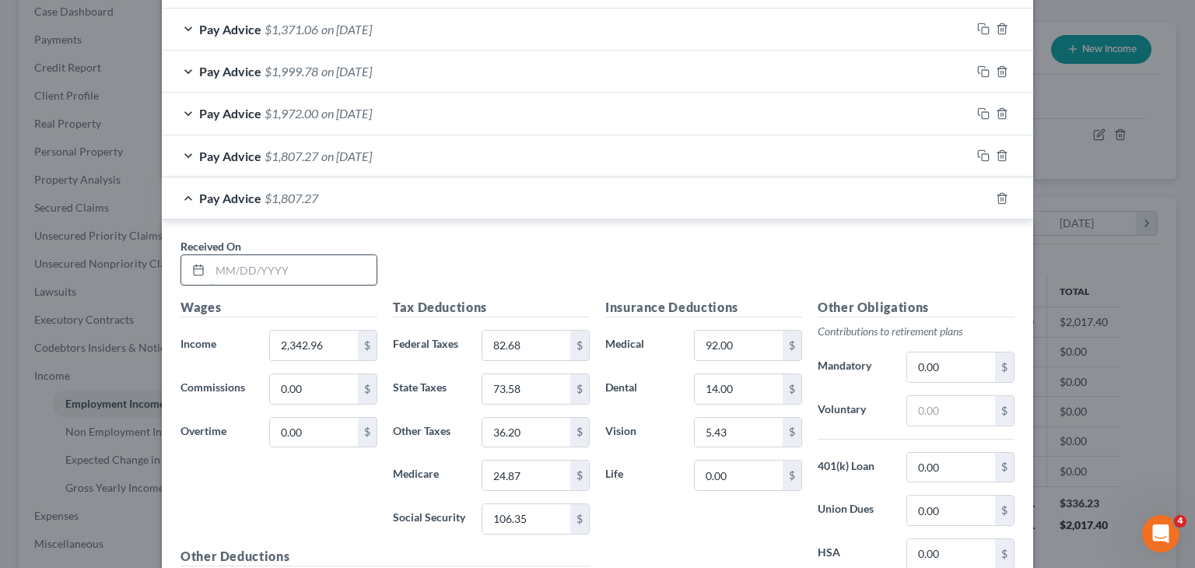
click at [288, 278] on input "text" at bounding box center [293, 270] width 166 height 30
type input "-"
type input "[DATE]"
type input "1,833.93"
click at [530, 356] on input "82.68" at bounding box center [526, 346] width 88 height 30
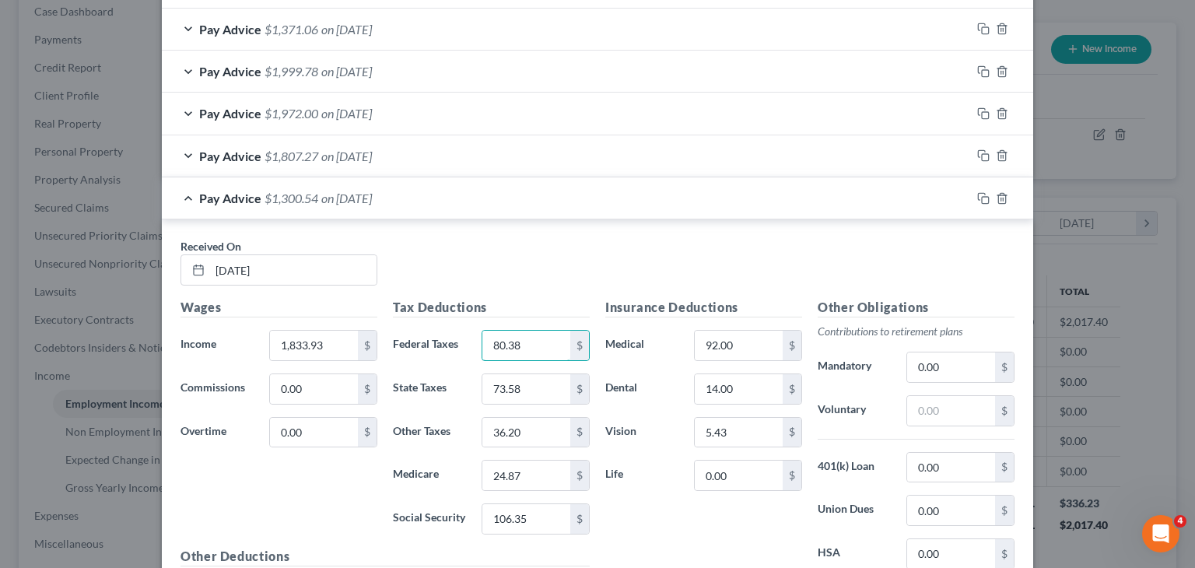
type input "80.38"
type input "72.66"
type input "25.75"
type input "24.54"
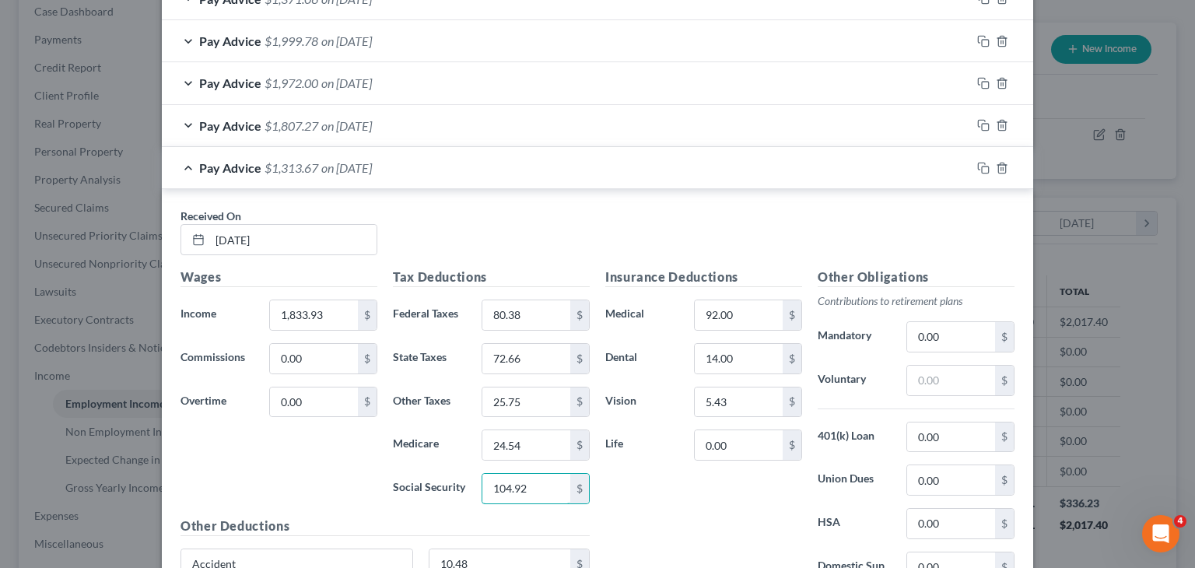
scroll to position [597, 0]
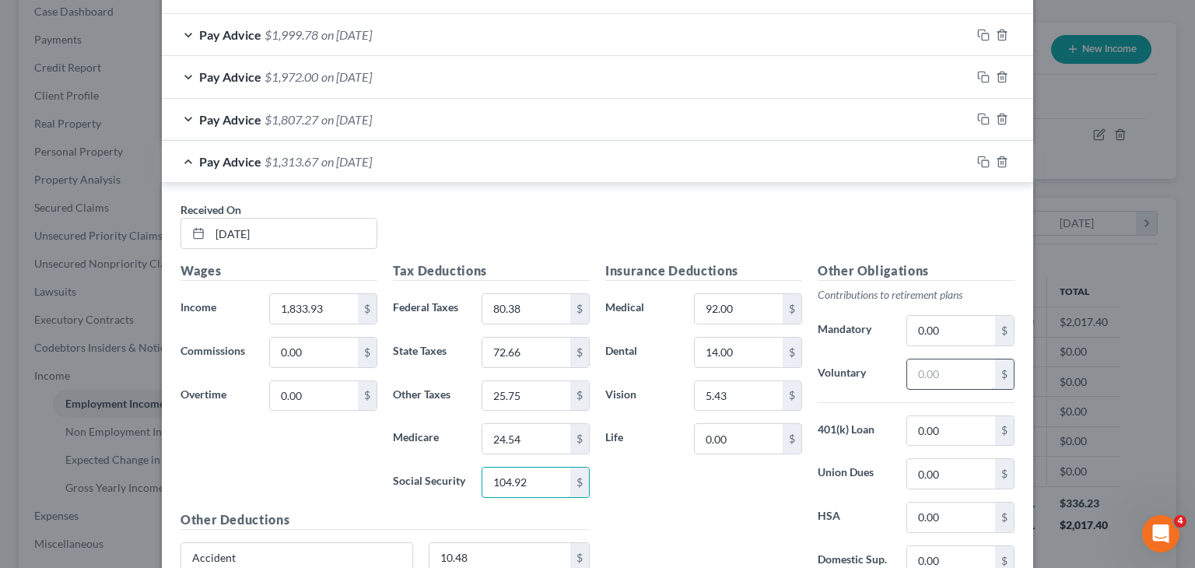
type input "104.92"
click at [923, 371] on input "text" at bounding box center [951, 374] width 88 height 30
type input "442.45"
click at [486, 391] on input "25.75" at bounding box center [526, 396] width 88 height 30
click at [496, 394] on input "25.75" at bounding box center [526, 396] width 88 height 30
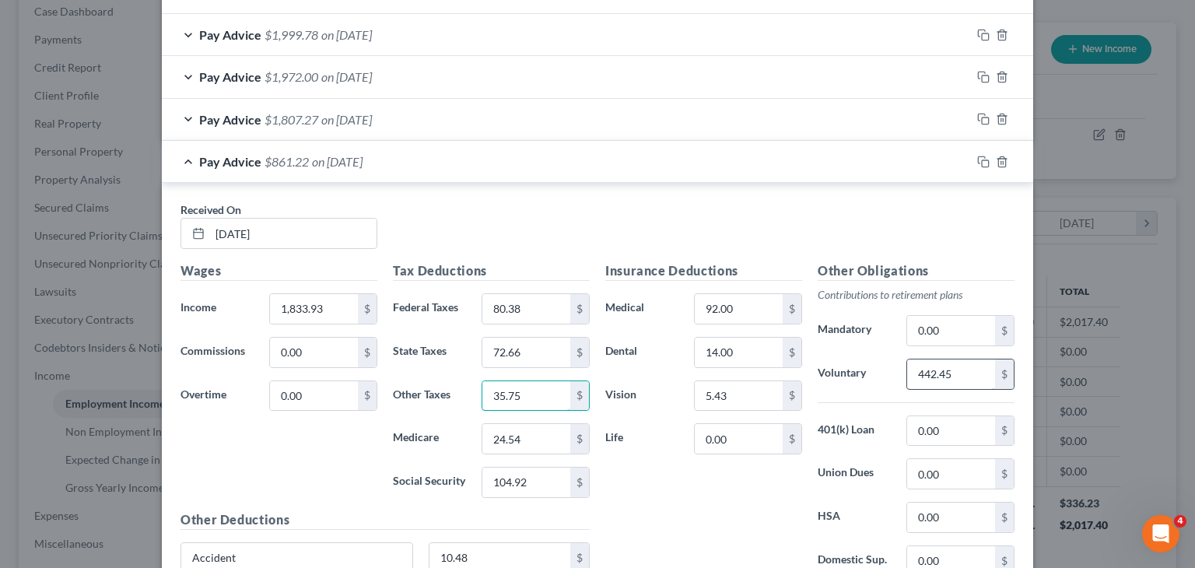
type input "35.75"
click at [962, 363] on input "442.45" at bounding box center [951, 374] width 88 height 30
click at [319, 294] on input "1,833.93" at bounding box center [314, 309] width 88 height 30
type input "2,276.38"
click at [977, 156] on icon "button" at bounding box center [983, 162] width 12 height 12
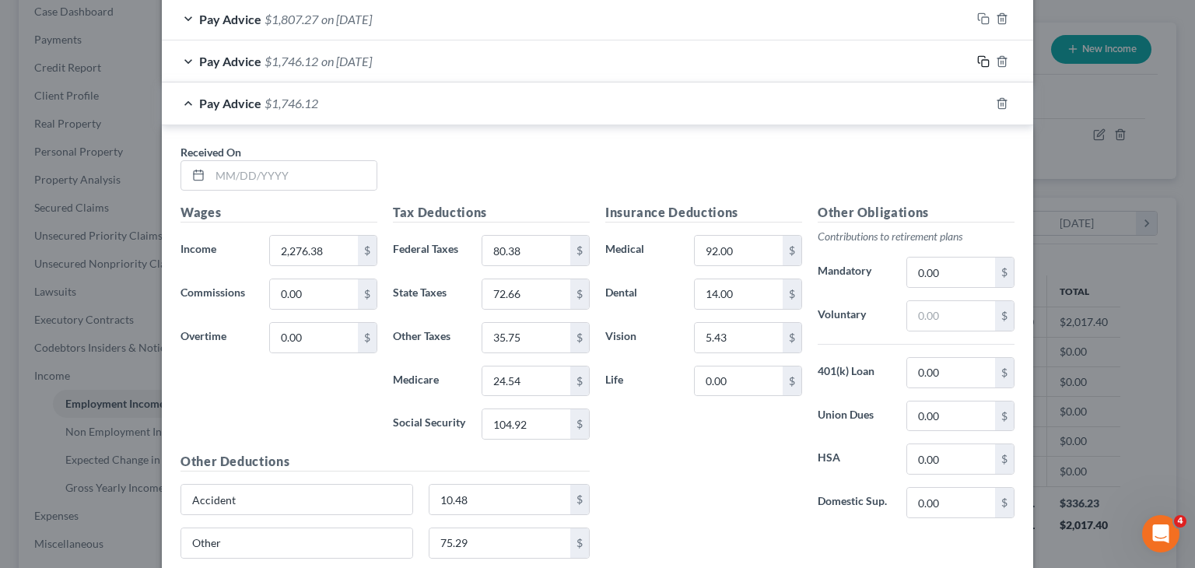
scroll to position [706, 0]
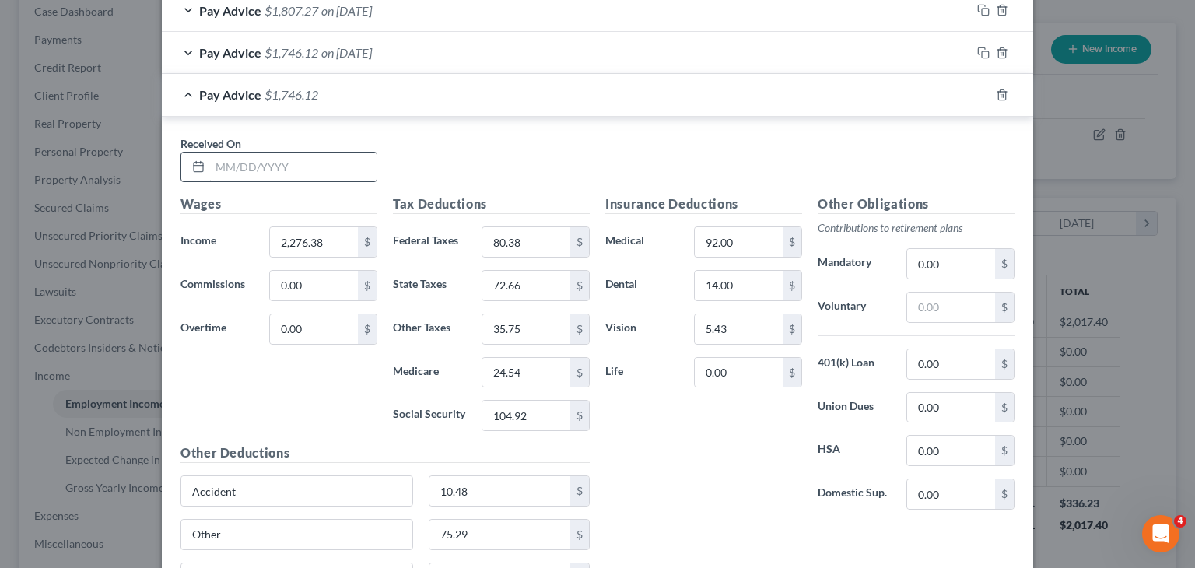
click at [315, 181] on div "Received On *" at bounding box center [597, 165] width 849 height 60
click at [314, 171] on input "text" at bounding box center [293, 167] width 166 height 30
type input "[DATE]"
type input "1,877.25"
click at [498, 241] on input "80.38" at bounding box center [526, 242] width 88 height 30
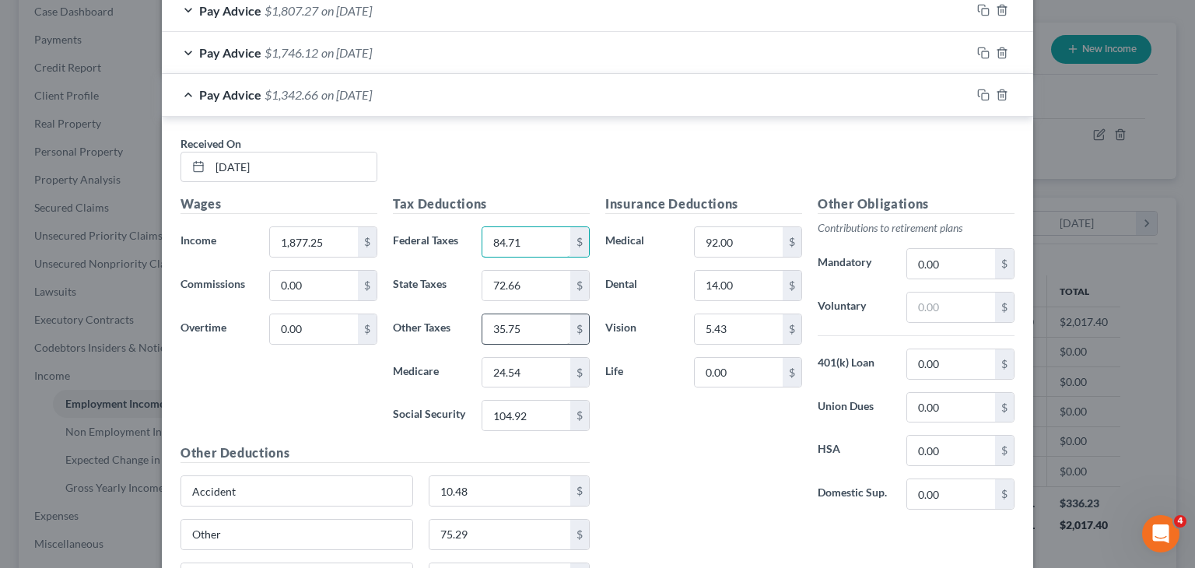
type input "84.71"
type input "74.39"
type input "36.61"
type input "25.17"
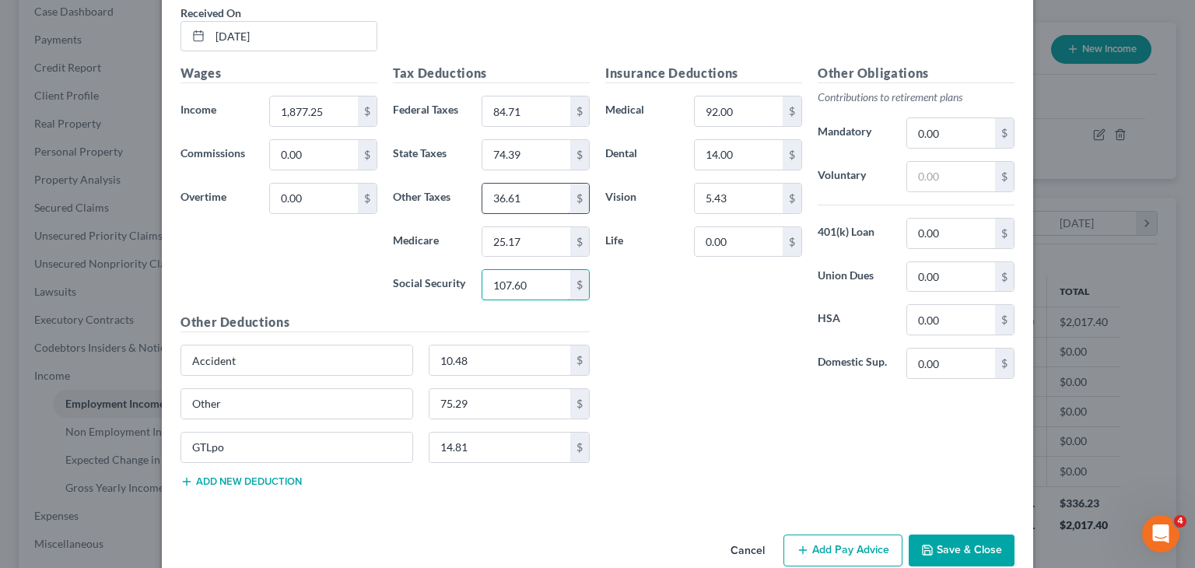
scroll to position [841, 0]
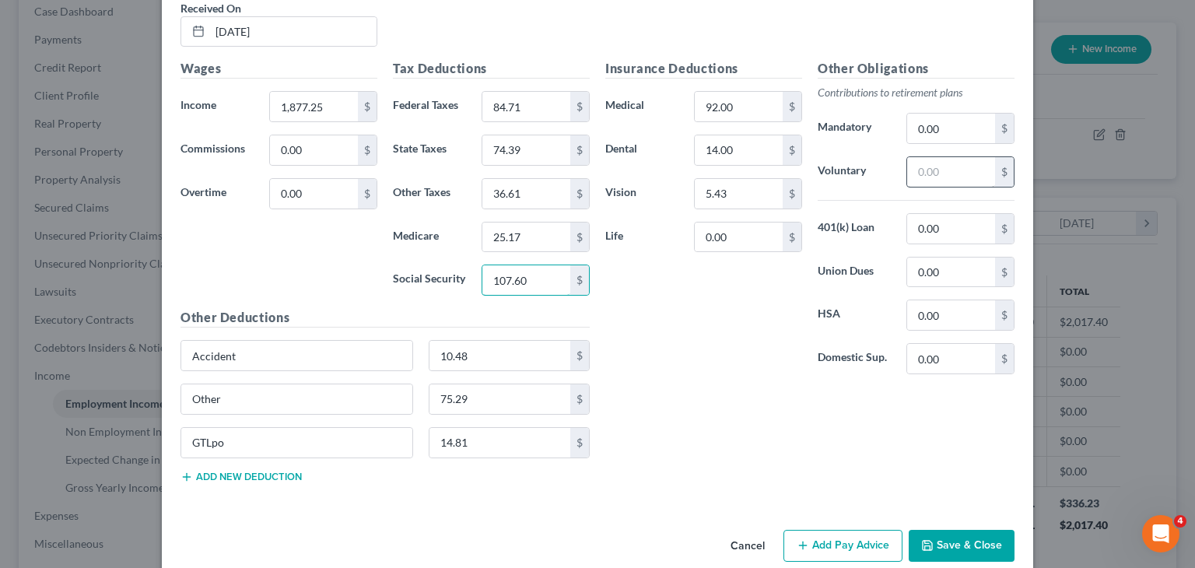
type input "107.60"
click at [937, 170] on input "text" at bounding box center [951, 172] width 88 height 30
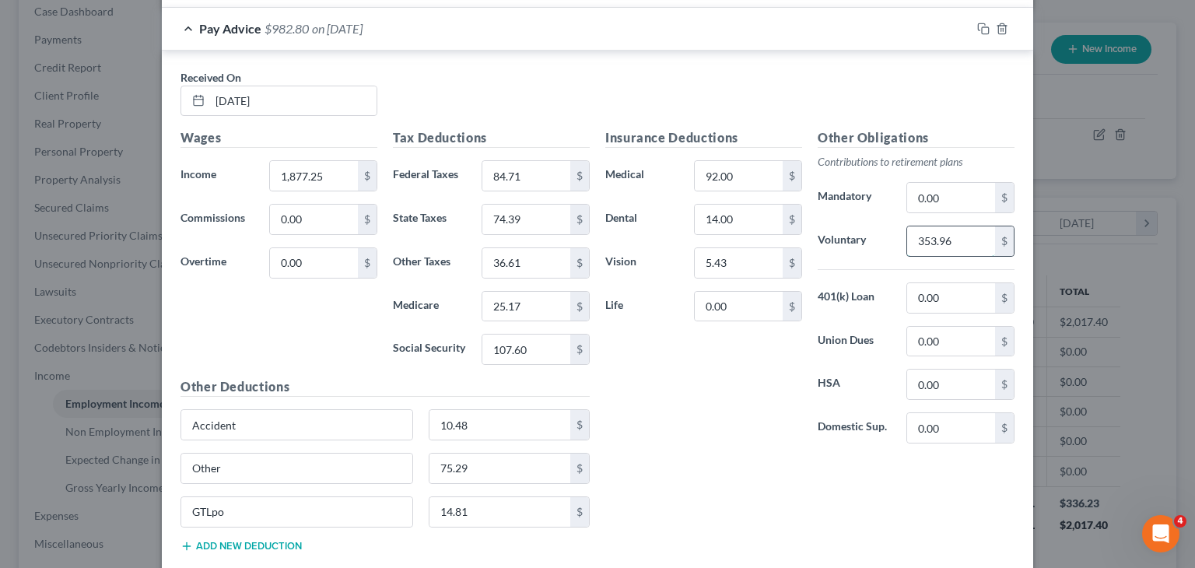
scroll to position [765, 0]
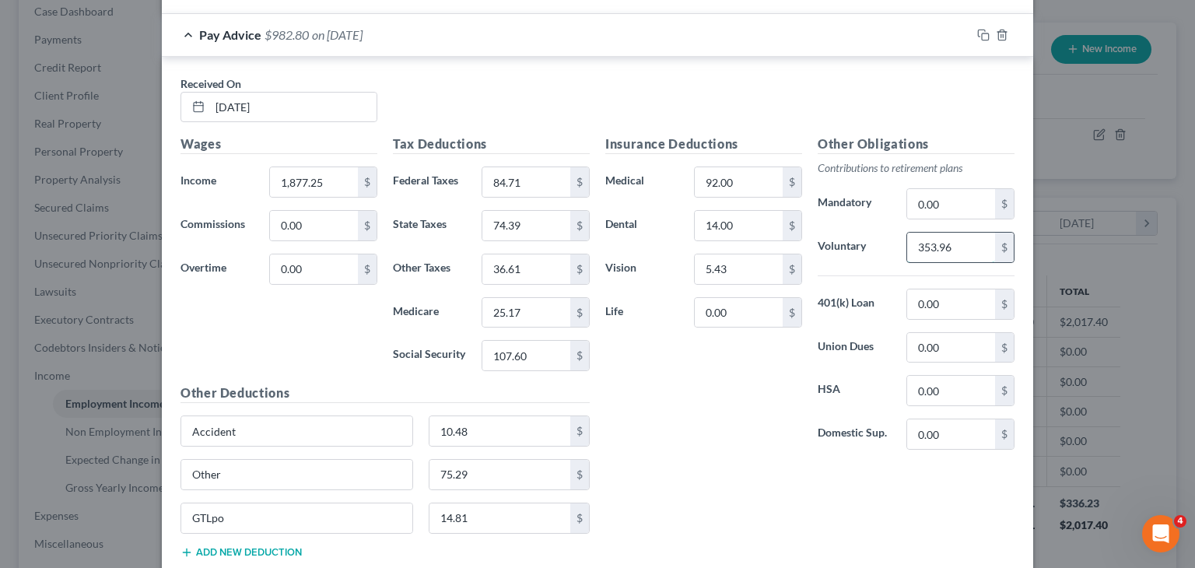
type input "353.96"
click at [941, 167] on p "Contributions to retirement plans" at bounding box center [916, 168] width 197 height 16
click at [277, 182] on input "1,877.25" at bounding box center [314, 182] width 88 height 30
type input "2,231.21"
click at [977, 31] on icon "button" at bounding box center [983, 35] width 12 height 12
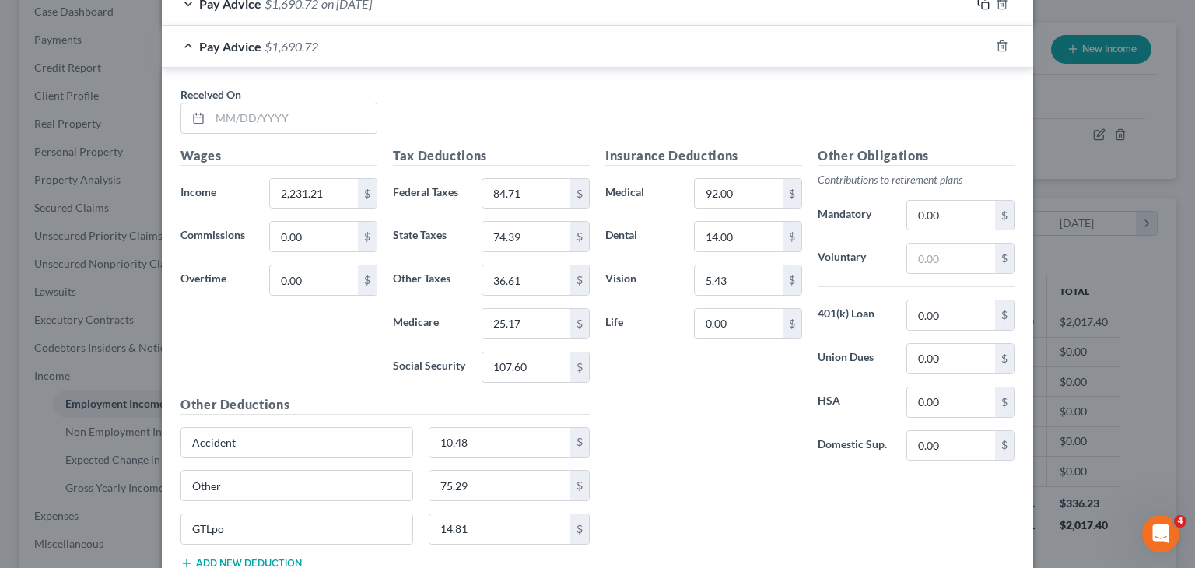
scroll to position [793, 0]
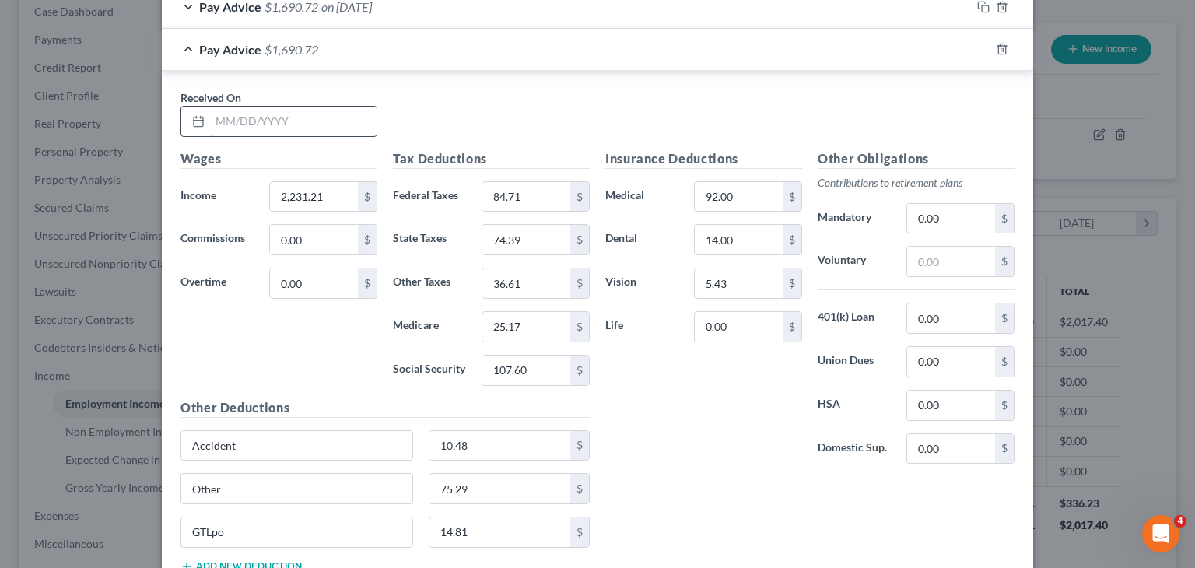
click at [254, 121] on input "text" at bounding box center [293, 122] width 166 height 30
type input "[DATE]"
type input "1"
type input "2,075.90"
type input "105.14"
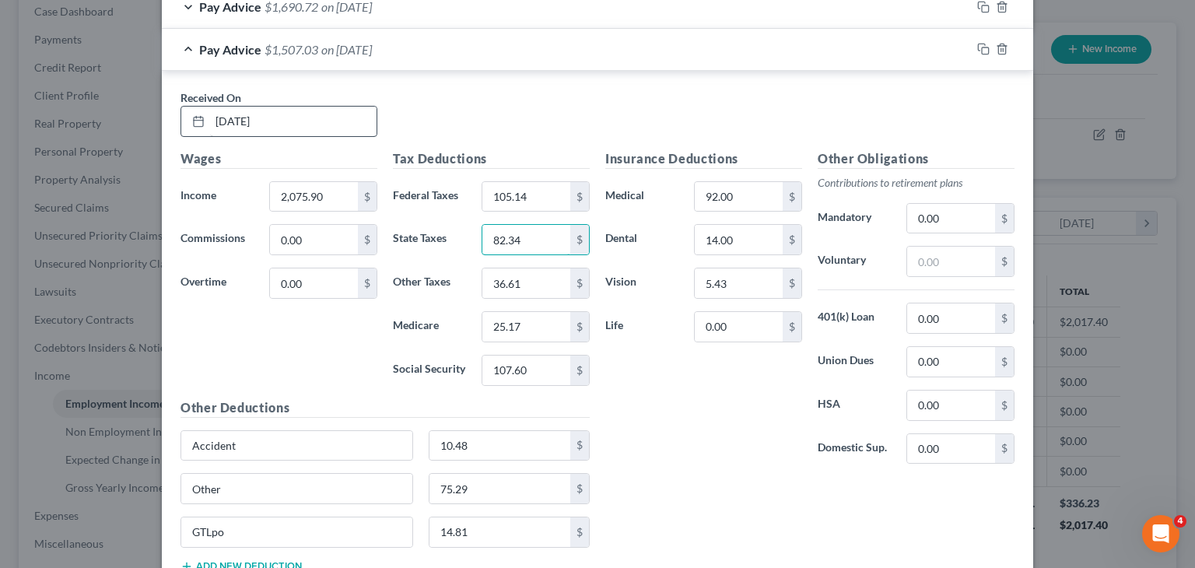
type input "82.34"
type input "40.47"
type input "28.04"
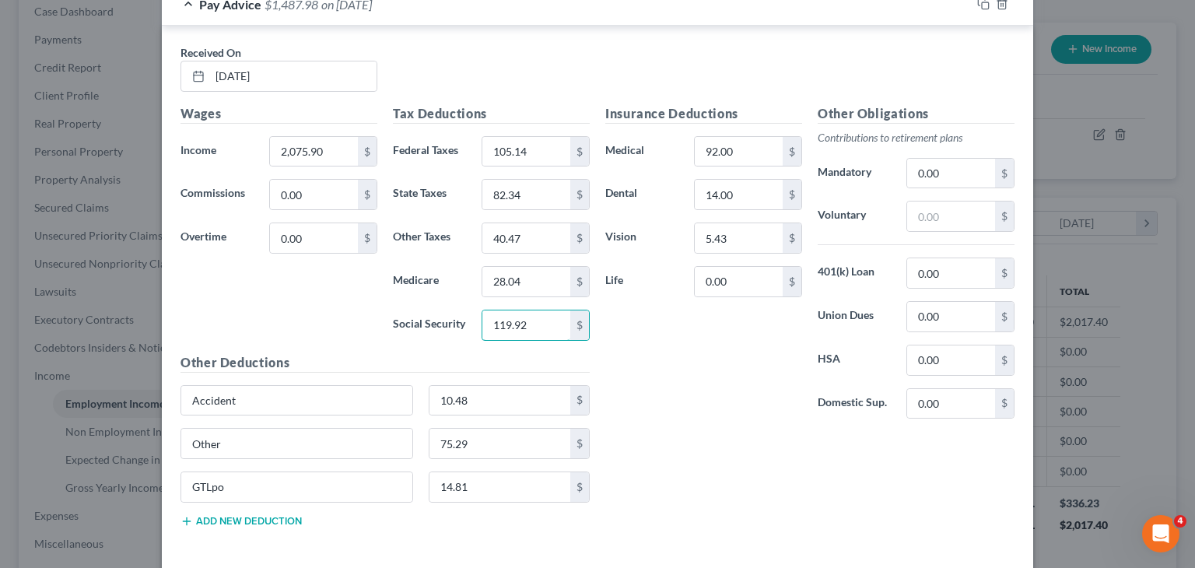
scroll to position [834, 0]
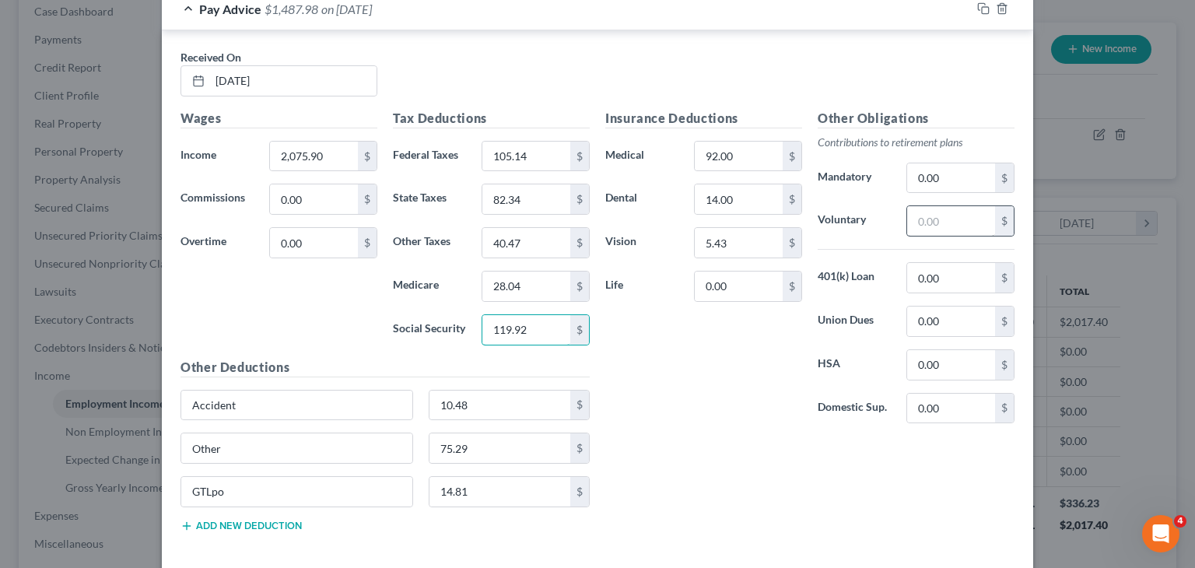
type input "119.92"
click at [949, 215] on input "text" at bounding box center [951, 221] width 88 height 30
type input "421.45"
click at [949, 215] on input "421.45" at bounding box center [951, 221] width 88 height 30
drag, startPoint x: 949, startPoint y: 215, endPoint x: 883, endPoint y: 214, distance: 66.1
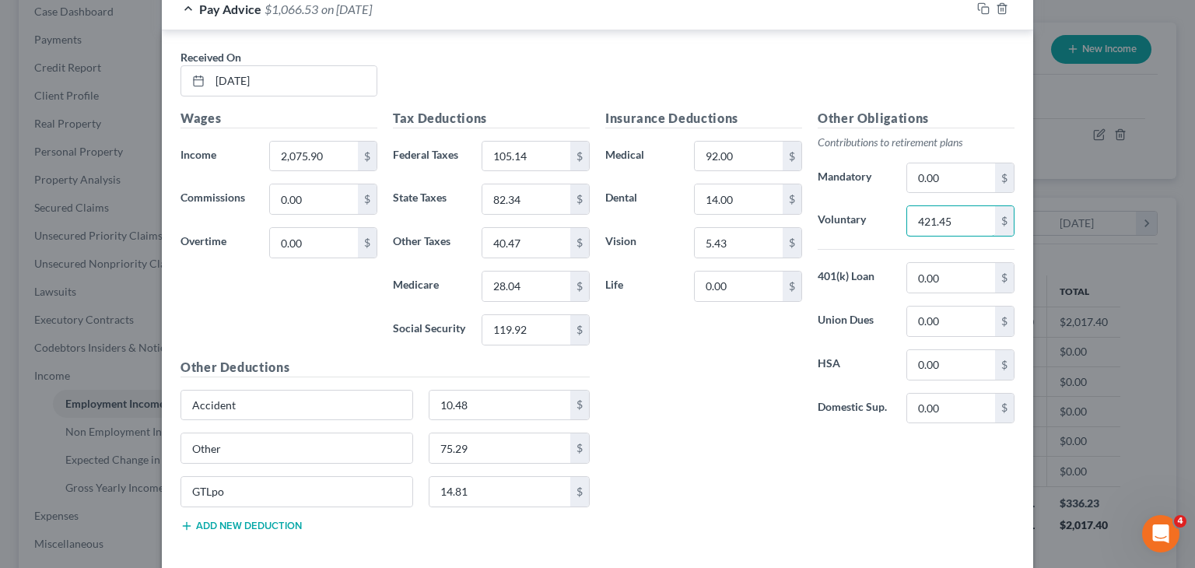
click at [883, 214] on div "Voluntary 421.45 $" at bounding box center [916, 220] width 212 height 31
click at [304, 150] on input "2,075.90" at bounding box center [314, 157] width 88 height 30
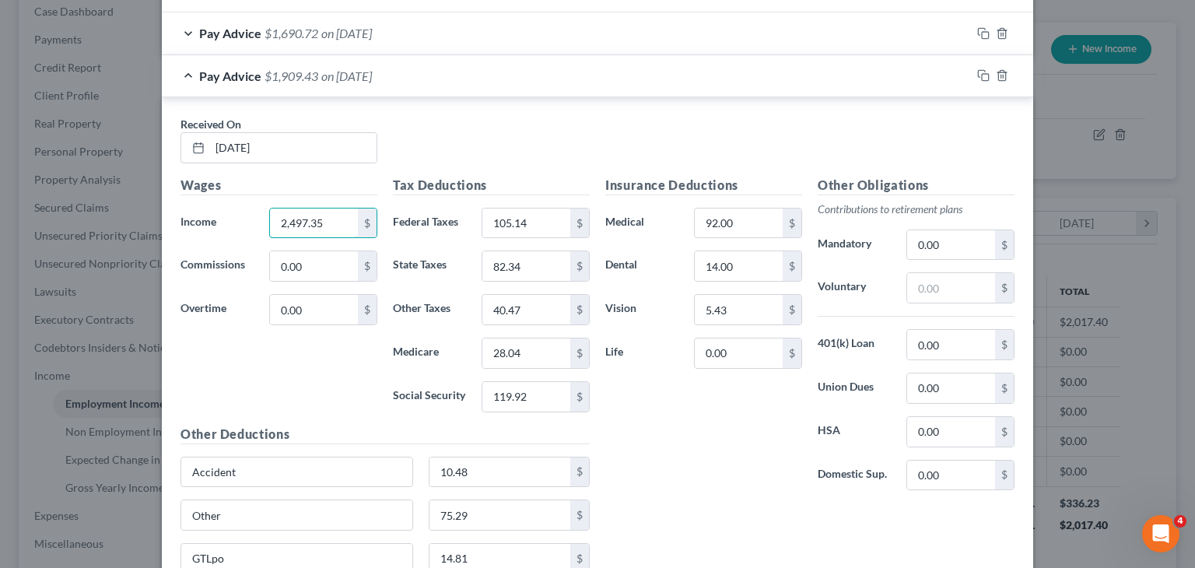
scroll to position [760, 0]
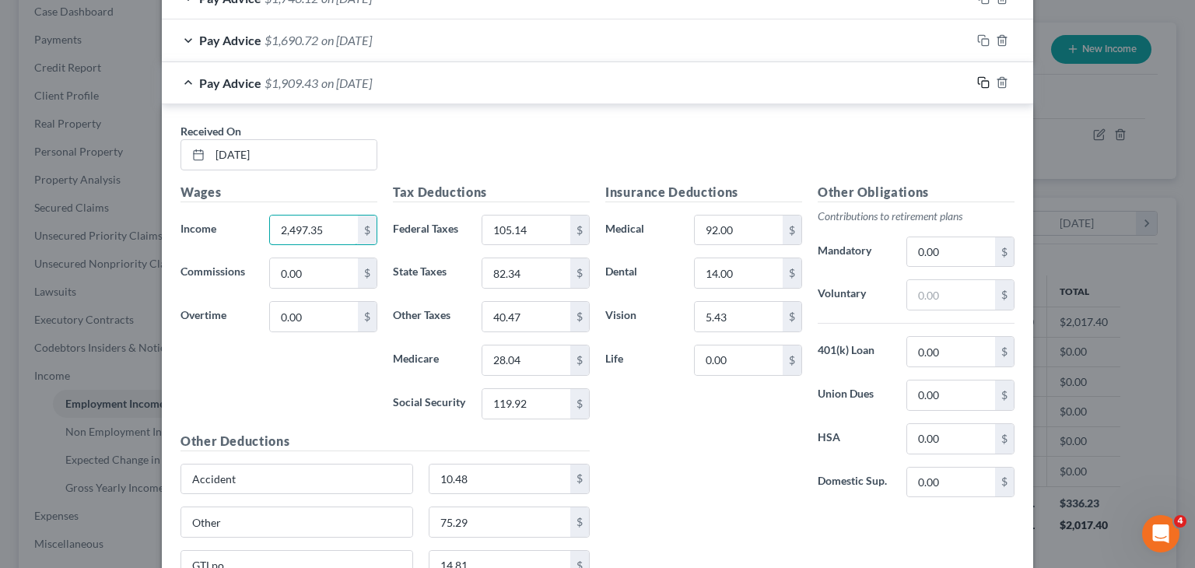
type input "2,497.35"
click at [977, 83] on icon "button" at bounding box center [983, 82] width 12 height 12
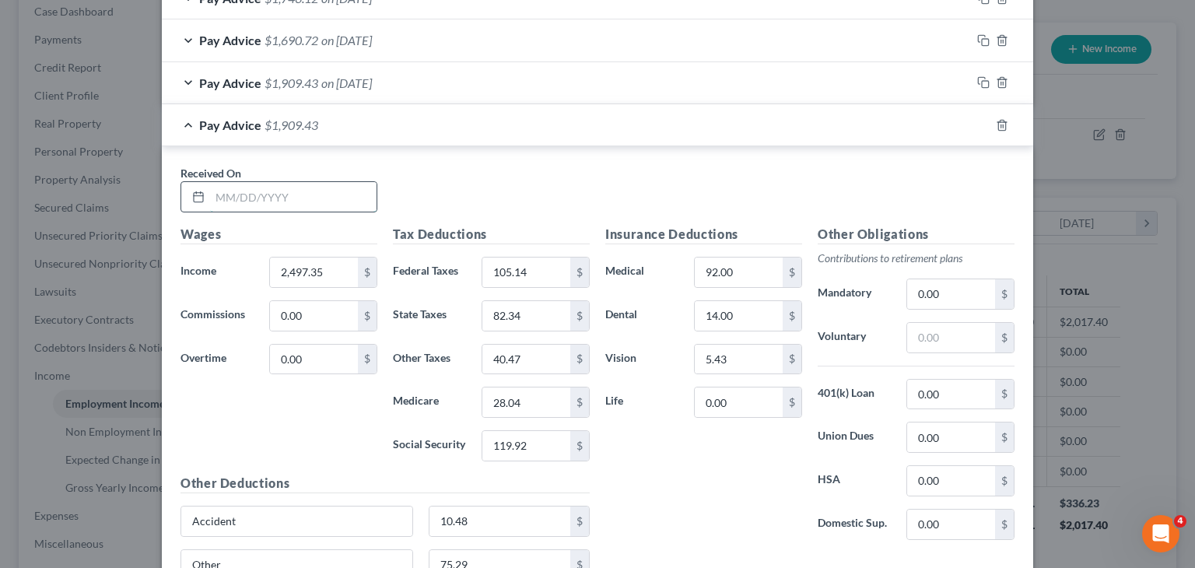
click at [225, 194] on input "text" at bounding box center [293, 197] width 166 height 30
type input "[DATE]"
type input "1,862.30"
click at [496, 281] on input "105.14" at bounding box center [526, 272] width 88 height 30
type input "83.21"
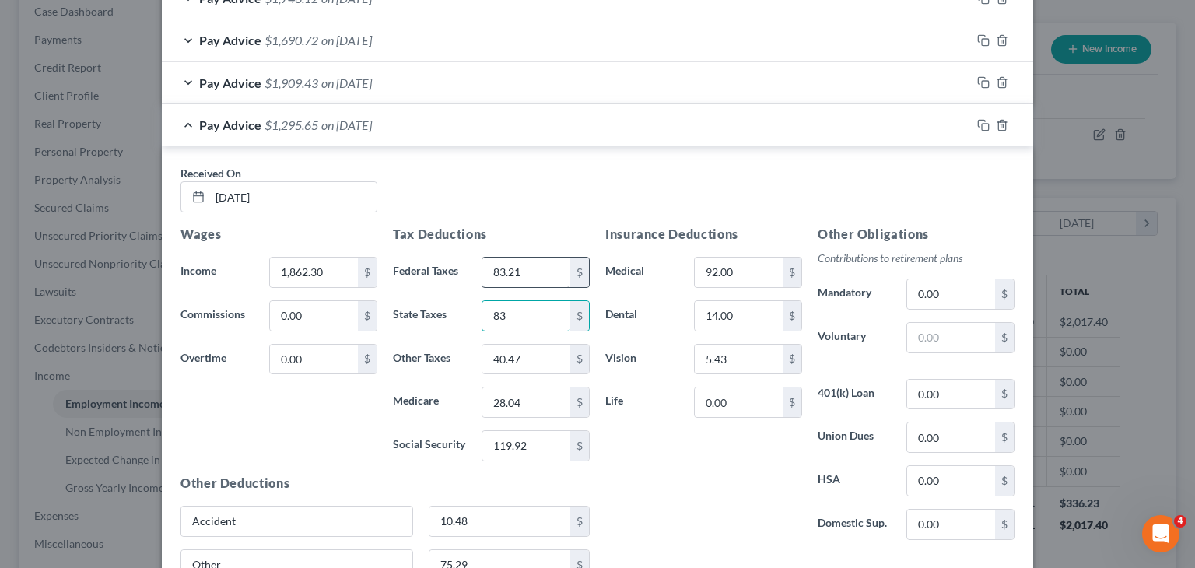
type input "8"
type input "73.79"
type input "2"
type input "36.31"
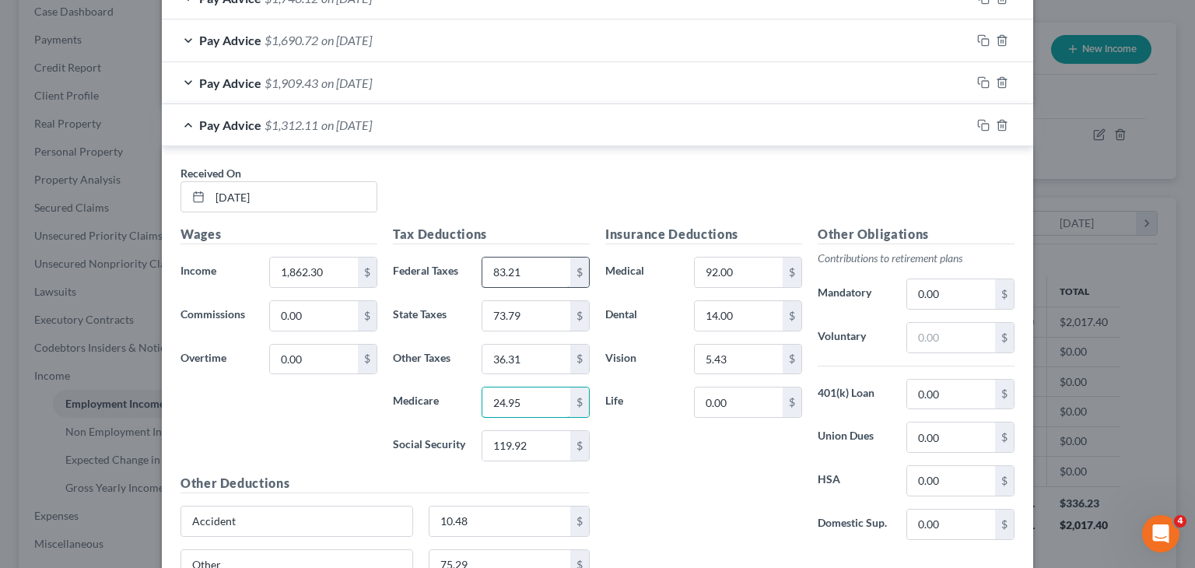
type input "24.95"
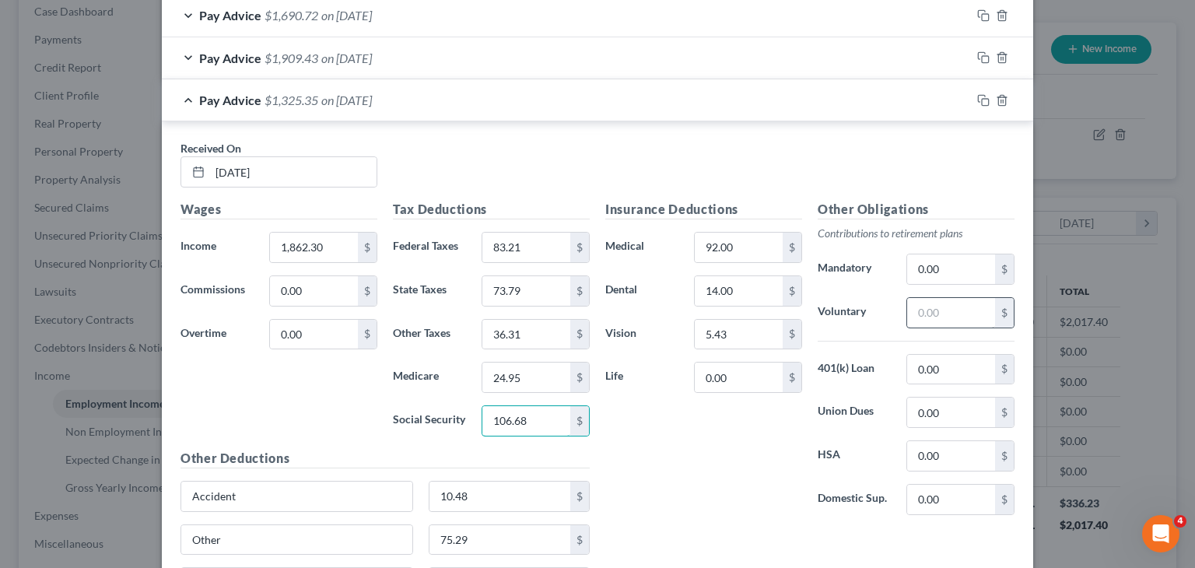
type input "106.68"
click at [949, 317] on input "text" at bounding box center [951, 313] width 88 height 30
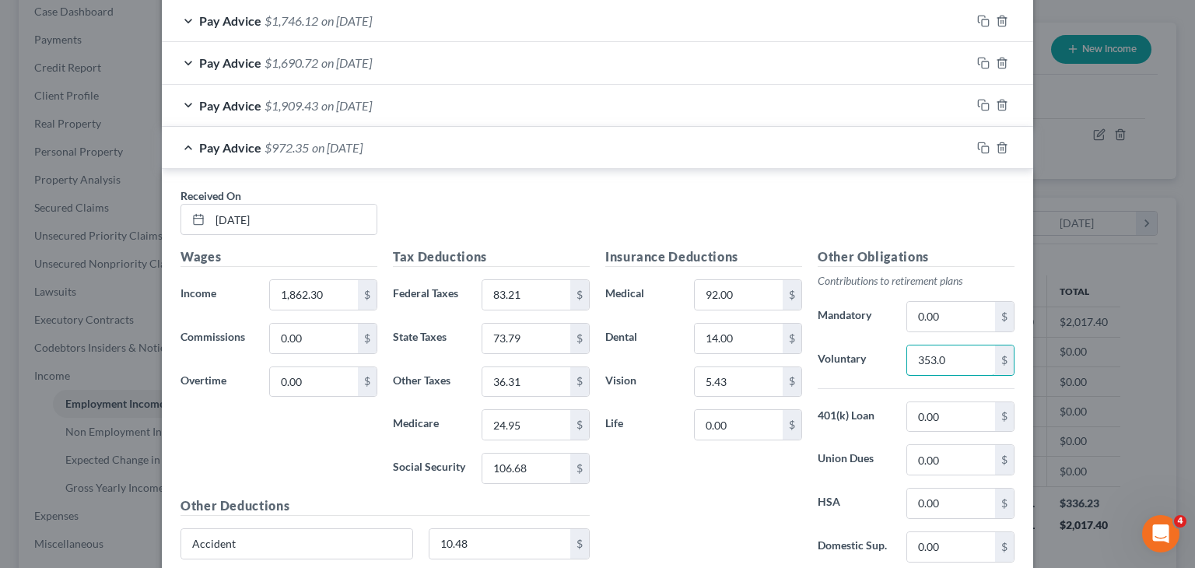
scroll to position [738, 0]
type input "353.96"
drag, startPoint x: 977, startPoint y: 349, endPoint x: 856, endPoint y: 384, distance: 126.1
click at [856, 384] on div "Other Obligations Contributions to retirement plans Mandatory 0.00 $ Voluntary …" at bounding box center [916, 411] width 212 height 328
click at [313, 296] on input "1,862.30" at bounding box center [314, 294] width 88 height 30
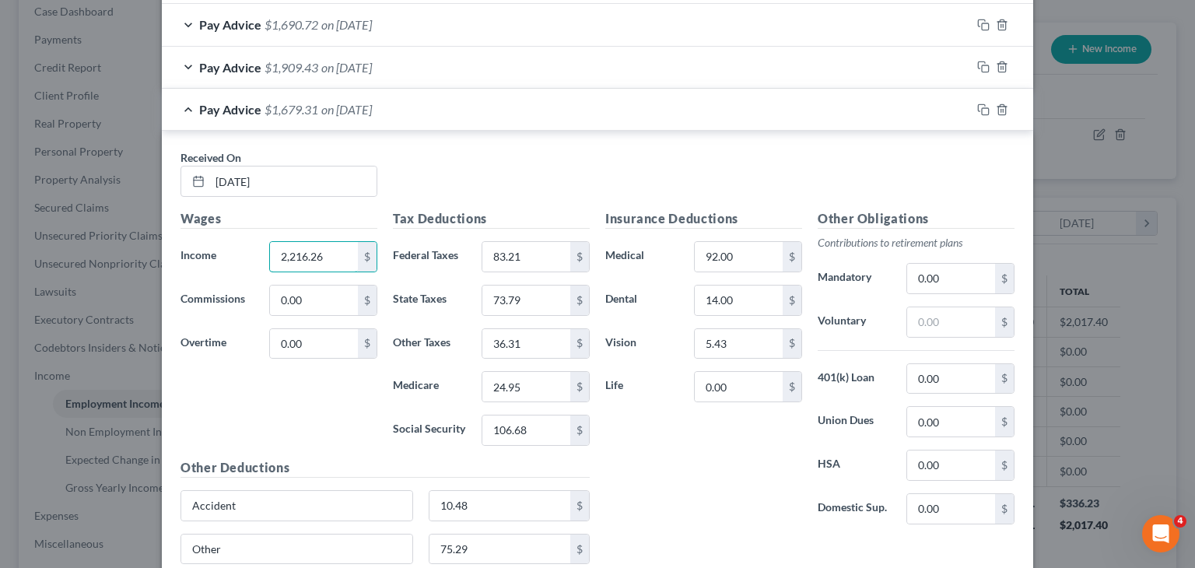
scroll to position [769, 0]
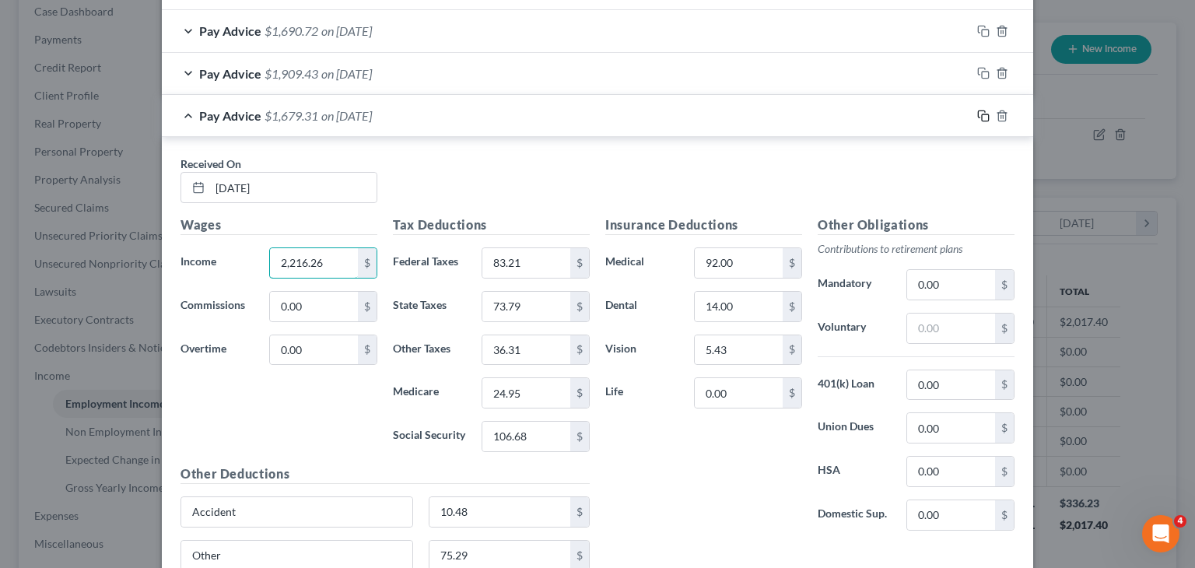
type input "2,216.26"
click at [982, 114] on rect "button" at bounding box center [985, 117] width 7 height 7
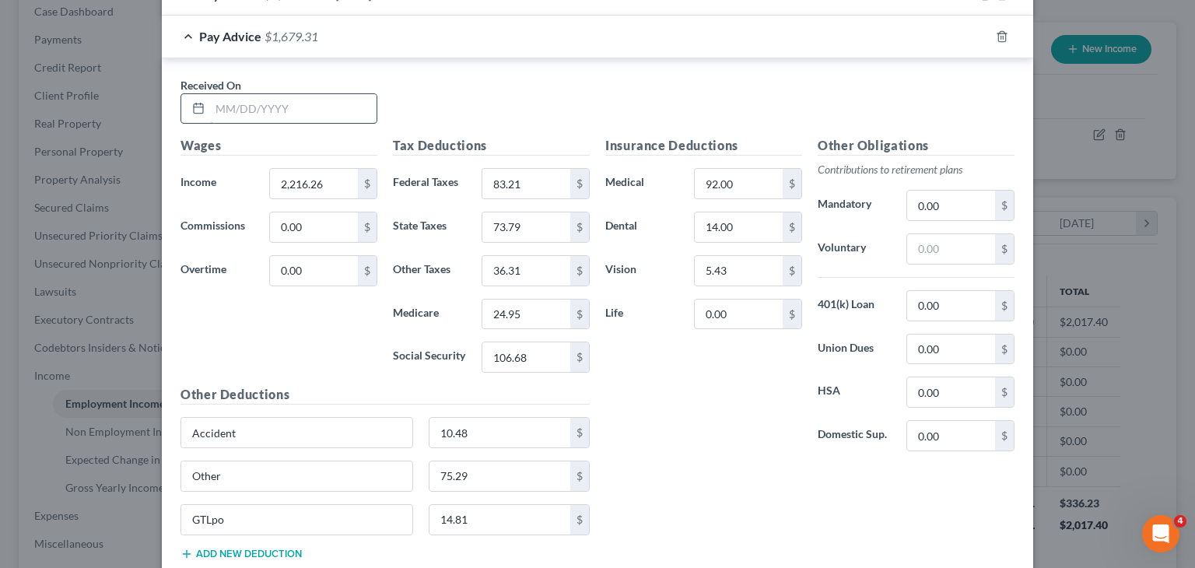
scroll to position [891, 0]
click at [331, 108] on input "text" at bounding box center [293, 109] width 166 height 30
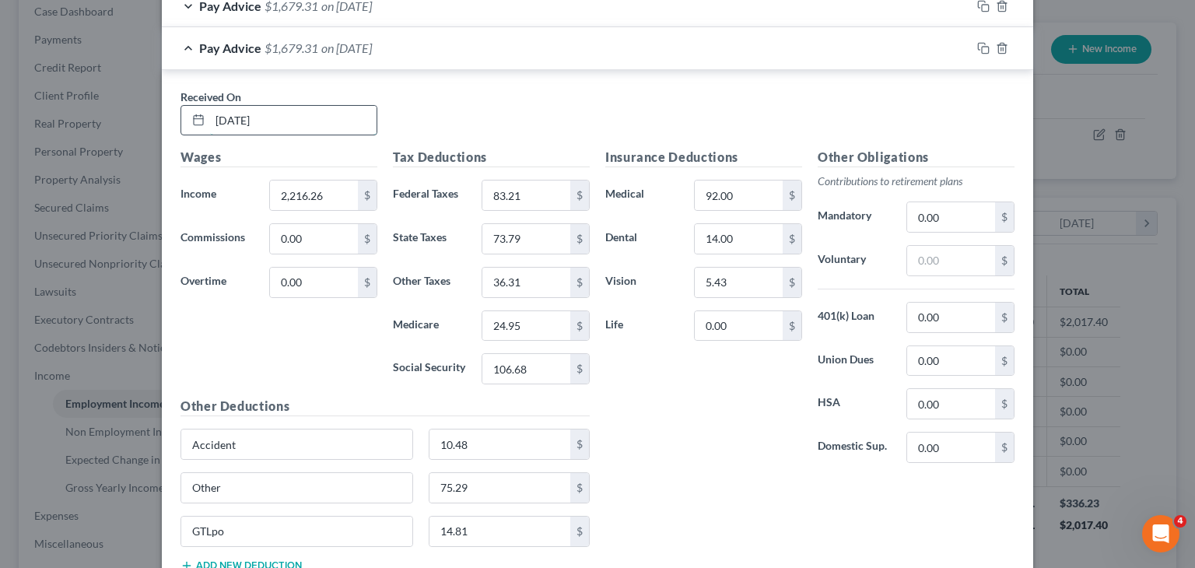
scroll to position [882, 0]
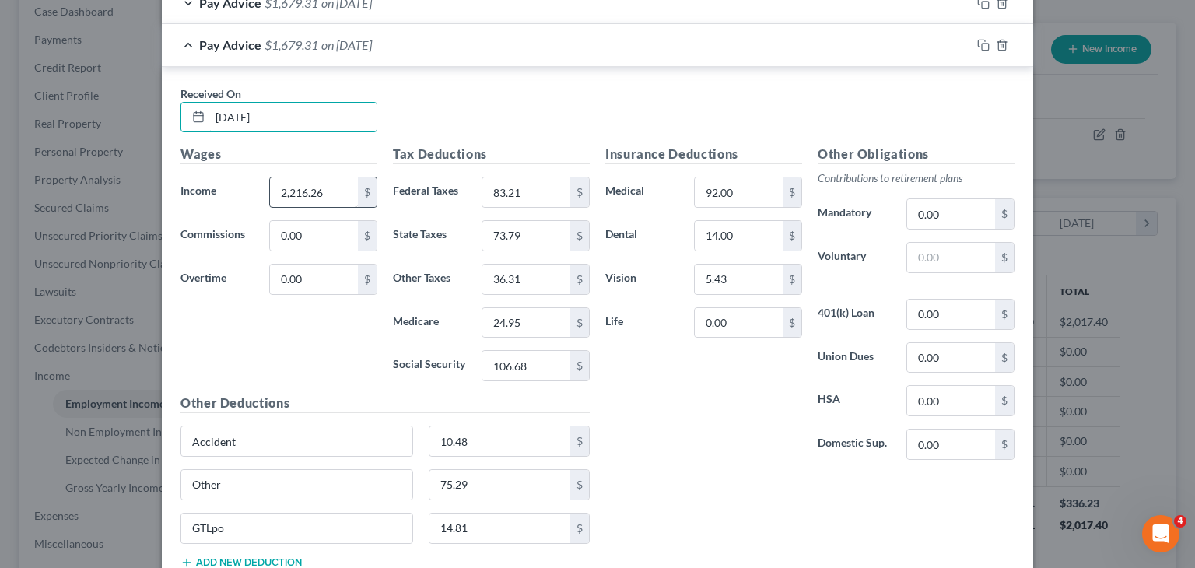
type input "[DATE]"
click at [325, 185] on input "2,216.26" at bounding box center [314, 192] width 88 height 30
type input "2,092.80"
click at [524, 189] on input "107.16" at bounding box center [526, 192] width 88 height 30
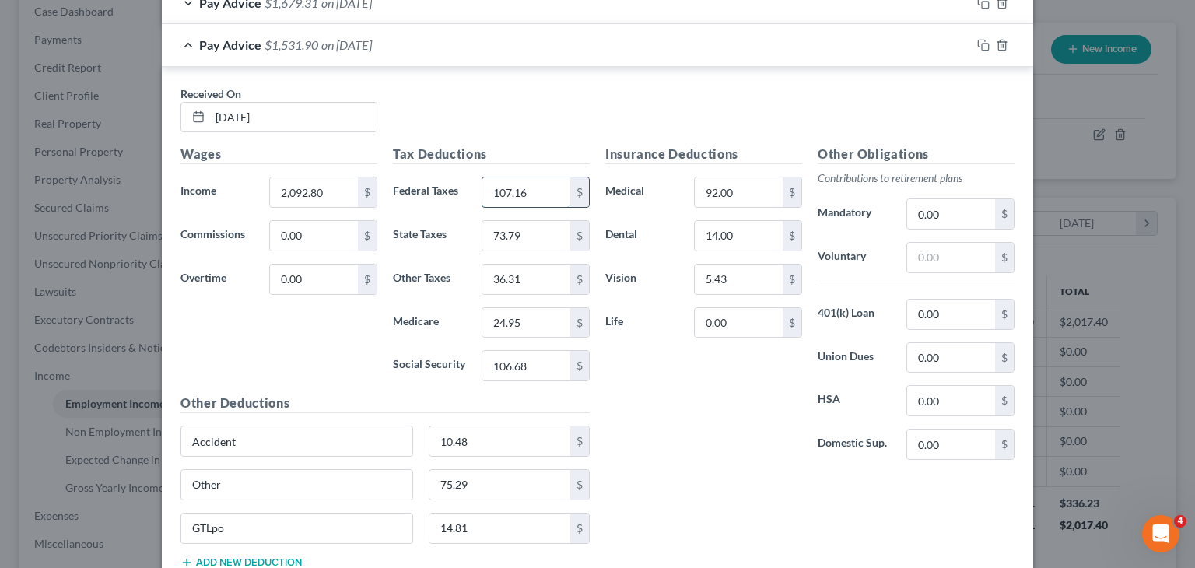
click at [523, 191] on input "107.16" at bounding box center [526, 192] width 88 height 30
type input "107.17"
type input "83.01"
type input "40.81"
type input "28.29"
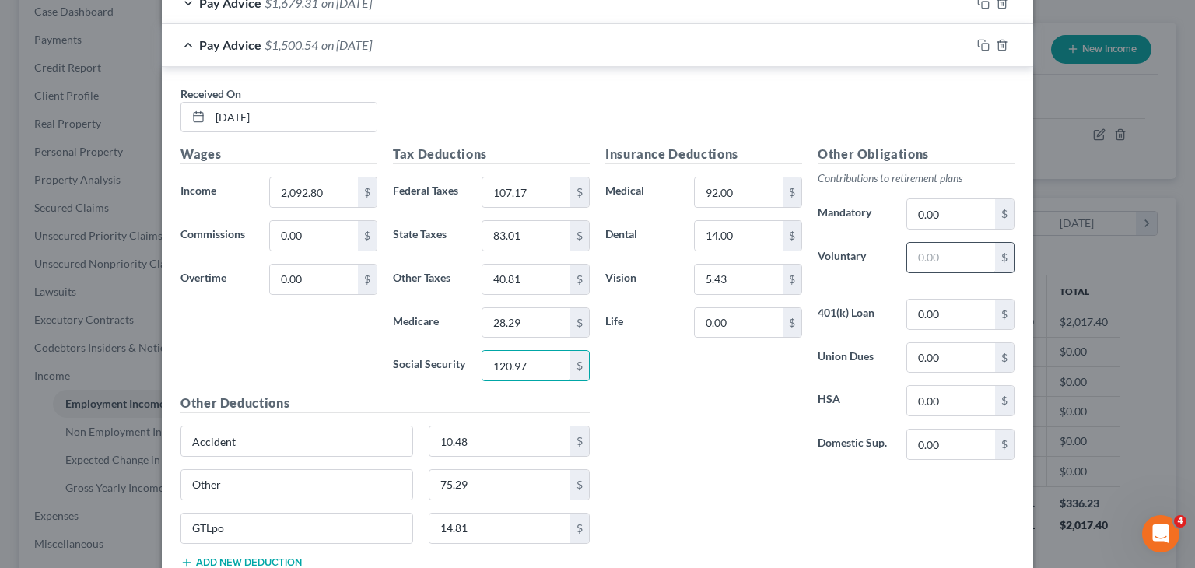
type input "120.97"
drag, startPoint x: 941, startPoint y: 257, endPoint x: 1164, endPoint y: 254, distance: 223.3
click at [941, 257] on input "text" at bounding box center [951, 258] width 88 height 30
type input "611.92"
click at [312, 194] on input "2,092.80" at bounding box center [314, 192] width 88 height 30
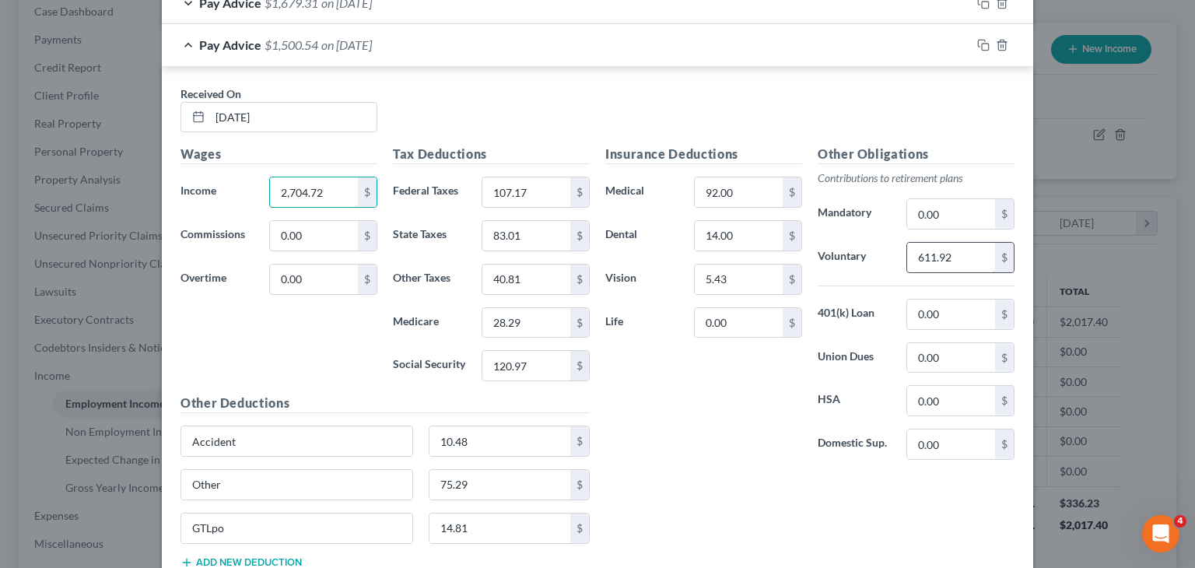
type input "2,704.72"
click at [913, 254] on input "611.92" at bounding box center [951, 258] width 88 height 30
click at [978, 40] on icon "button" at bounding box center [981, 43] width 7 height 7
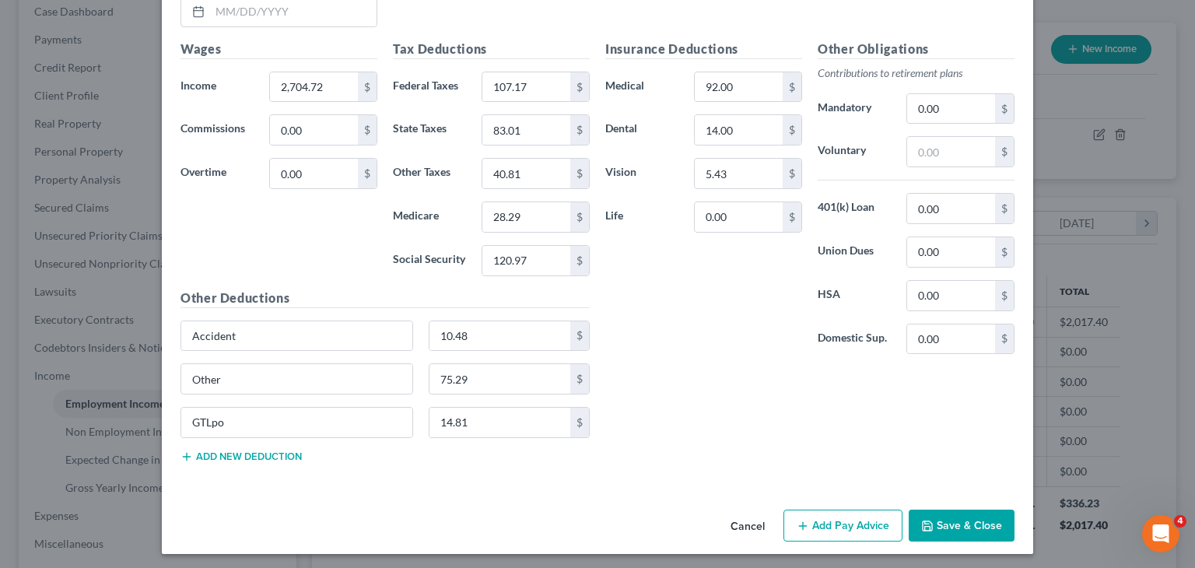
scroll to position [979, 0]
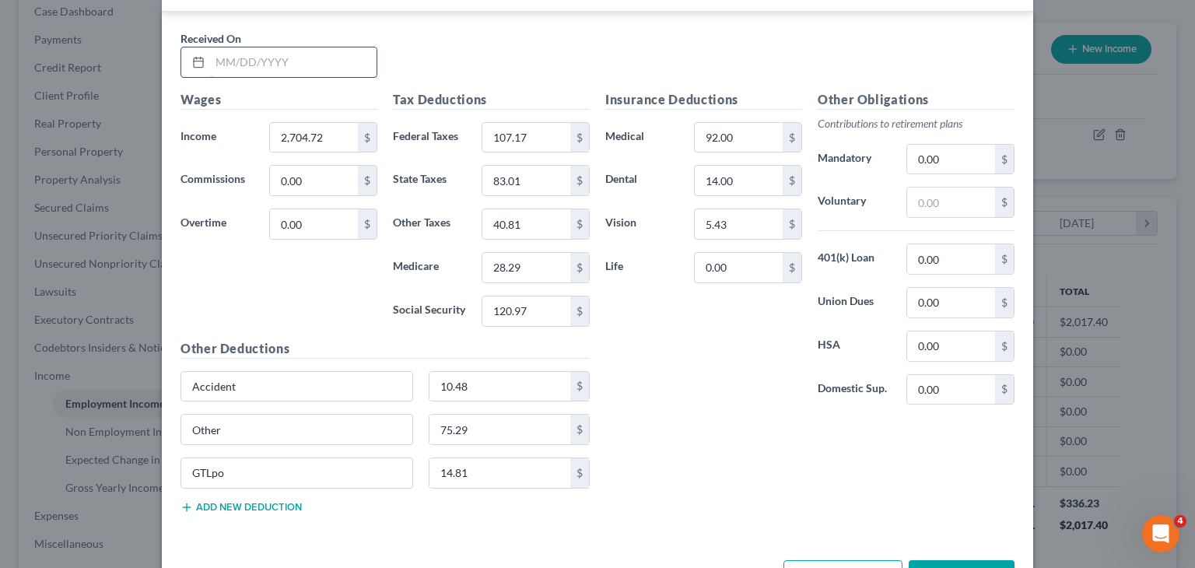
click at [273, 66] on input "text" at bounding box center [293, 62] width 166 height 30
type input "[DATE]"
type input "1,775.53"
click at [727, 136] on input "92.00" at bounding box center [739, 138] width 88 height 30
click at [513, 142] on input "107.17" at bounding box center [526, 138] width 88 height 30
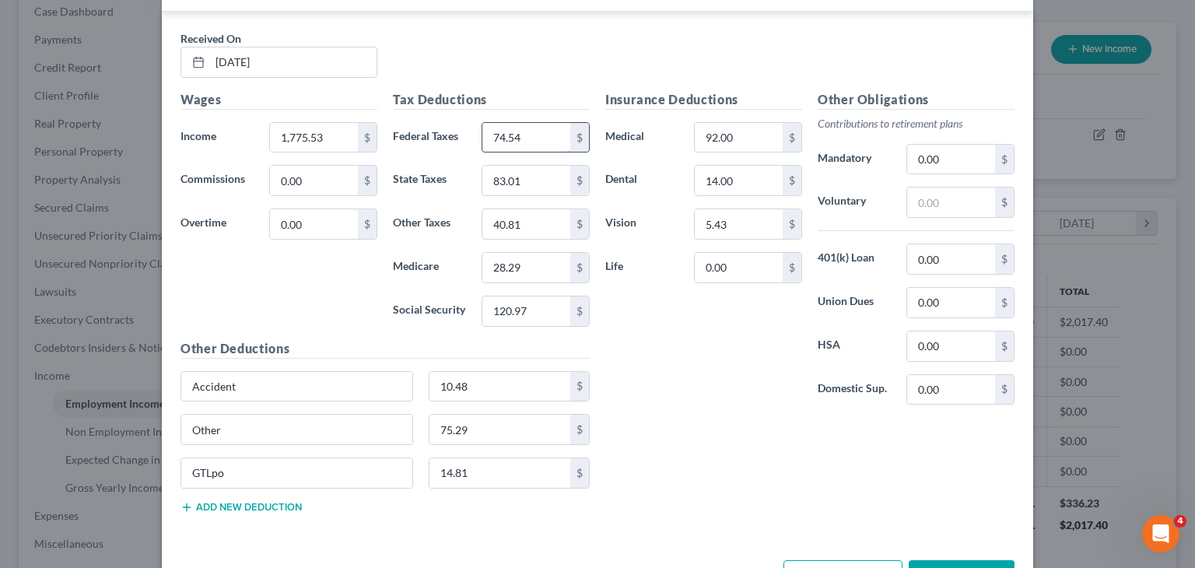
type input "74.54"
type input "70.32"
type input "34.61"
type input "23.69"
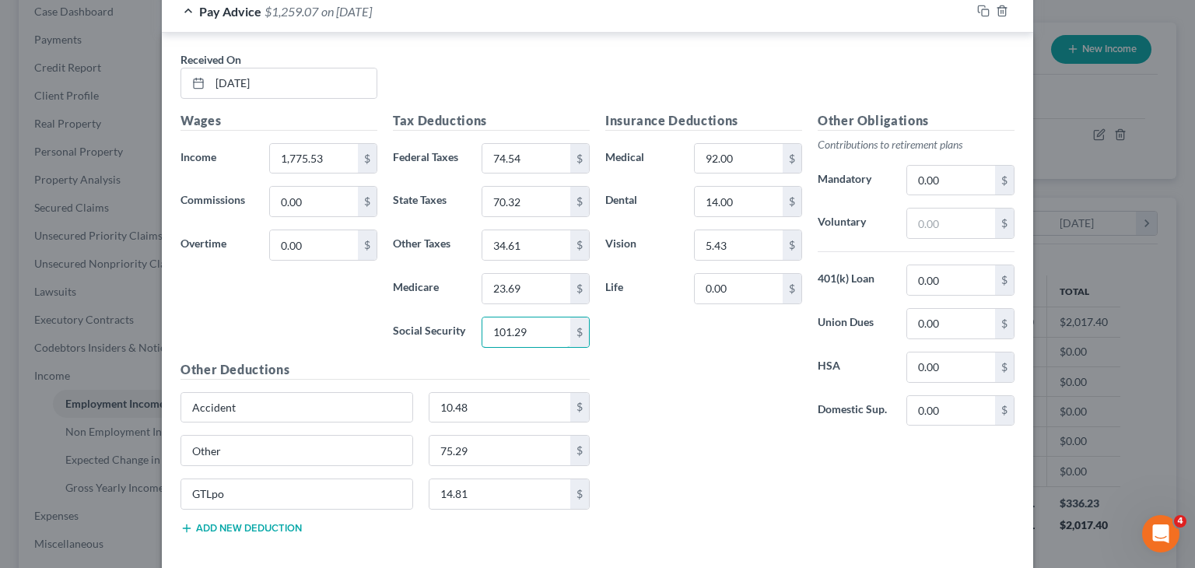
scroll to position [958, 0]
type input "101.29"
click at [934, 226] on input "text" at bounding box center [951, 223] width 88 height 30
type input "511.95"
drag, startPoint x: 966, startPoint y: 216, endPoint x: 863, endPoint y: 219, distance: 103.5
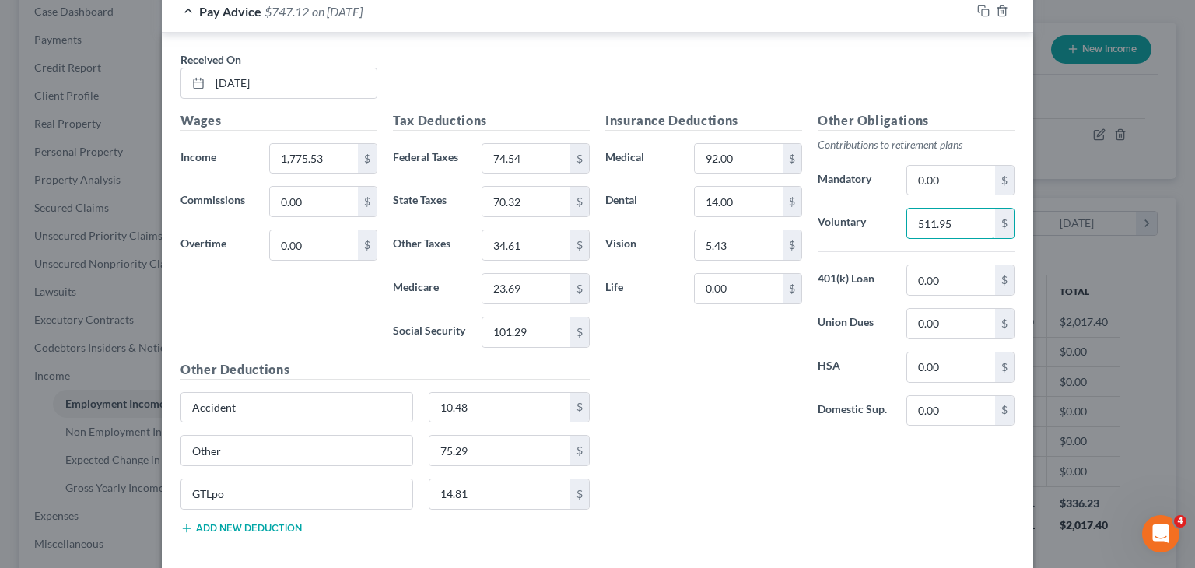
click at [863, 219] on div "Voluntary 511.95 $" at bounding box center [916, 223] width 212 height 31
click at [331, 148] on input "1,775.53" at bounding box center [314, 159] width 88 height 30
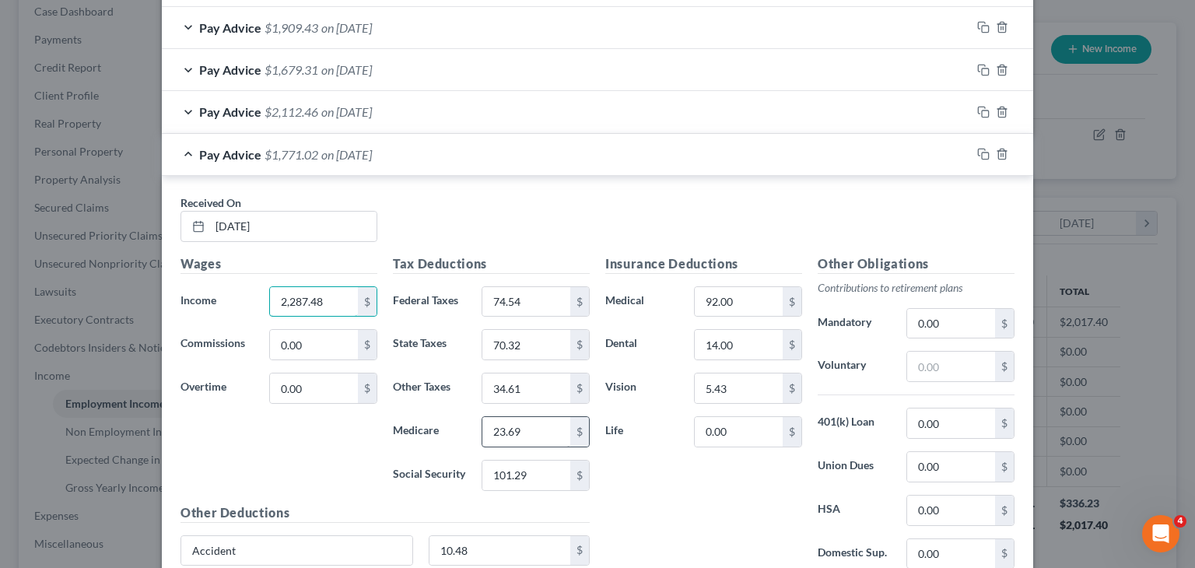
scroll to position [809, 0]
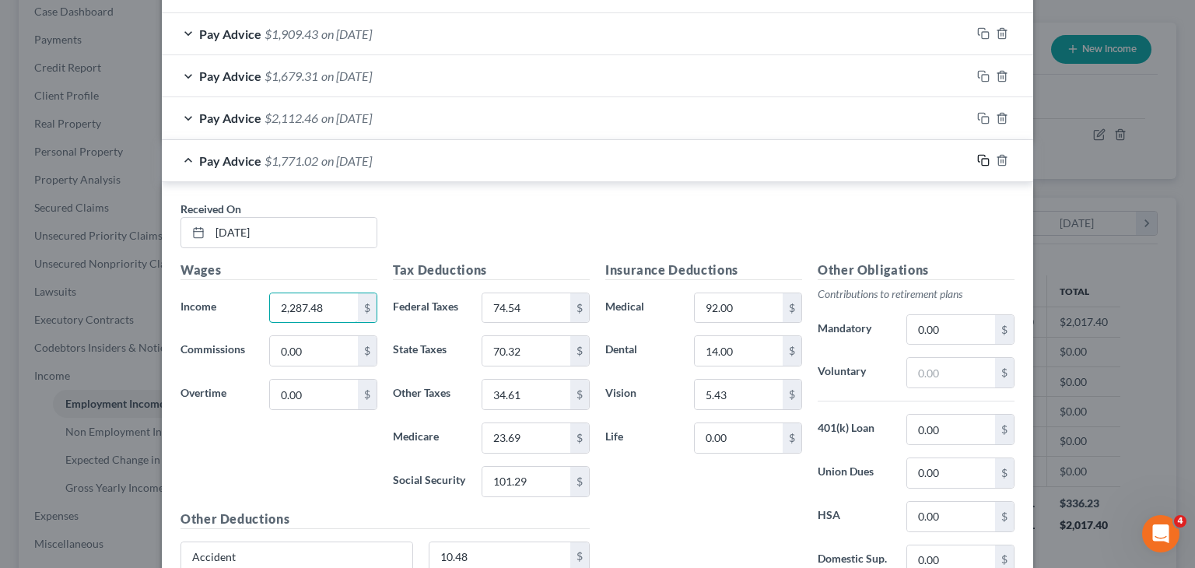
type input "2,287.48"
click at [977, 156] on icon "button" at bounding box center [983, 160] width 12 height 12
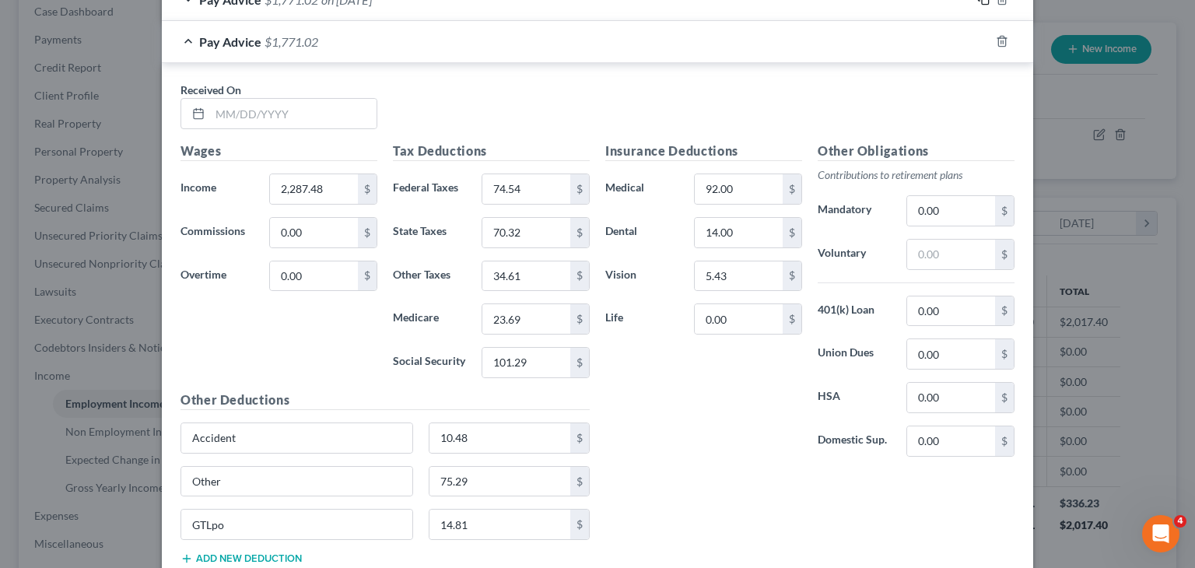
scroll to position [971, 0]
click at [289, 121] on input "text" at bounding box center [293, 113] width 166 height 30
click at [255, 112] on input "text" at bounding box center [293, 113] width 166 height 30
type input "[DATE]"
type input "863.65"
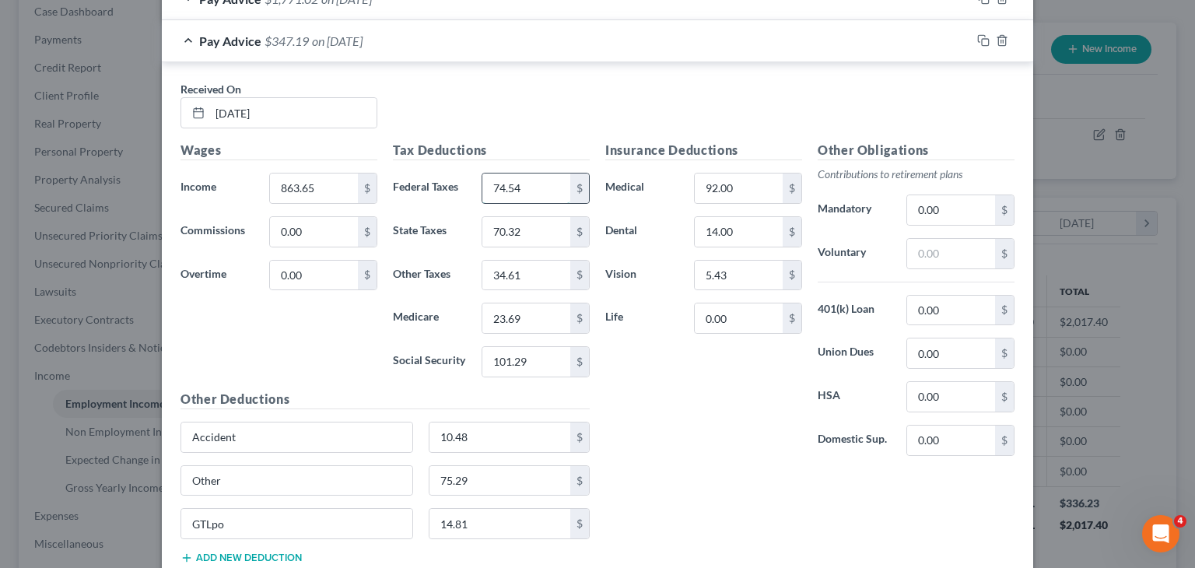
click at [533, 199] on input "74.54" at bounding box center [526, 188] width 88 height 30
type input "10.00"
type input "33.85"
type input "16.84"
type input "10.47"
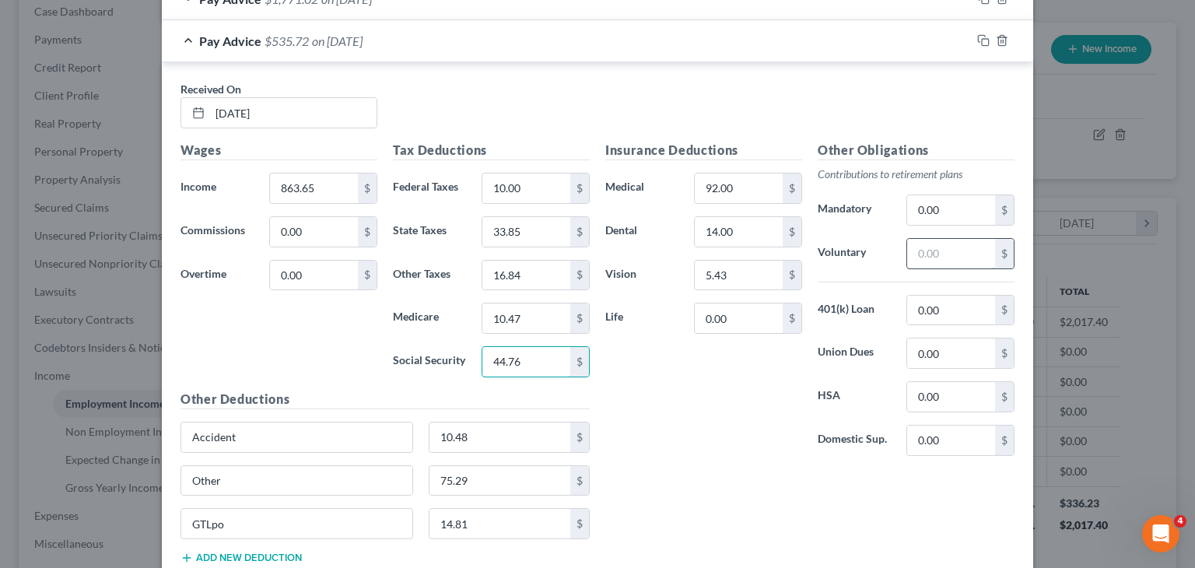
type input "44.76"
click at [937, 242] on input "text" at bounding box center [951, 254] width 88 height 30
type input "209.96"
drag, startPoint x: 968, startPoint y: 278, endPoint x: 971, endPoint y: 255, distance: 22.8
click at [971, 255] on input "209.96" at bounding box center [951, 254] width 88 height 30
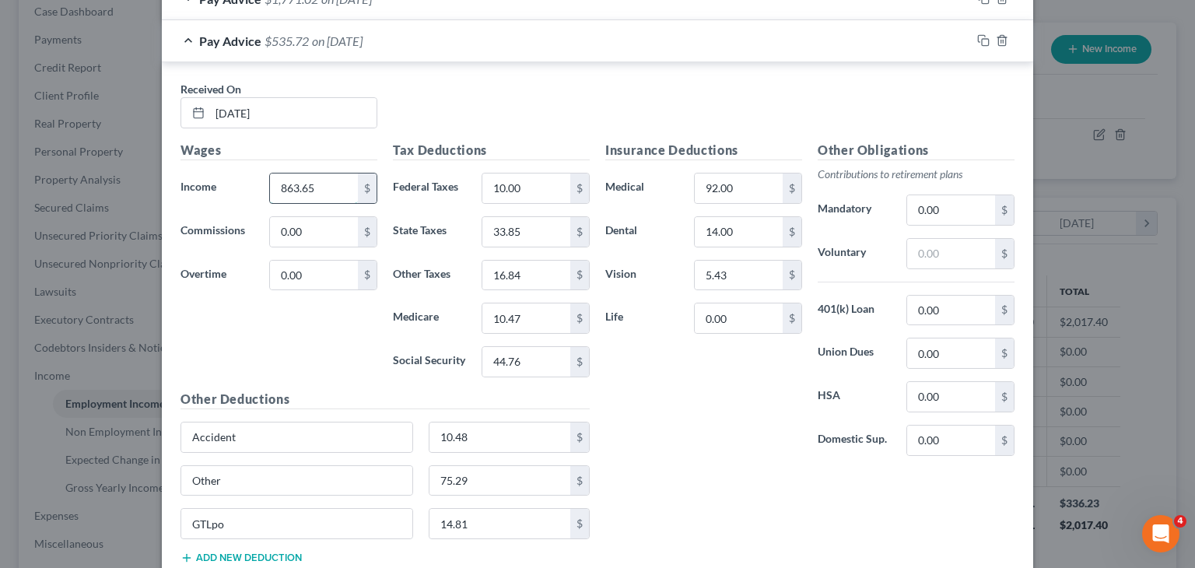
click at [285, 179] on input "863.65" at bounding box center [314, 188] width 88 height 30
type input "1,073.61"
click at [977, 40] on icon "button" at bounding box center [983, 40] width 12 height 12
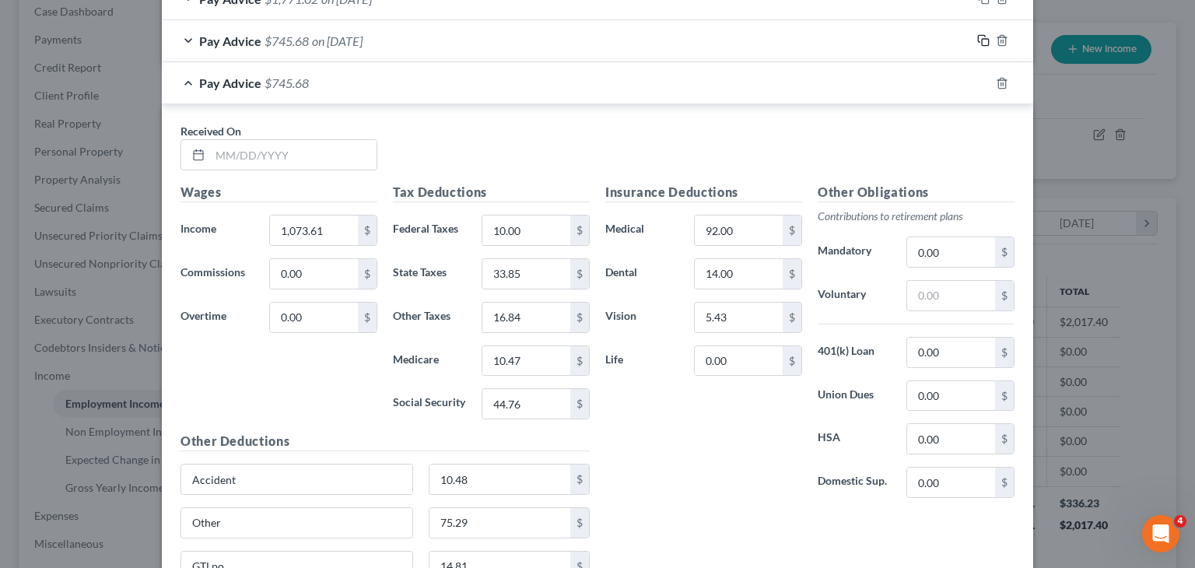
scroll to position [965, 0]
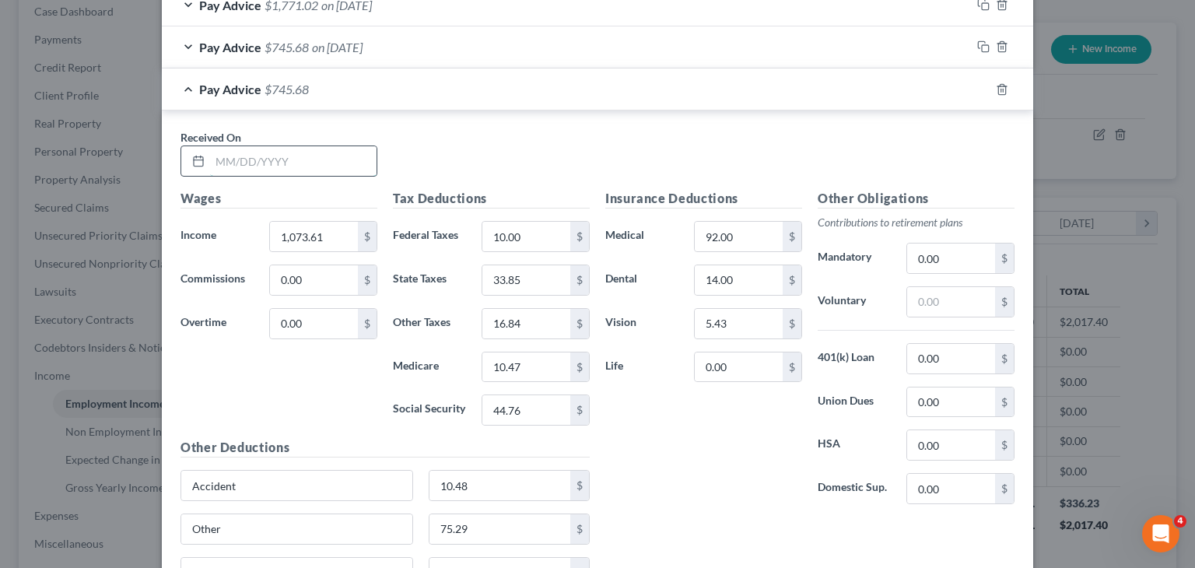
click at [302, 146] on input "text" at bounding box center [293, 161] width 166 height 30
type input "[DATE]"
type input "93.28"
type input "0.00"
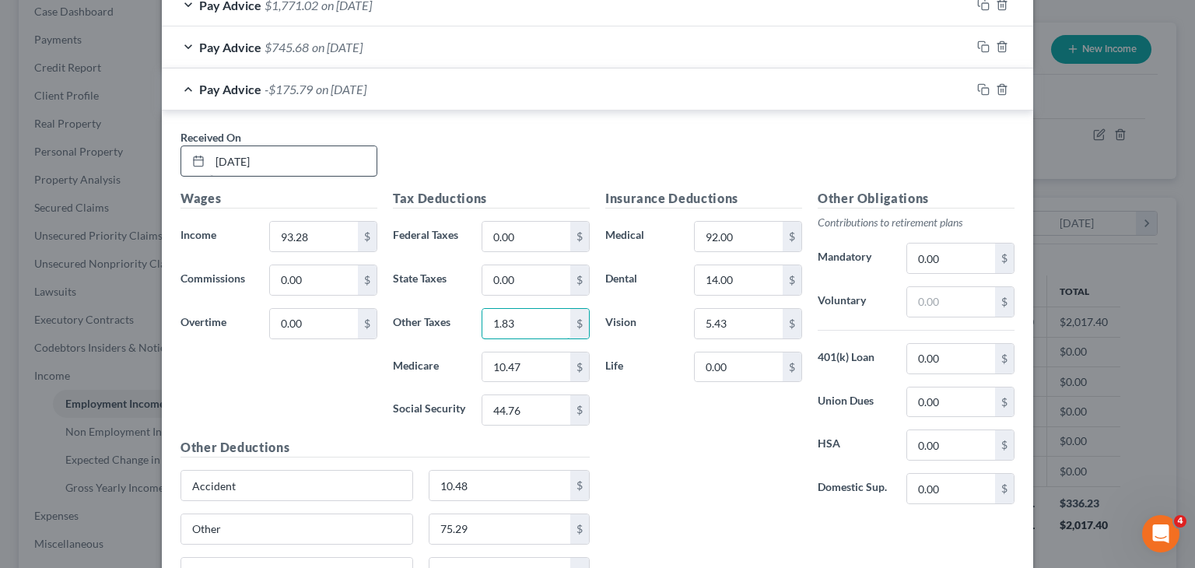
type input "1.83"
type input "1.35"
type input "5.79"
click at [744, 236] on input "92.00" at bounding box center [739, 237] width 88 height 30
click at [768, 268] on input "14.00" at bounding box center [739, 280] width 88 height 30
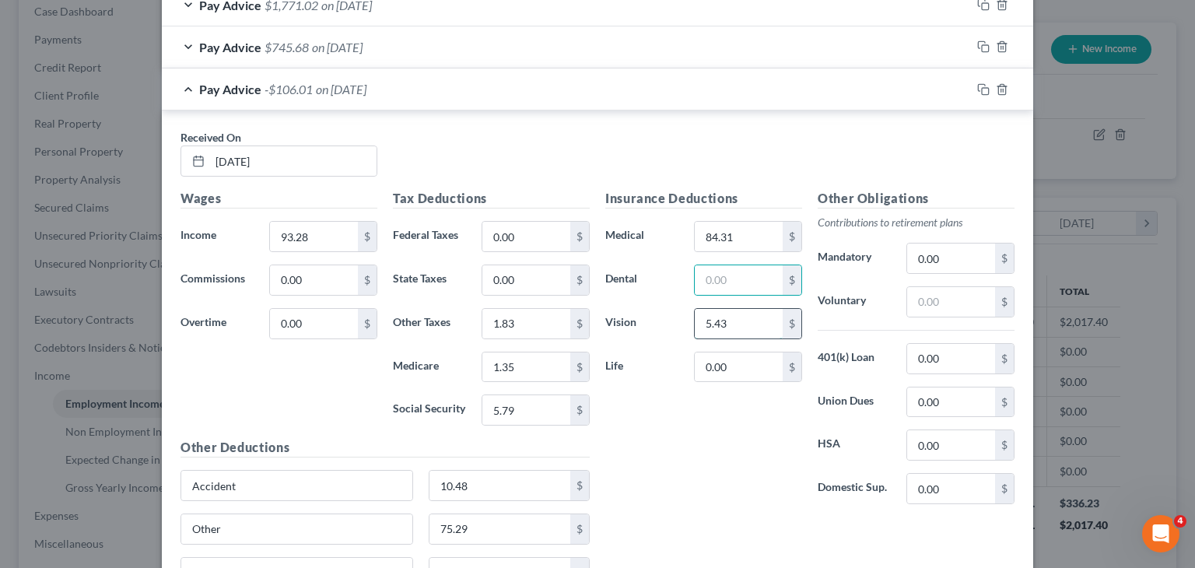
click at [726, 318] on input "5.43" at bounding box center [739, 324] width 88 height 30
click at [734, 431] on div "Insurance Deductions Medical 84.31 $ Dental $ Vision $ Life 0.00 $" at bounding box center [703, 353] width 212 height 328
click at [408, 520] on div "Other" at bounding box center [297, 528] width 248 height 31
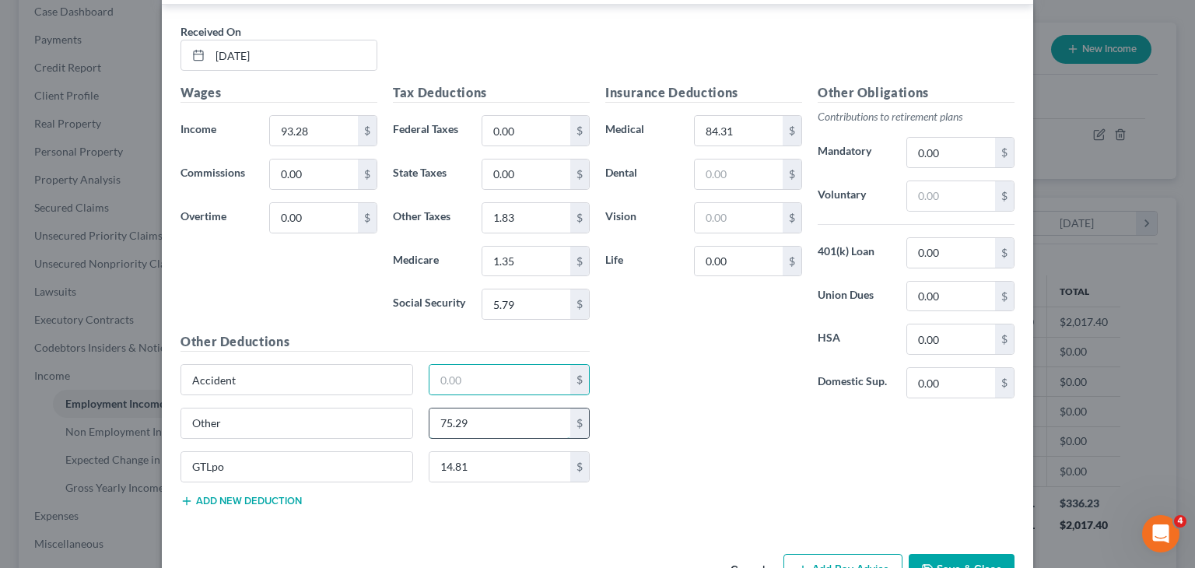
click at [469, 418] on input "75.29" at bounding box center [500, 423] width 142 height 30
click at [479, 461] on input "14.81" at bounding box center [500, 467] width 142 height 30
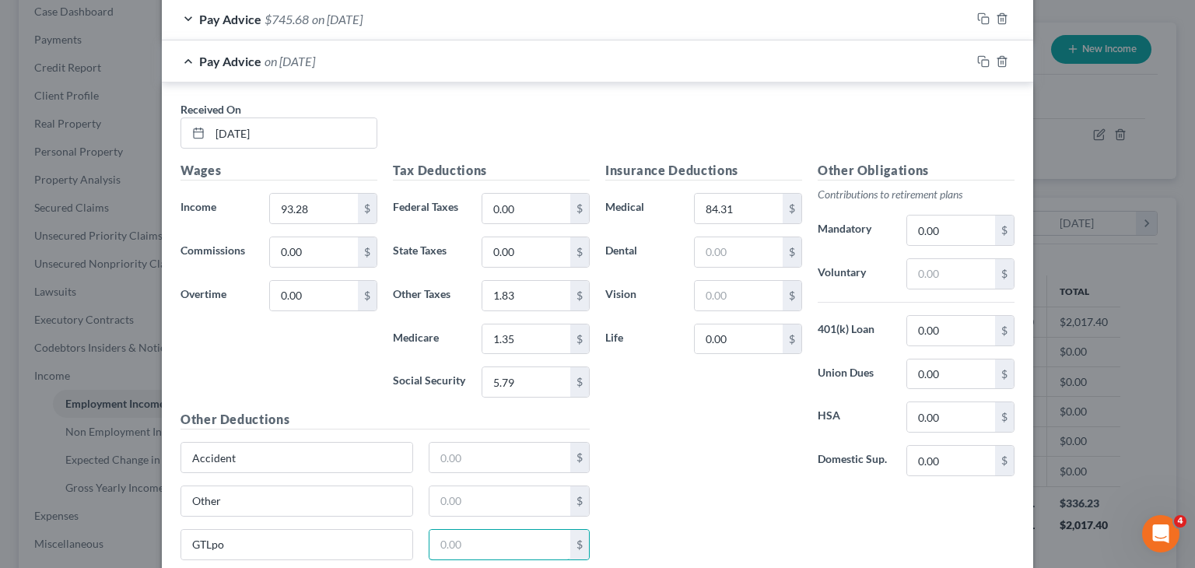
scroll to position [912, 0]
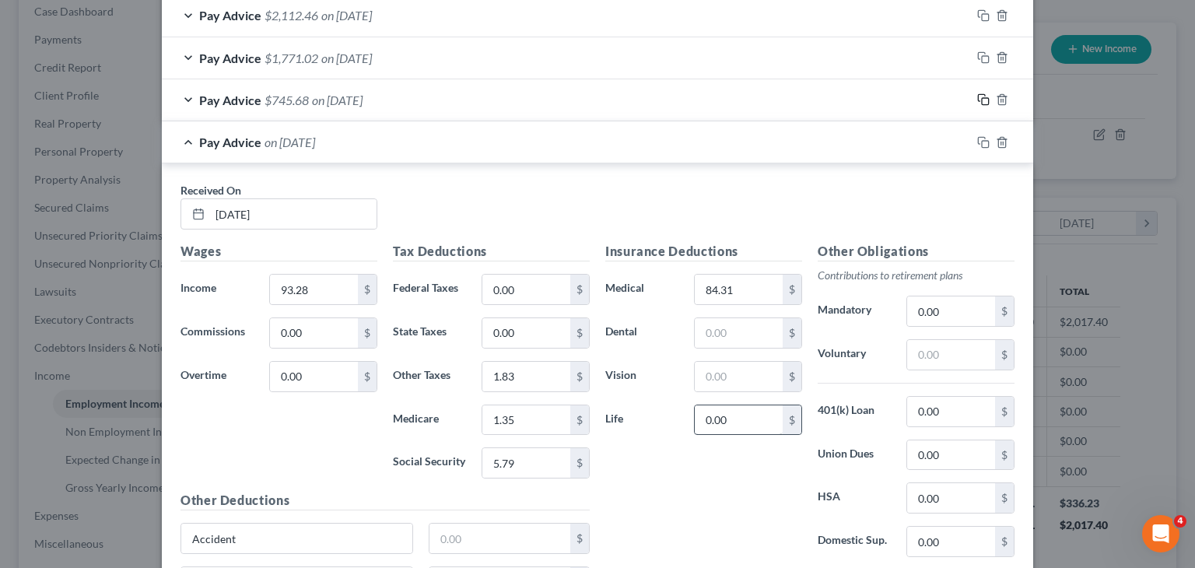
click at [977, 101] on icon "button" at bounding box center [983, 99] width 12 height 12
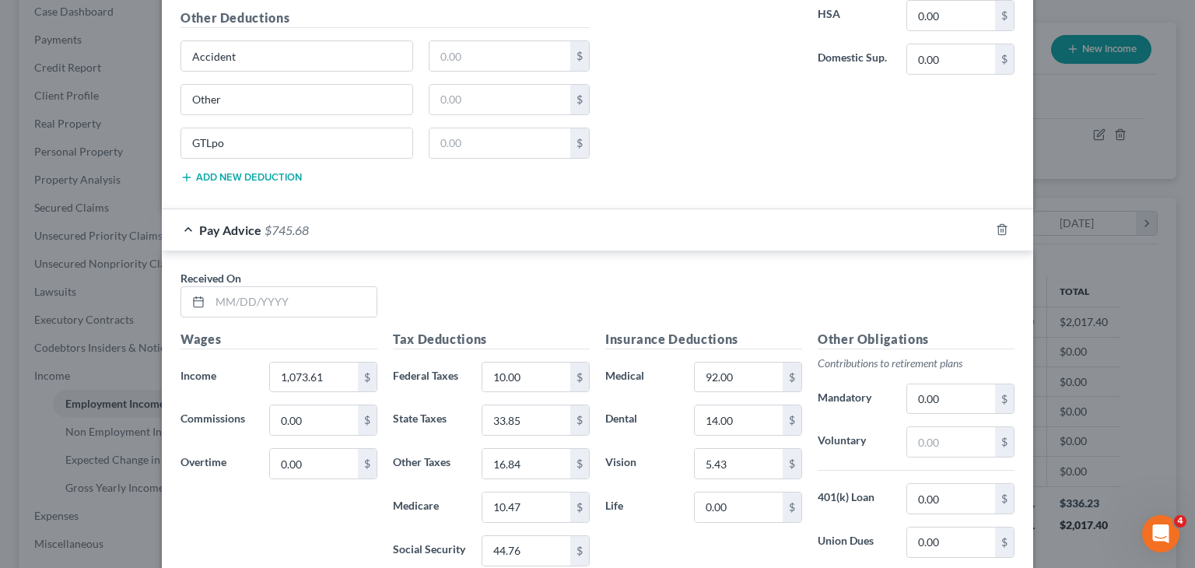
scroll to position [1402, 0]
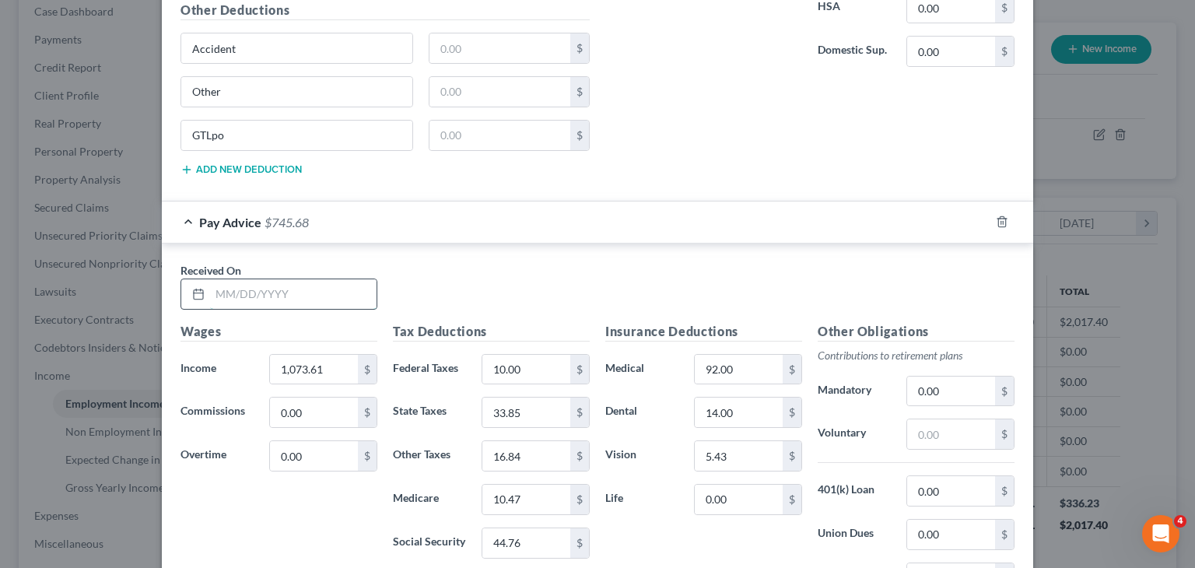
click at [317, 296] on input "text" at bounding box center [293, 294] width 166 height 30
click at [996, 216] on icon "button" at bounding box center [1002, 221] width 12 height 12
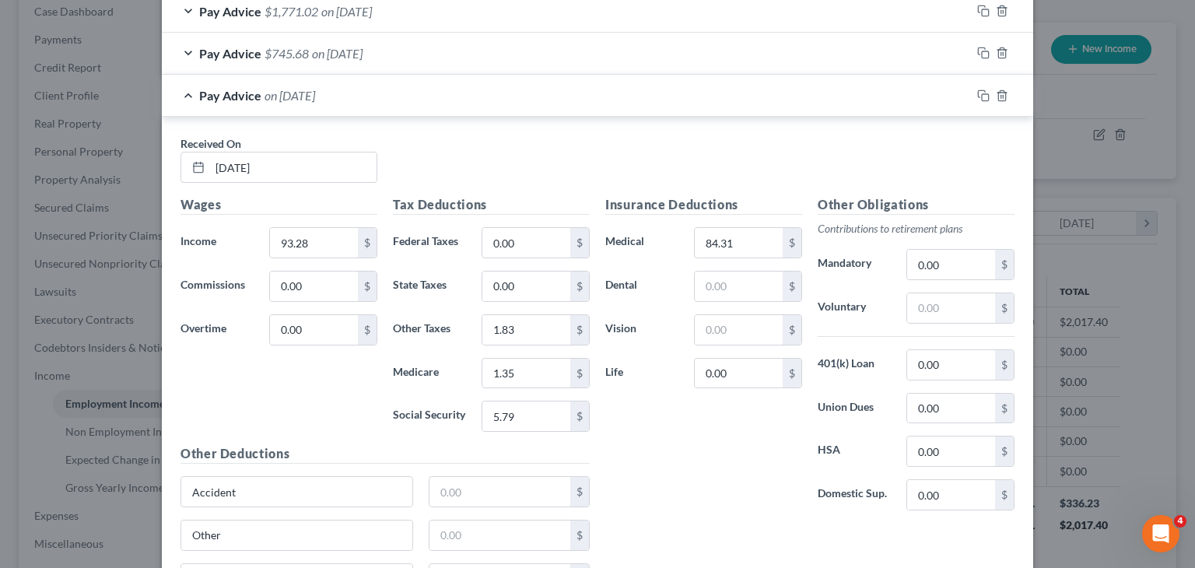
scroll to position [949, 0]
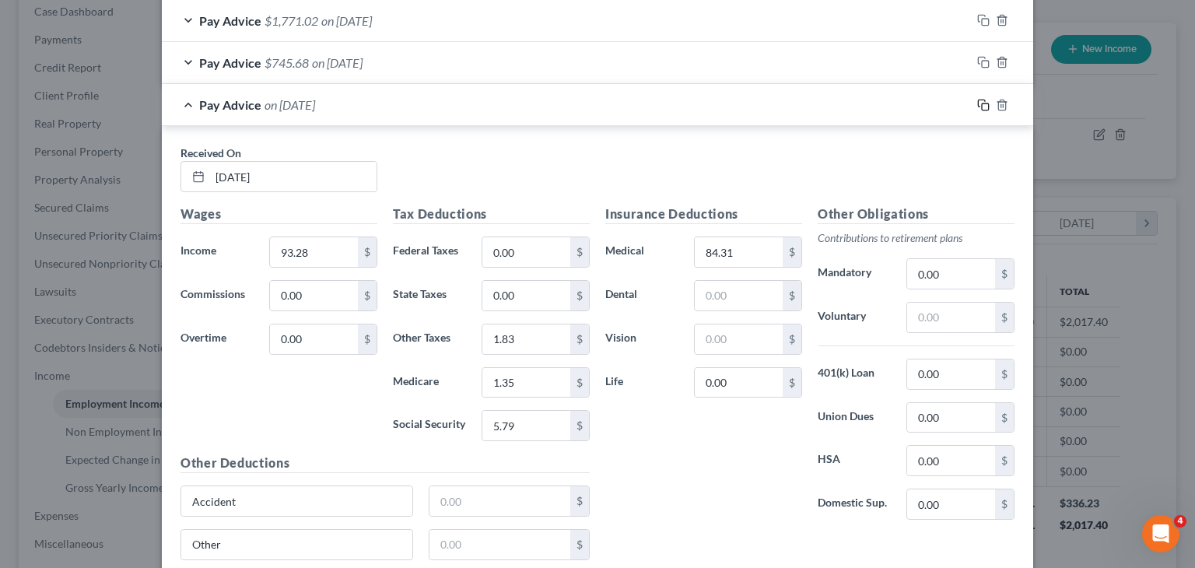
click at [982, 103] on rect "button" at bounding box center [985, 106] width 7 height 7
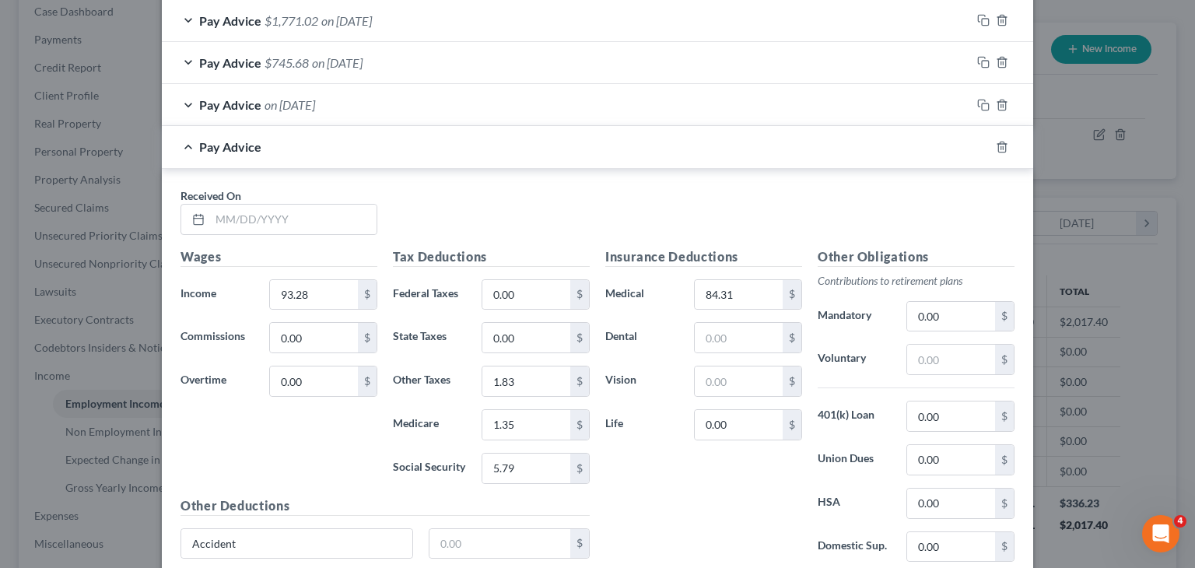
click at [293, 192] on div "Received On *" at bounding box center [279, 210] width 212 height 47
click at [293, 205] on input "text" at bounding box center [293, 220] width 166 height 30
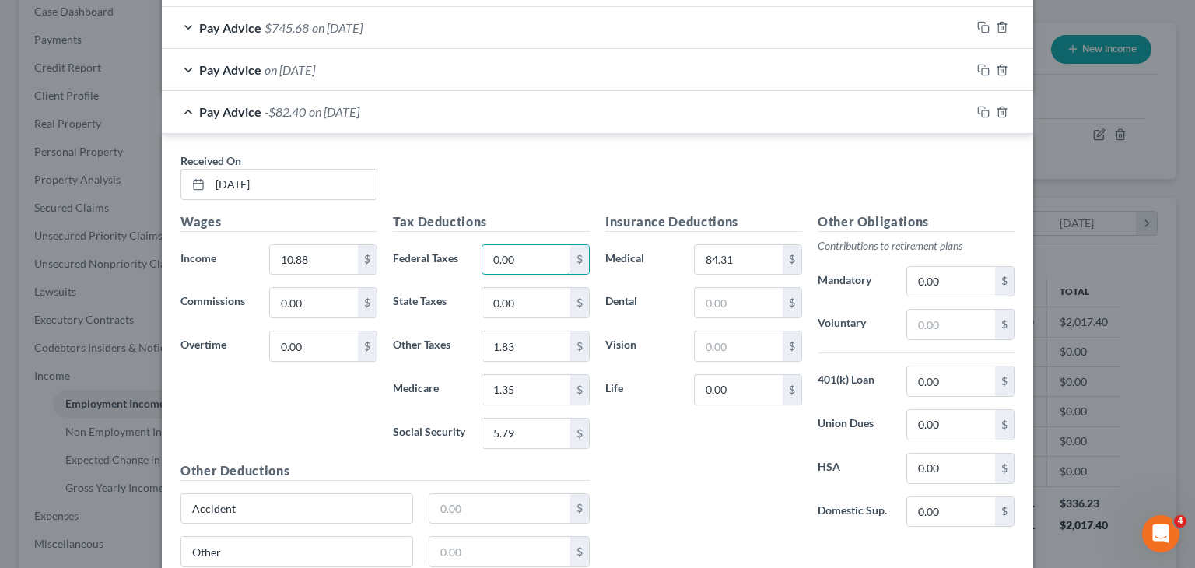
scroll to position [985, 0]
click at [534, 340] on input "1.83" at bounding box center [526, 346] width 88 height 30
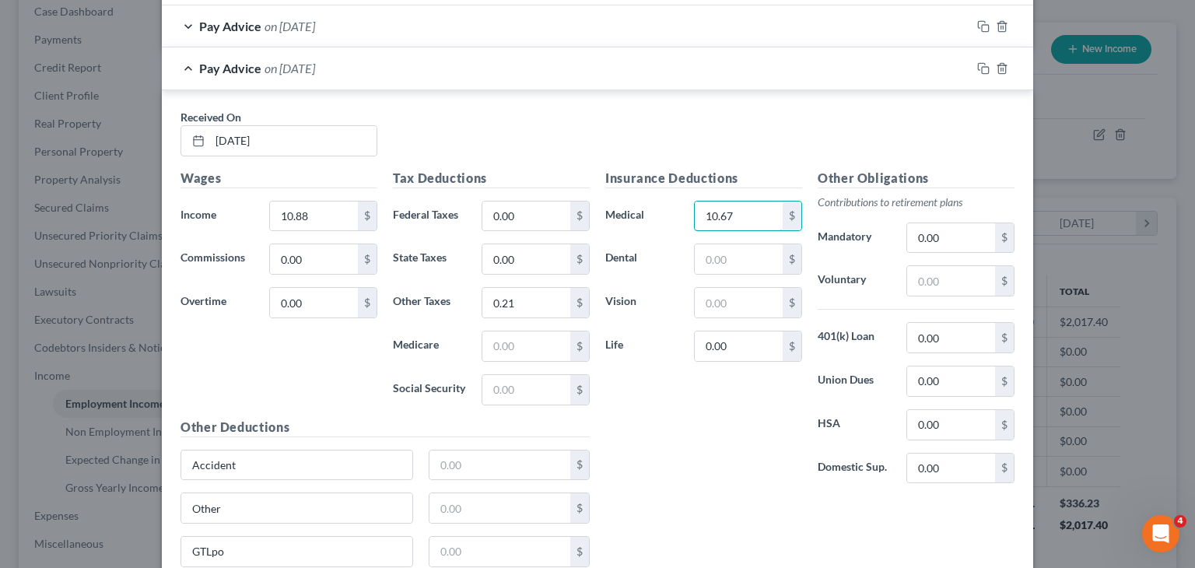
scroll to position [1028, 0]
click at [977, 63] on icon "button" at bounding box center [983, 67] width 12 height 12
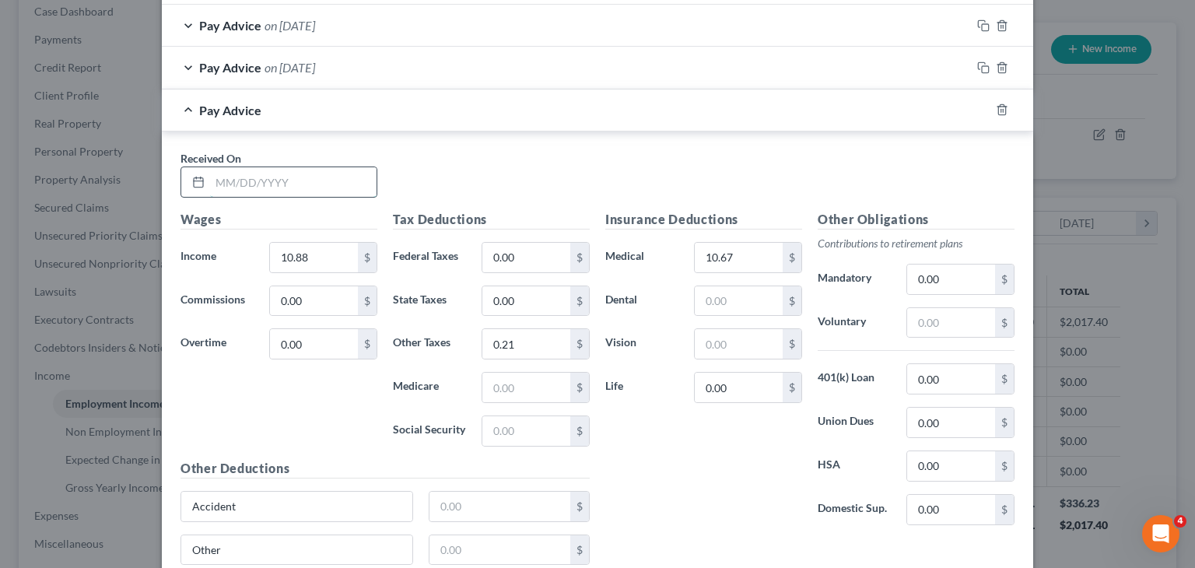
click at [331, 168] on input "text" at bounding box center [293, 182] width 166 height 30
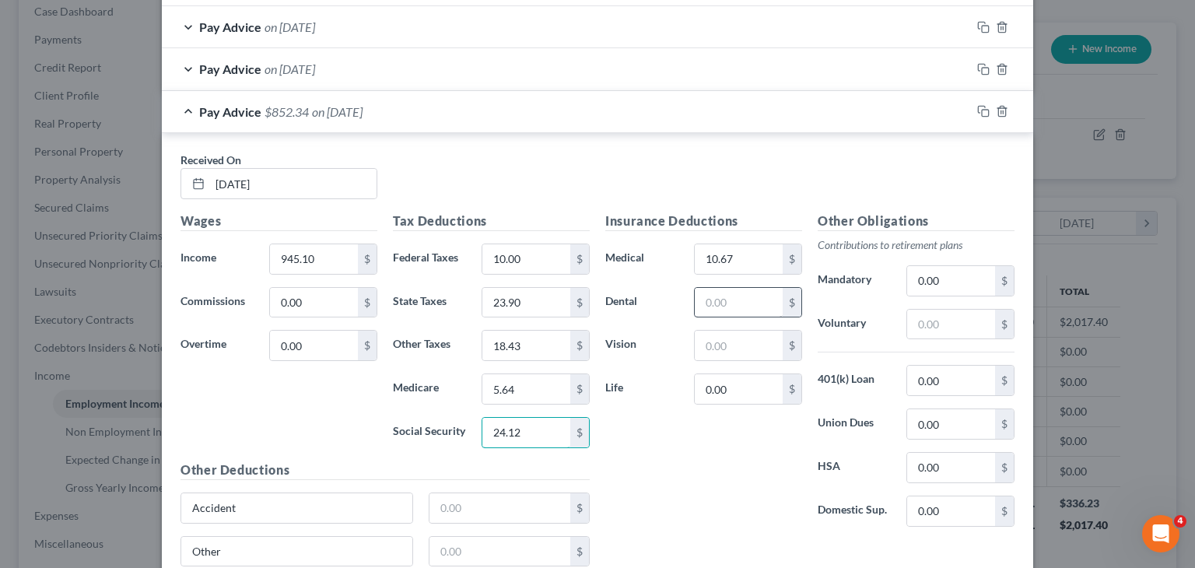
scroll to position [1021, 0]
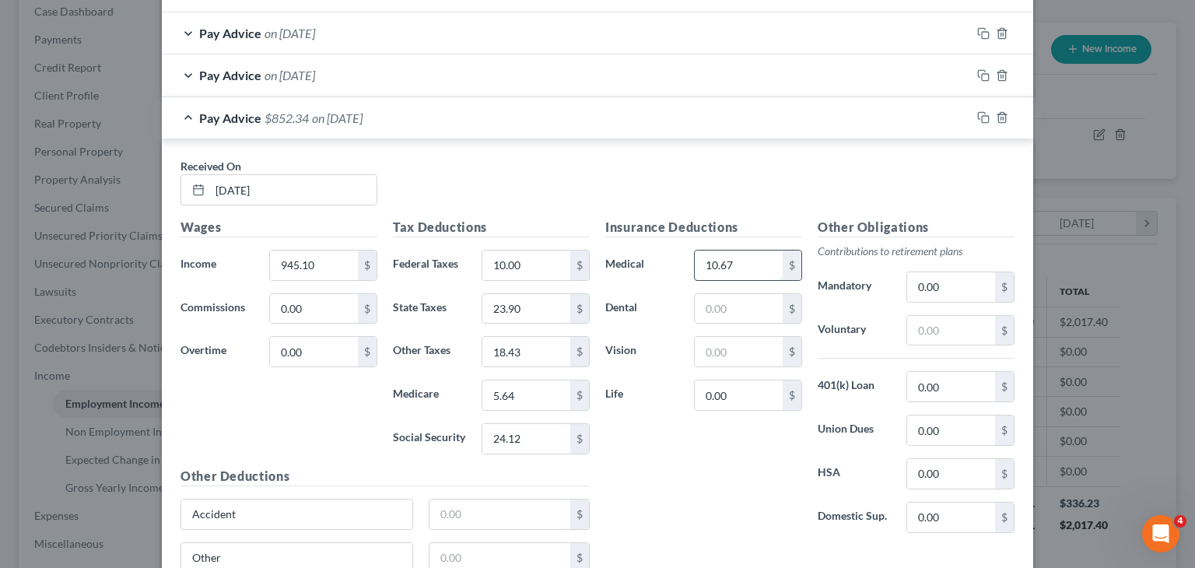
click at [746, 266] on input "10.67" at bounding box center [739, 265] width 88 height 30
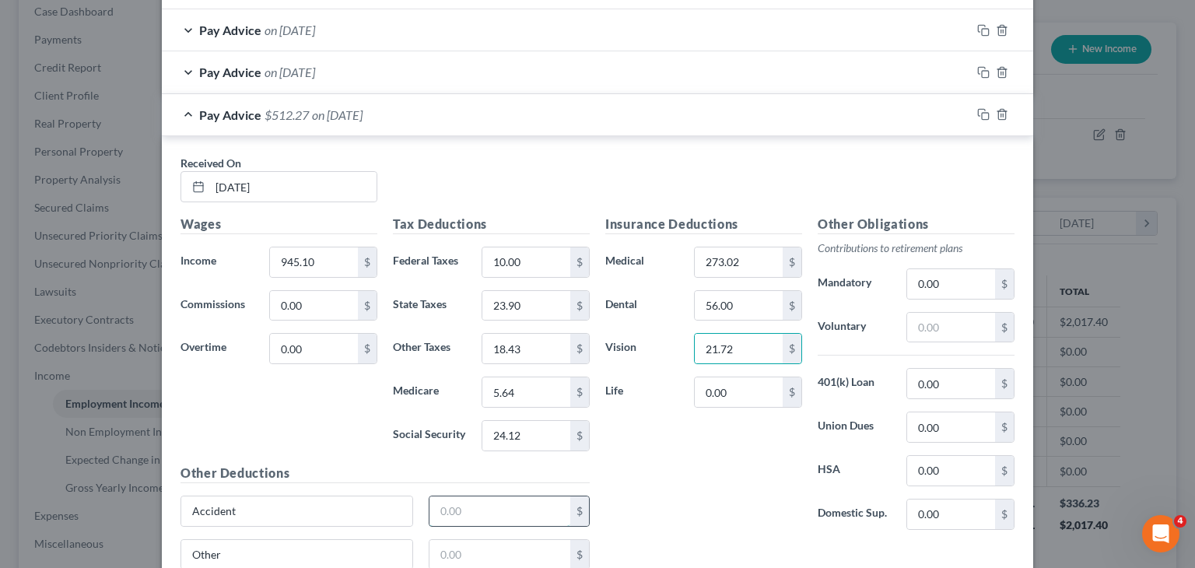
click at [465, 496] on input "text" at bounding box center [500, 511] width 142 height 30
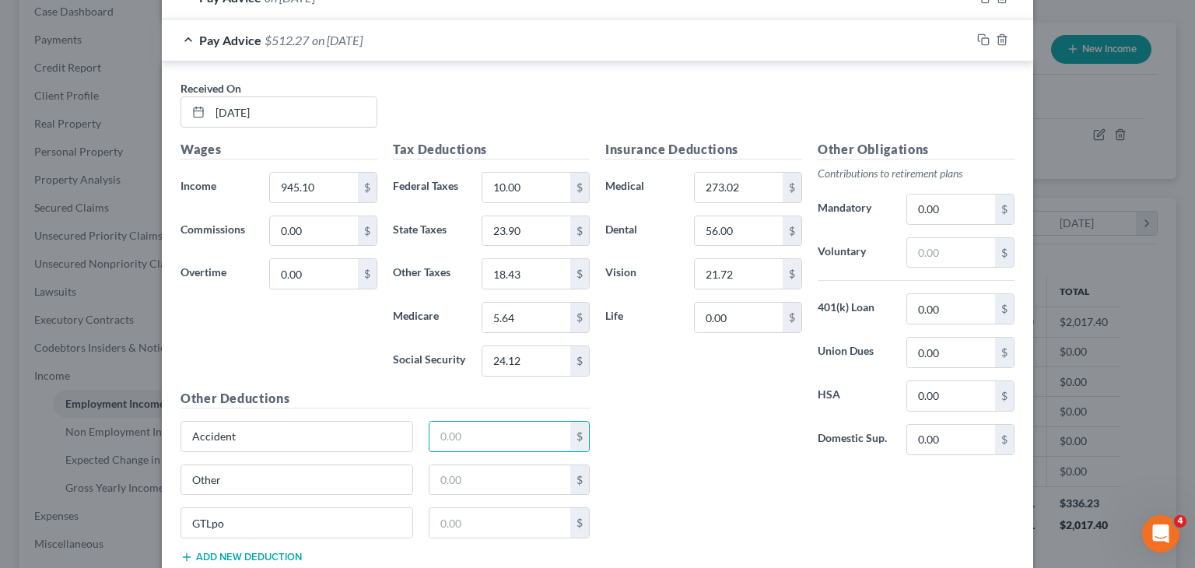
scroll to position [1103, 0]
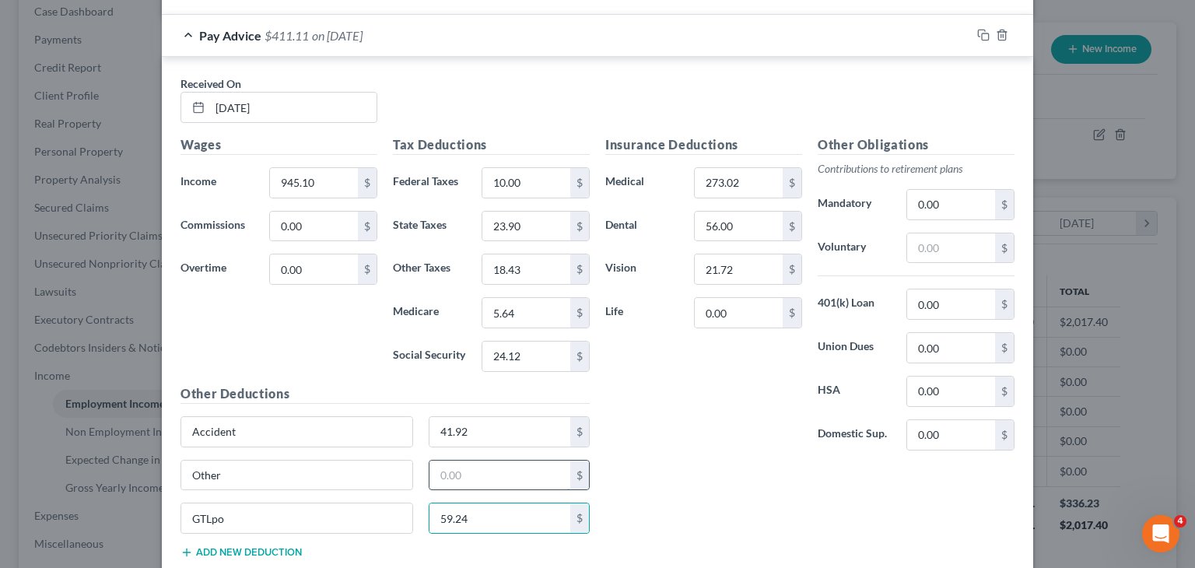
click at [467, 470] on input "text" at bounding box center [500, 476] width 142 height 30
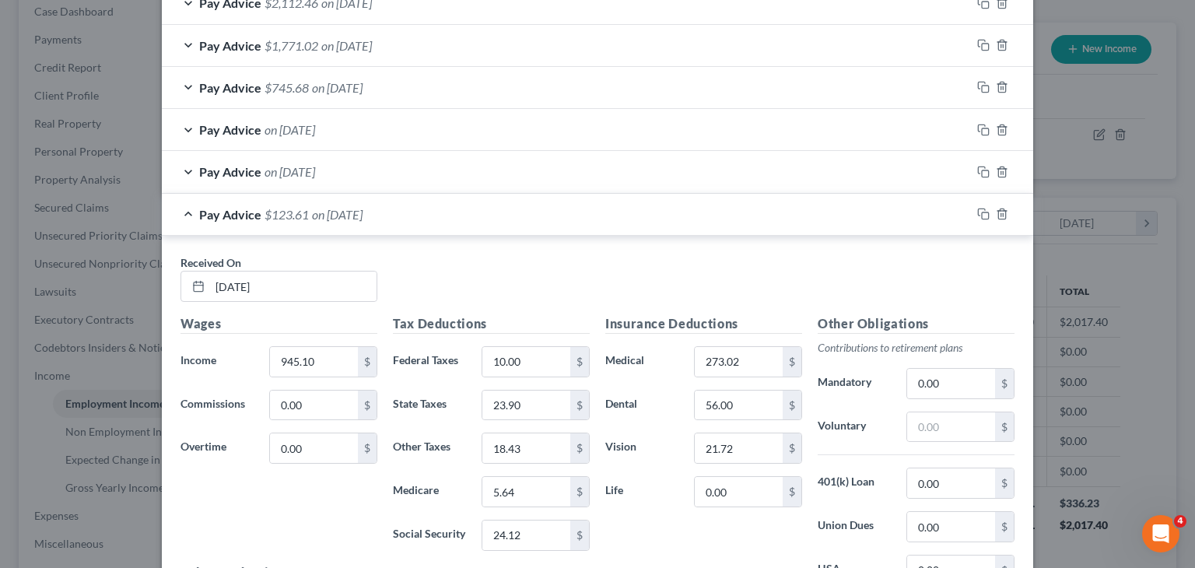
scroll to position [711, 0]
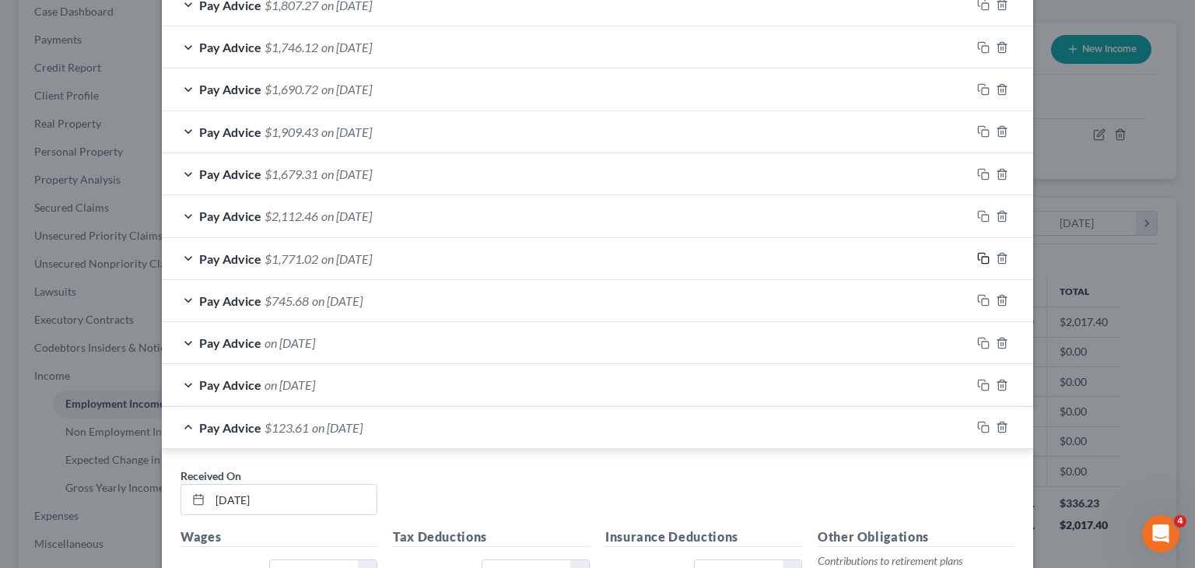
click at [977, 253] on icon "button" at bounding box center [983, 258] width 12 height 12
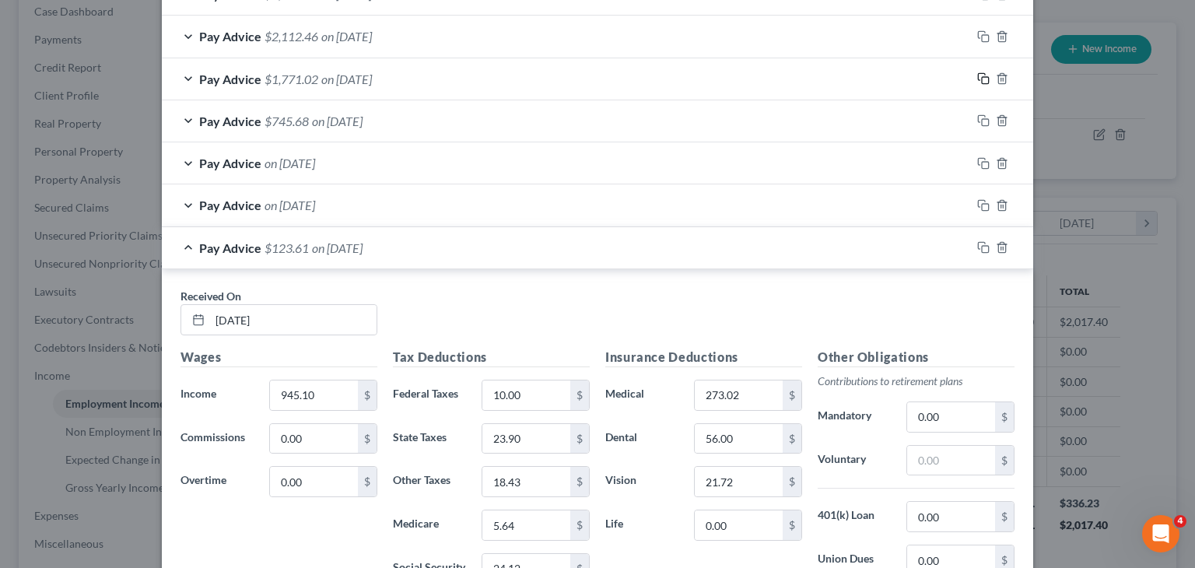
scroll to position [909, 0]
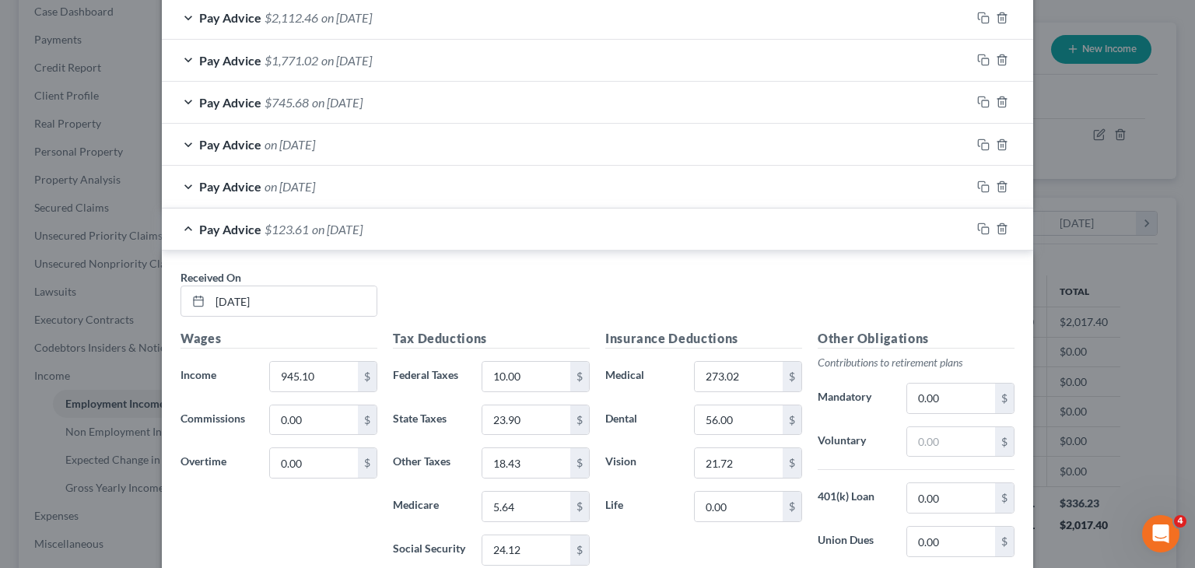
click at [436, 216] on div "Pay Advice $123.61 on [DATE]" at bounding box center [566, 228] width 809 height 41
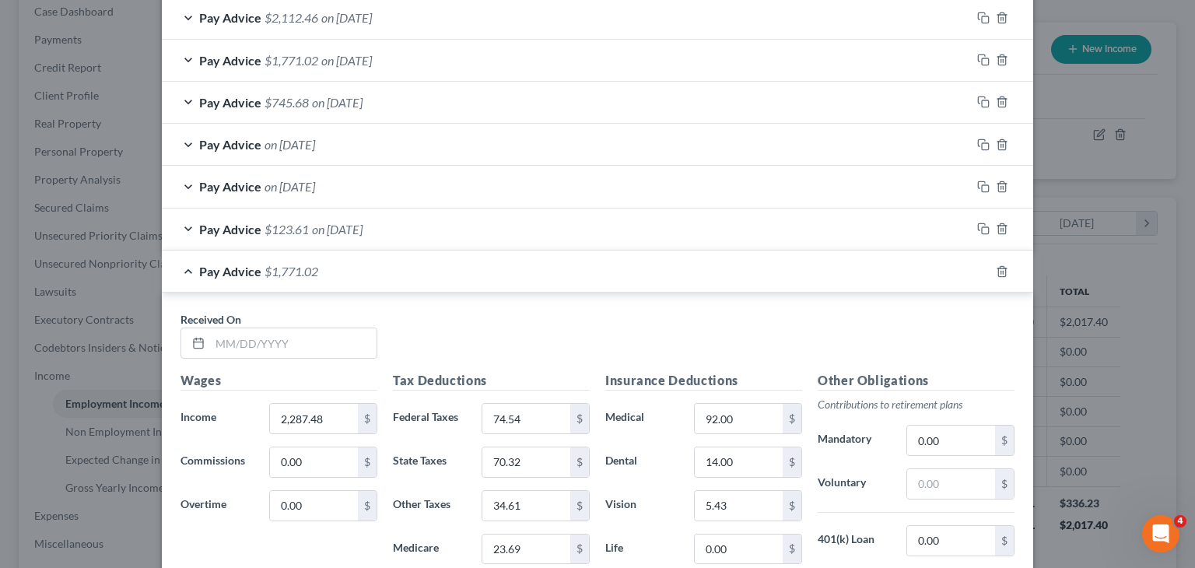
scroll to position [962, 0]
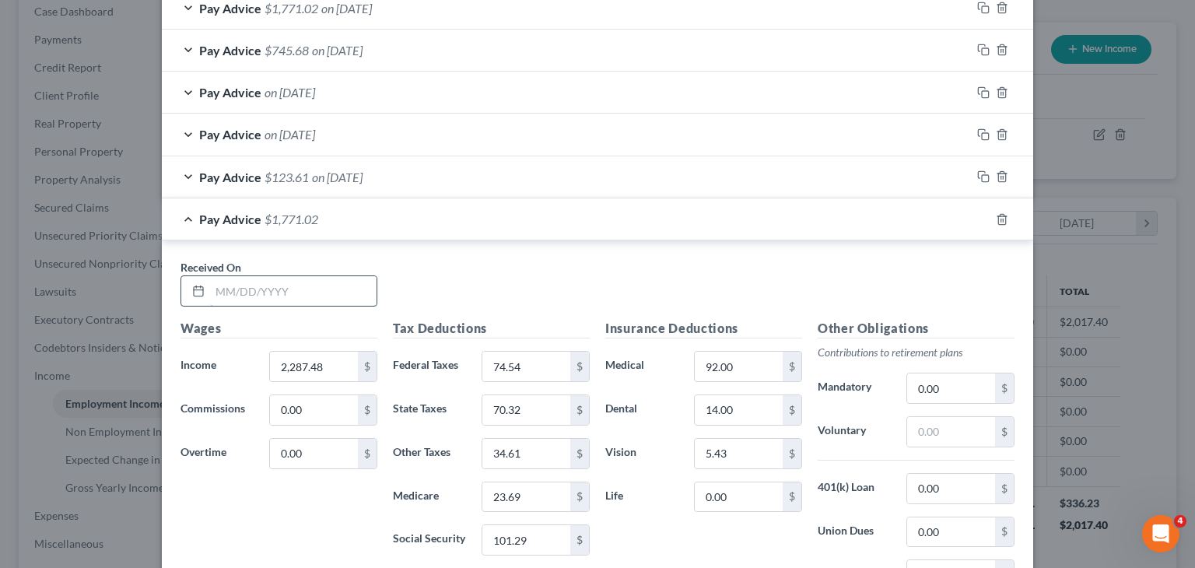
click at [278, 276] on input "text" at bounding box center [293, 291] width 166 height 30
click at [274, 289] on input "text" at bounding box center [293, 291] width 166 height 30
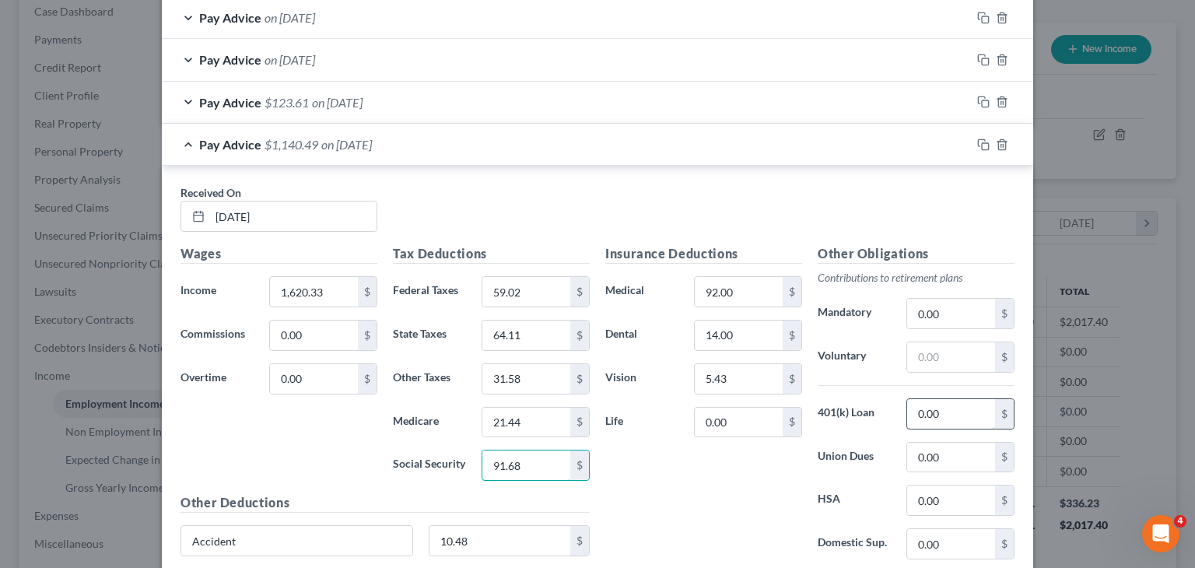
scroll to position [1061, 0]
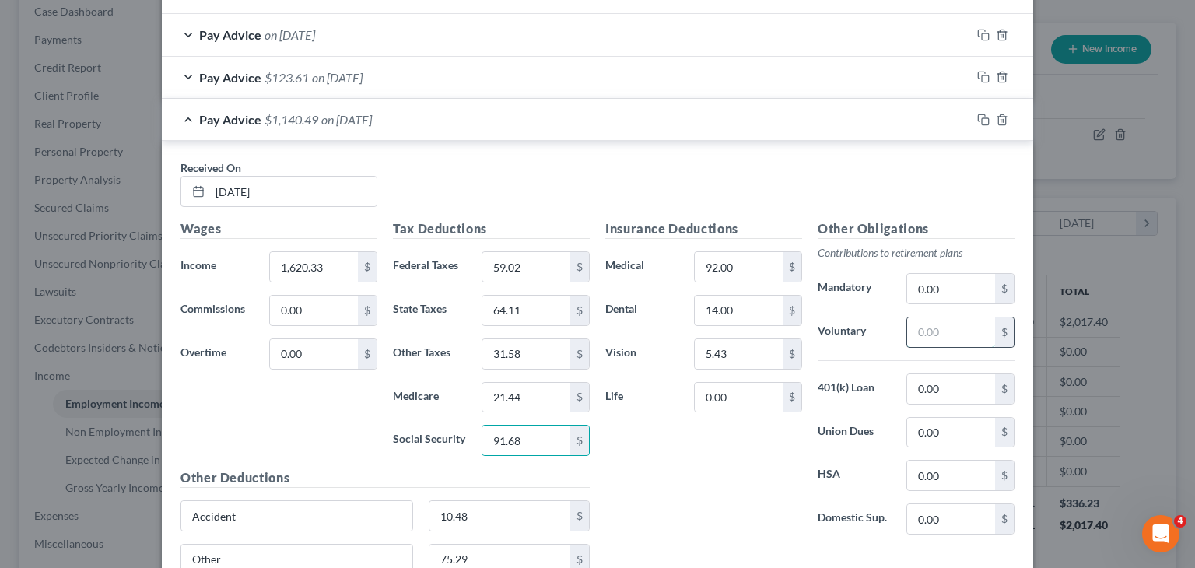
click at [940, 334] on input "text" at bounding box center [951, 332] width 88 height 30
drag, startPoint x: 943, startPoint y: 332, endPoint x: 878, endPoint y: 333, distance: 65.4
click at [878, 333] on div "Voluntary 469.43 $" at bounding box center [916, 332] width 212 height 31
click at [305, 262] on input "1,620.33" at bounding box center [314, 267] width 88 height 30
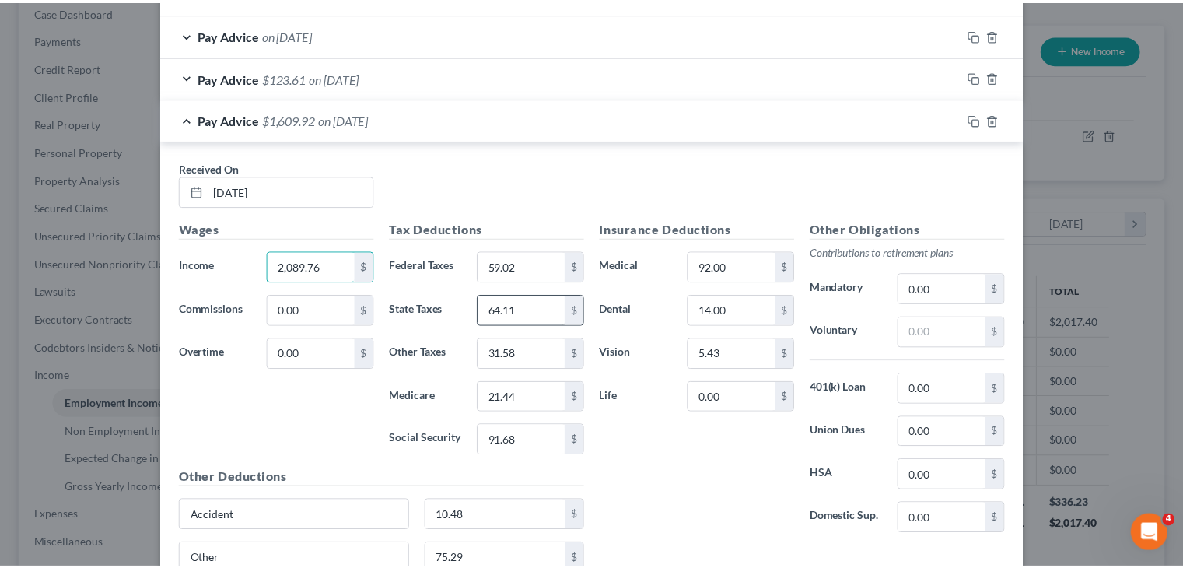
scroll to position [1240, 0]
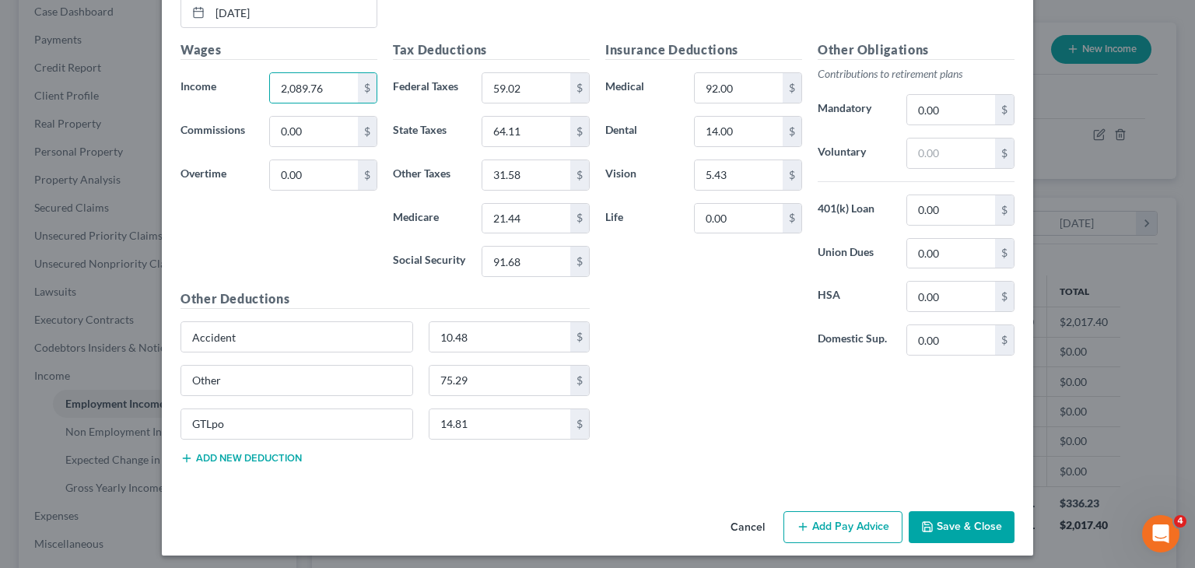
click at [949, 511] on button "Save & Close" at bounding box center [962, 527] width 106 height 33
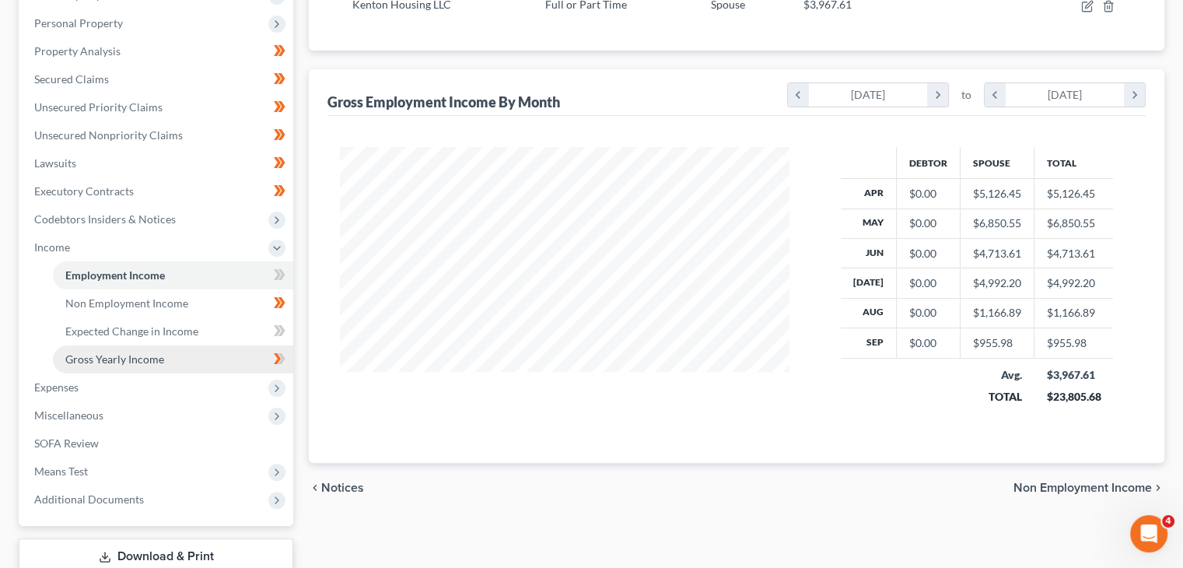
scroll to position [294, 0]
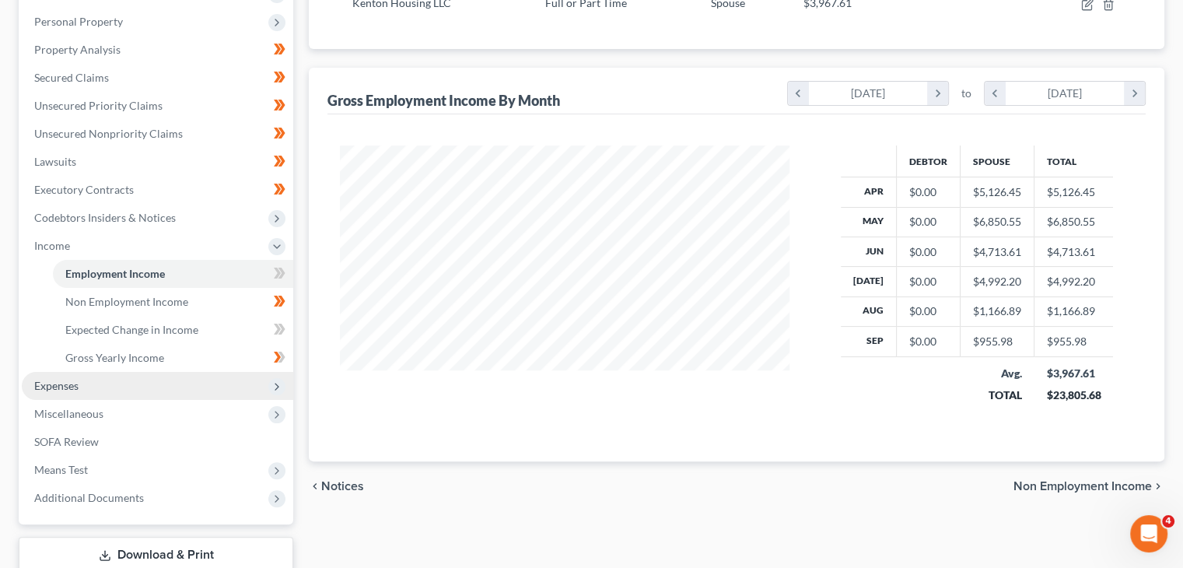
click at [159, 386] on span "Expenses" at bounding box center [157, 386] width 271 height 28
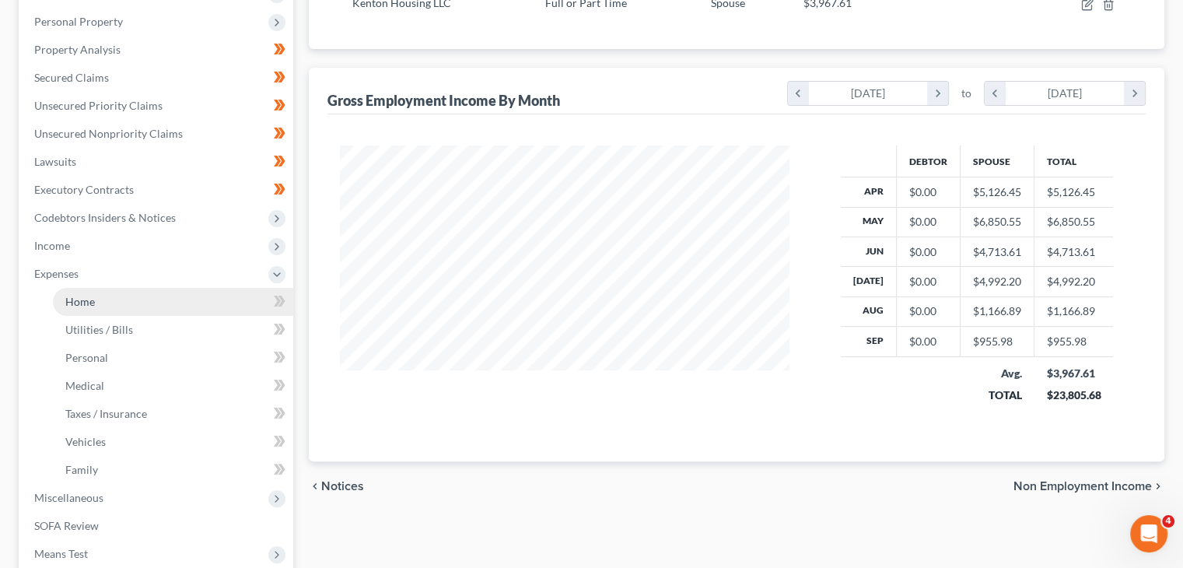
click at [82, 298] on span "Home" at bounding box center [80, 301] width 30 height 13
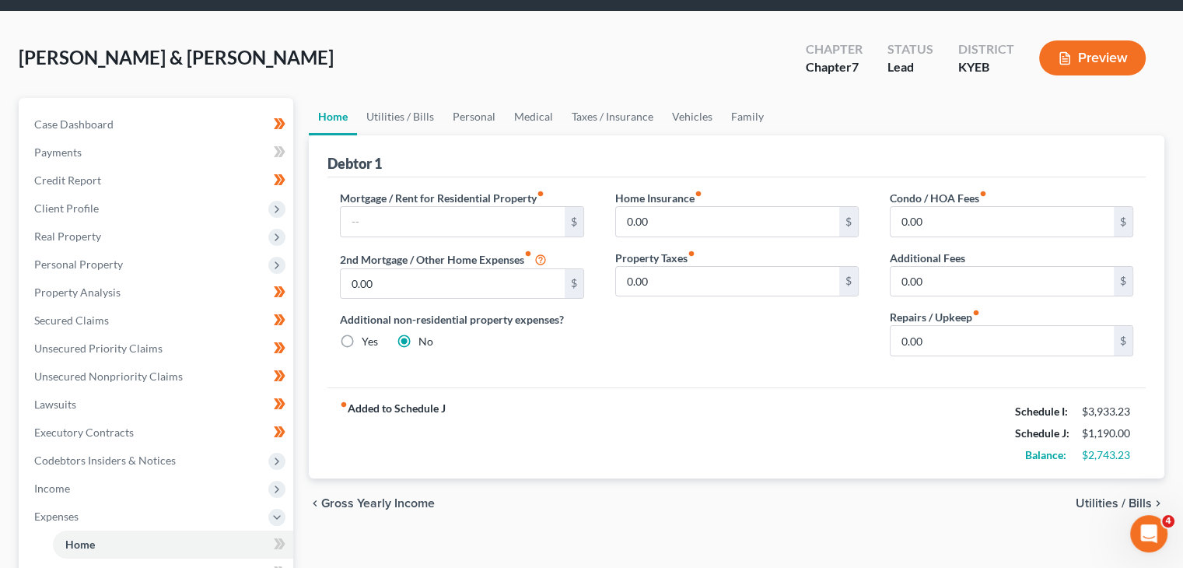
scroll to position [47, 0]
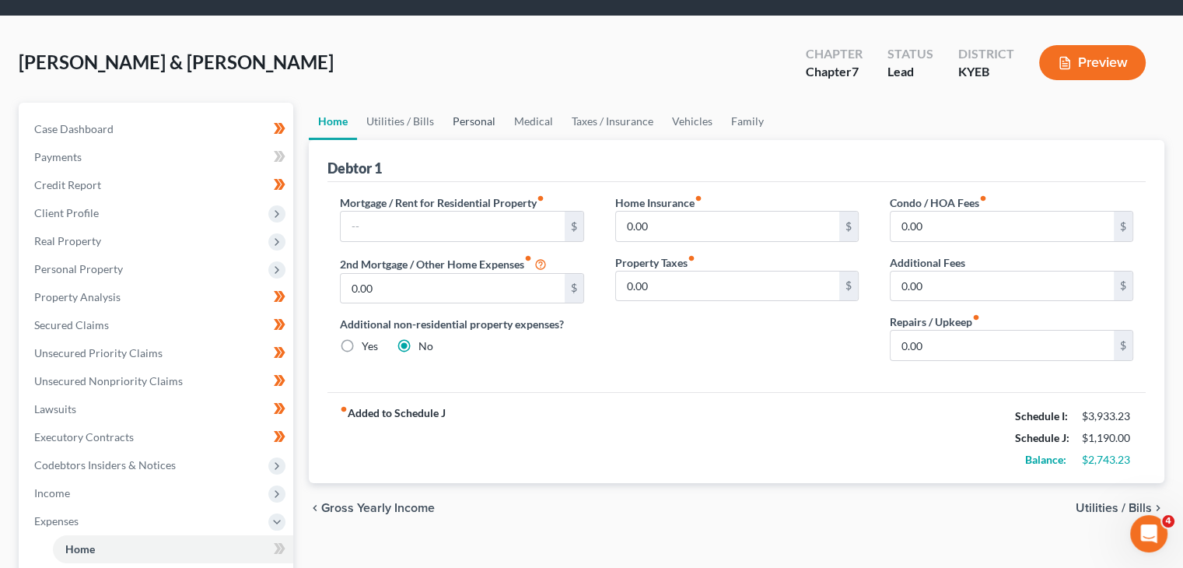
click at [467, 128] on link "Personal" at bounding box center [473, 121] width 61 height 37
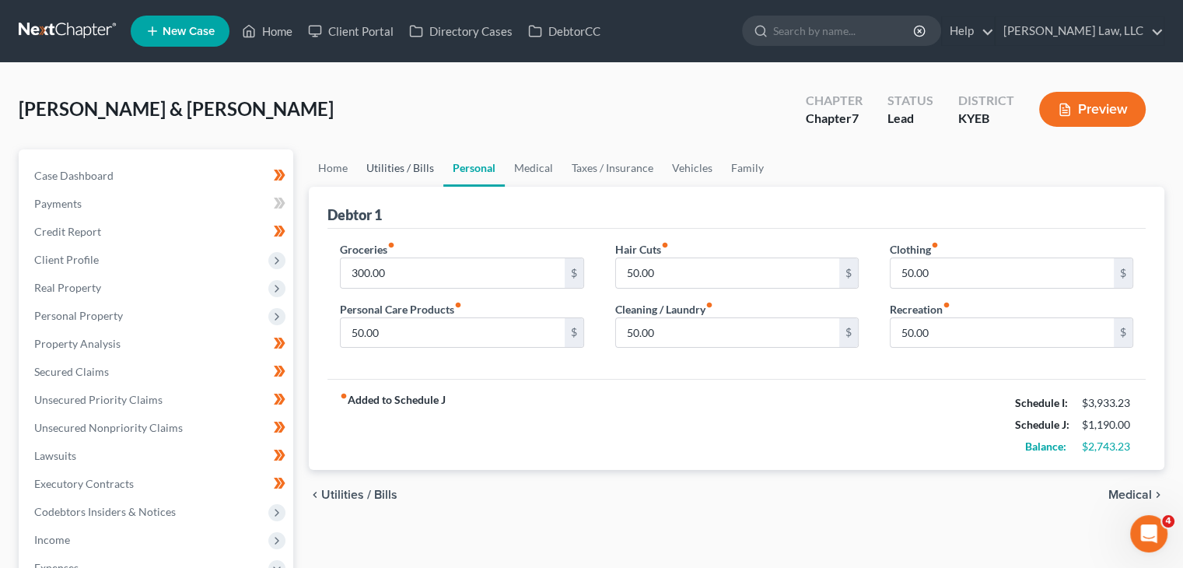
click at [417, 153] on link "Utilities / Bills" at bounding box center [400, 167] width 86 height 37
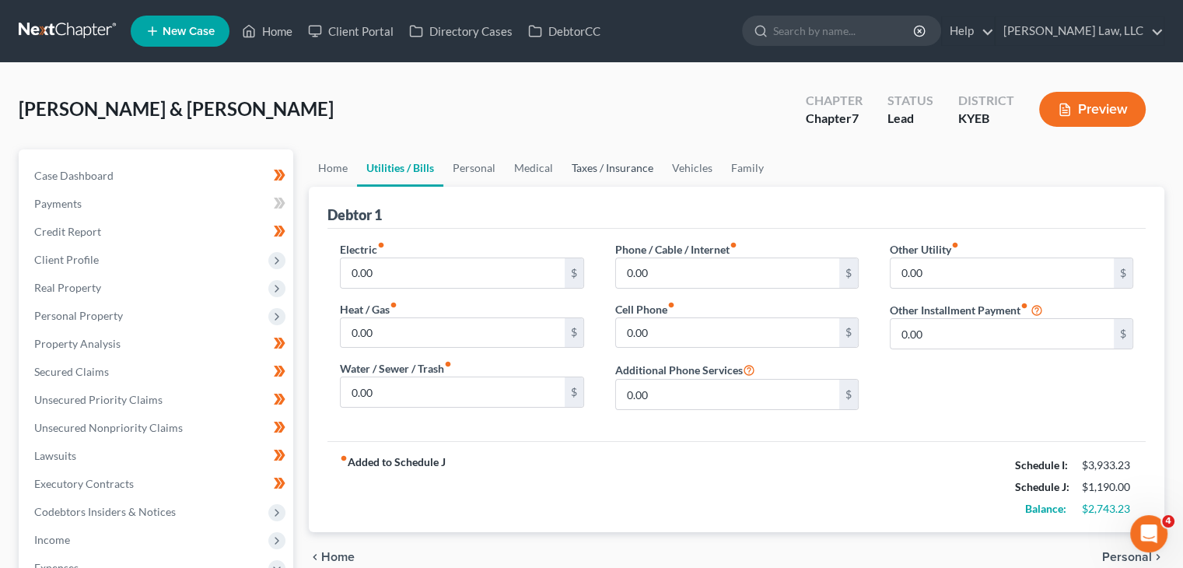
click at [596, 159] on link "Taxes / Insurance" at bounding box center [612, 167] width 100 height 37
